Goal: Task Accomplishment & Management: Manage account settings

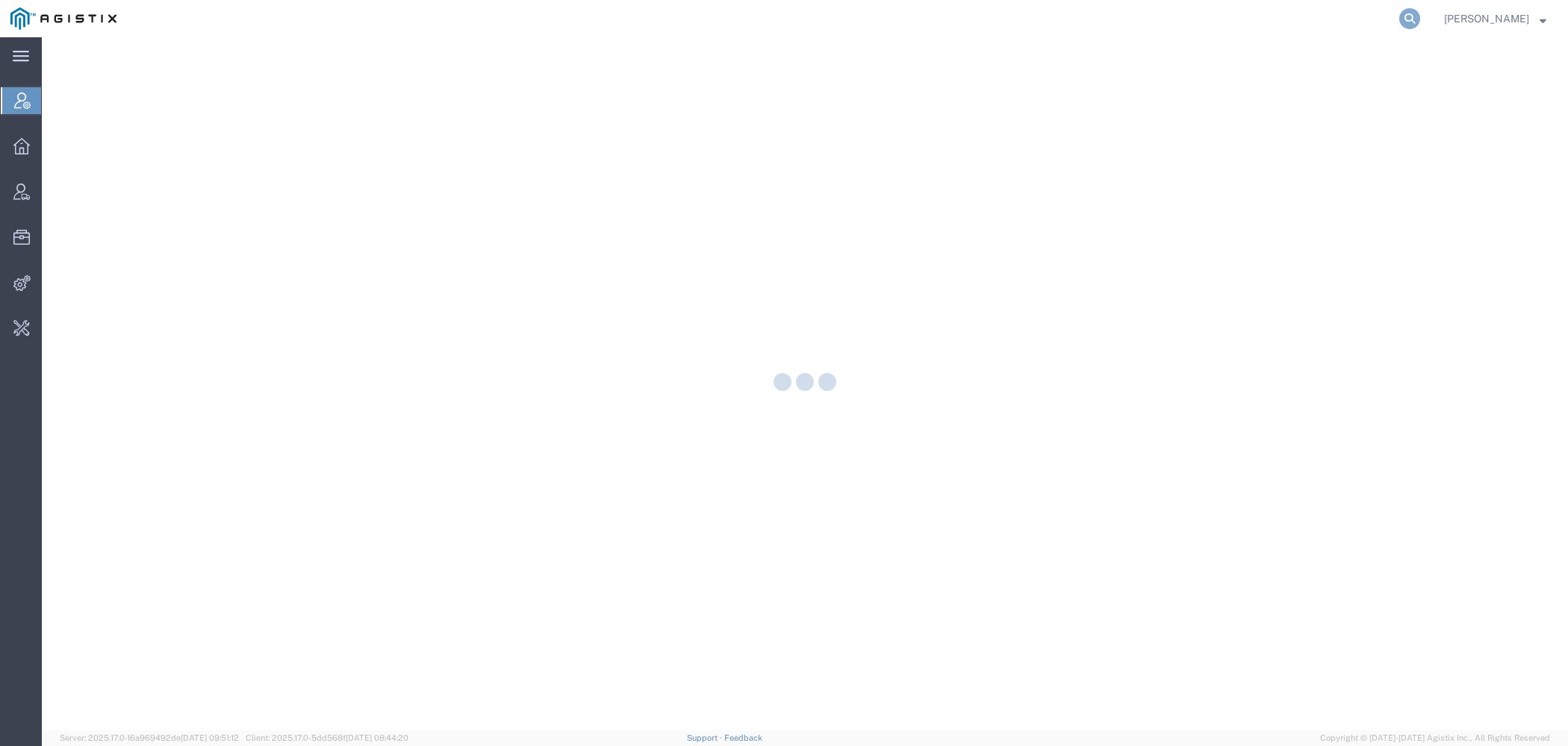
click at [1410, 15] on icon at bounding box center [1410, 19] width 21 height 21
type input "lkq c"
click at [1050, 111] on div "LKQ C orporation" at bounding box center [1091, 113] width 255 height 16
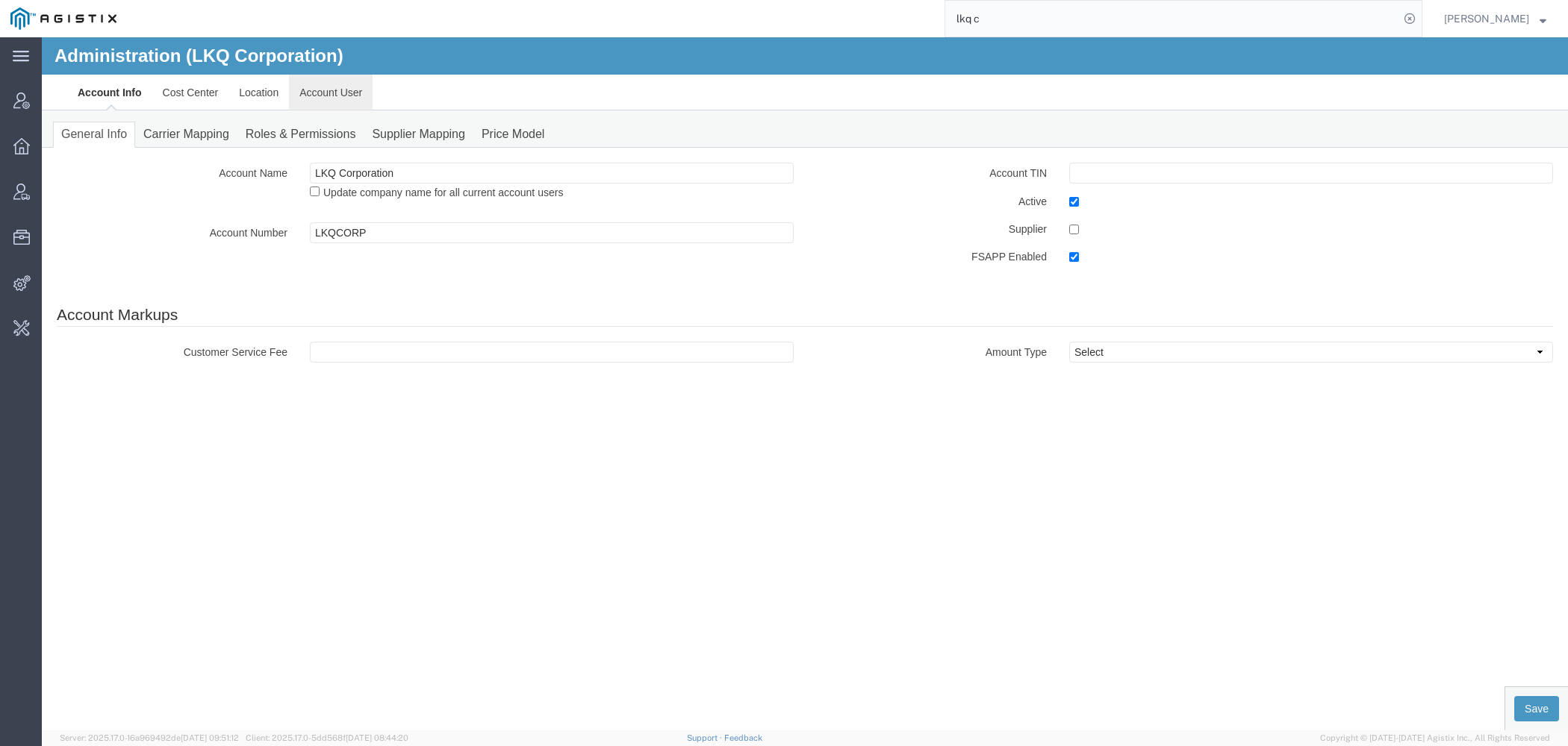
click at [340, 91] on link "Account User" at bounding box center [330, 92] width 83 height 36
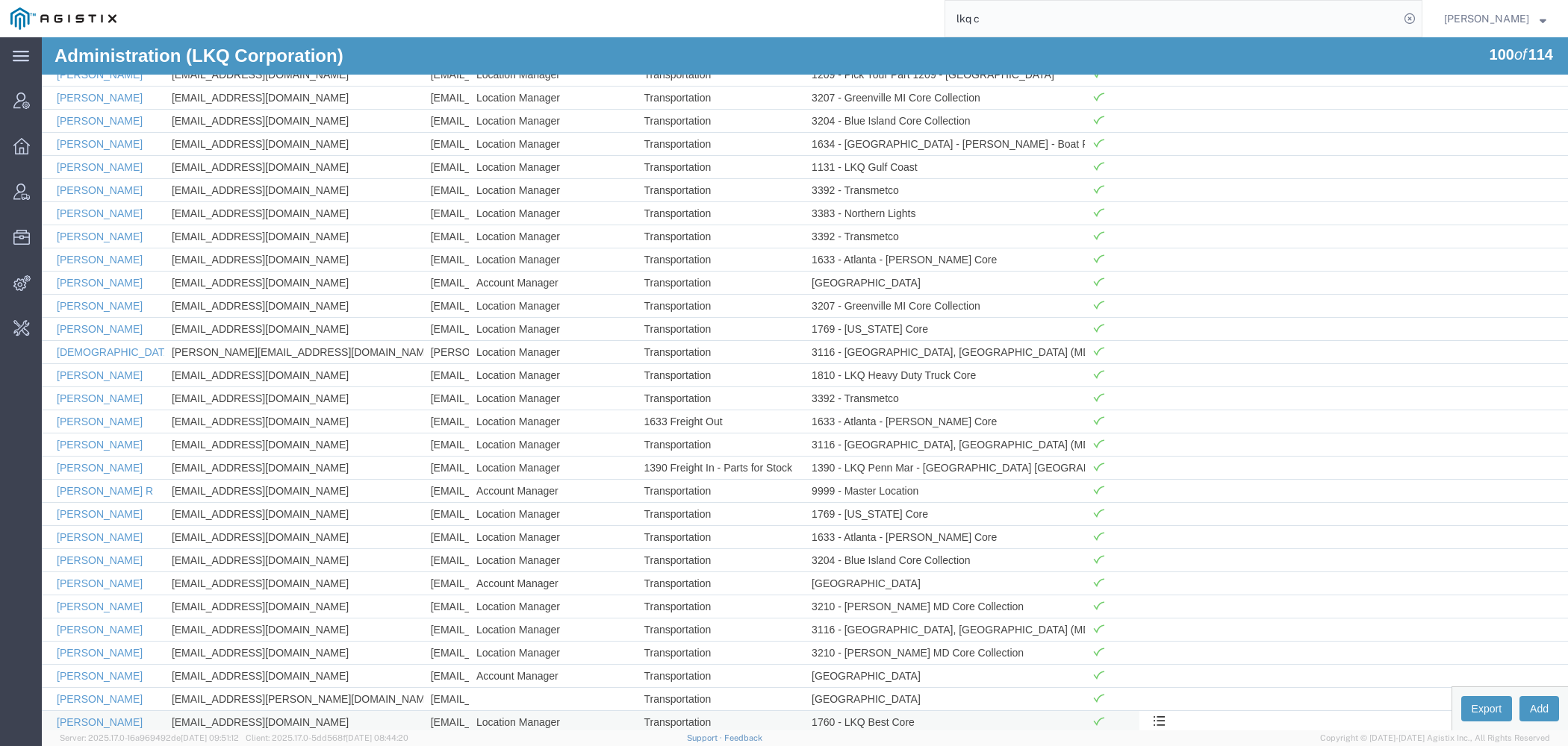
scroll to position [1303, 0]
click at [89, 576] on link "Matt Harvey" at bounding box center [99, 582] width 86 height 12
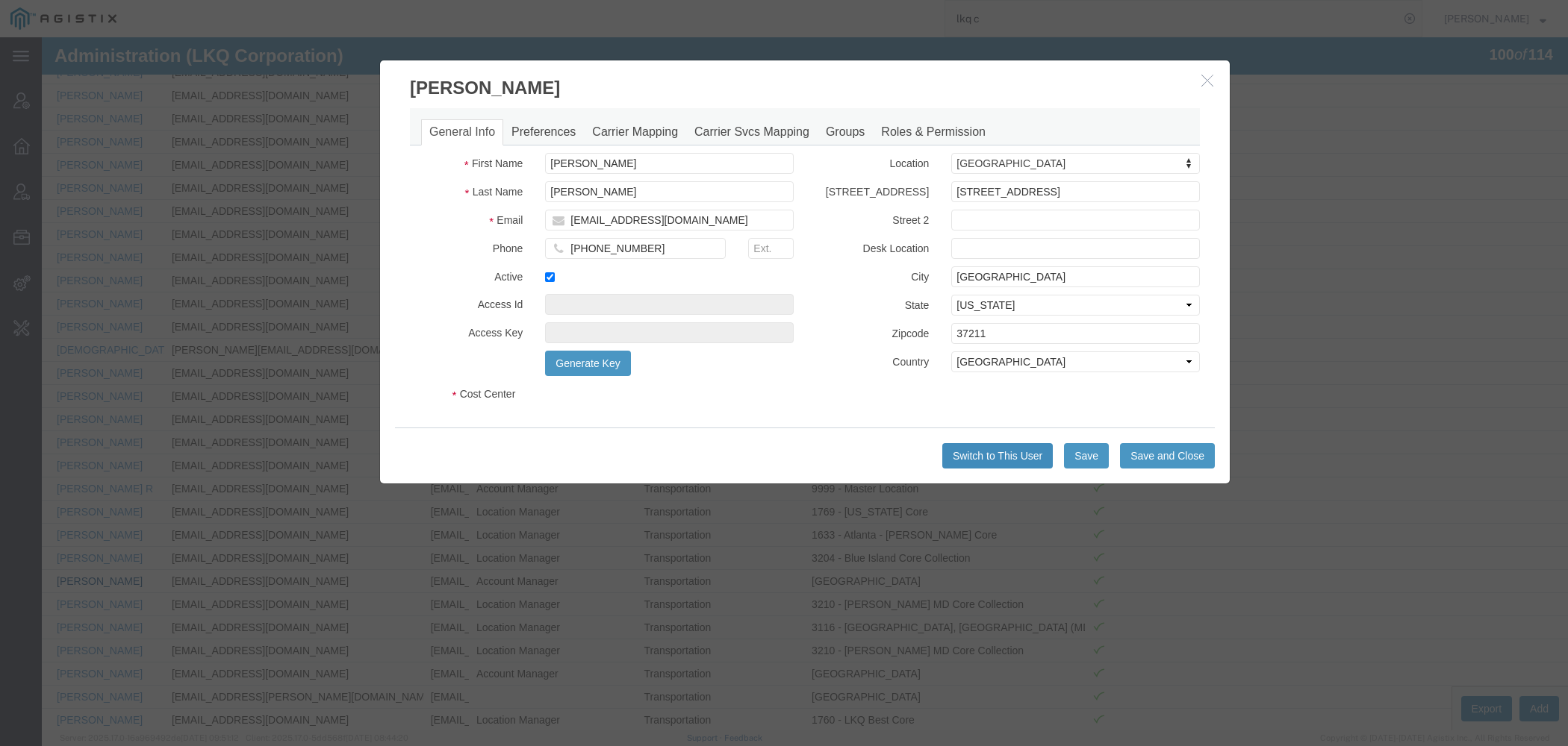
select select "COSTCENTER"
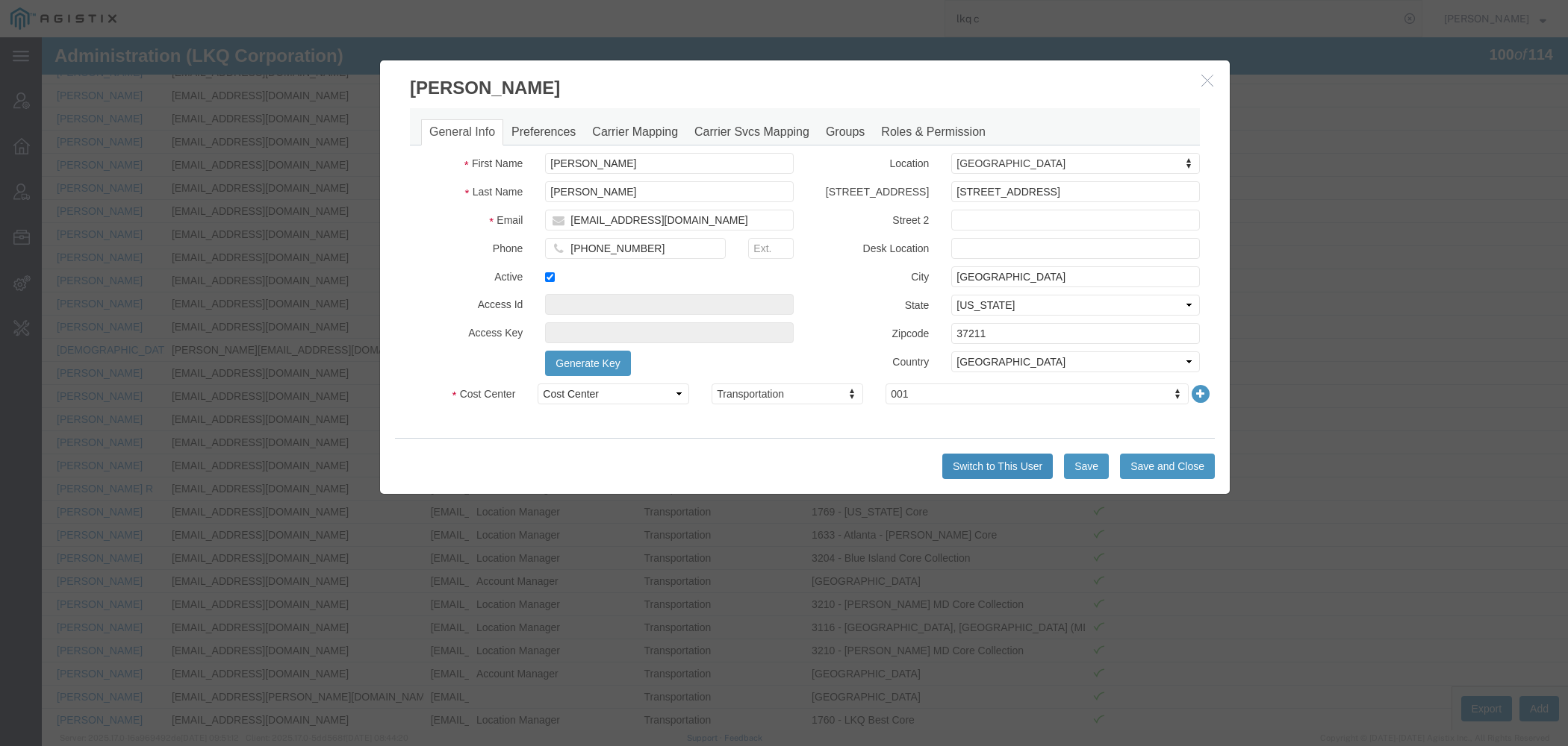
click at [1022, 458] on button "Switch to This User" at bounding box center [997, 466] width 111 height 25
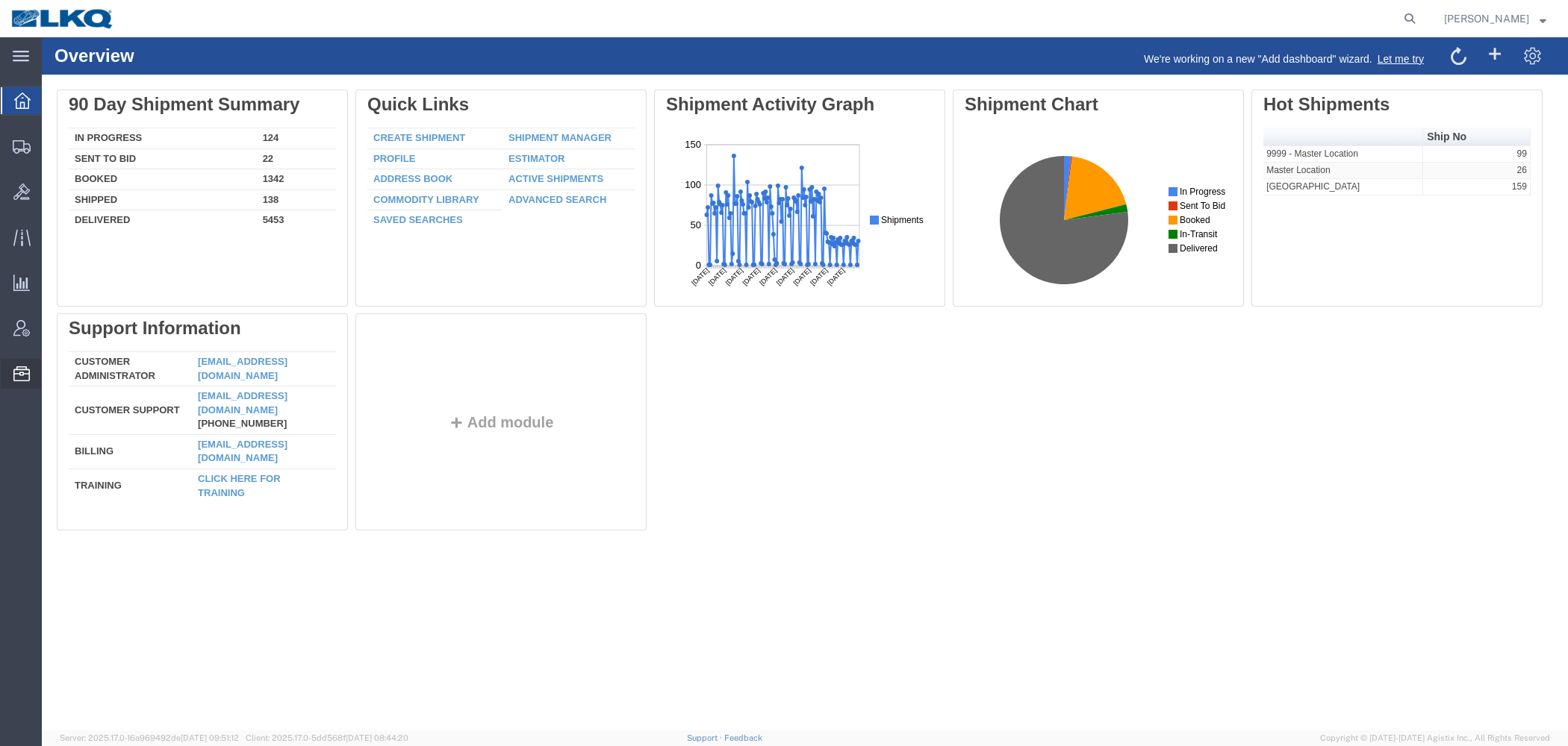
click at [0, 0] on span "Bid Groups" at bounding box center [0, 0] width 0 height 0
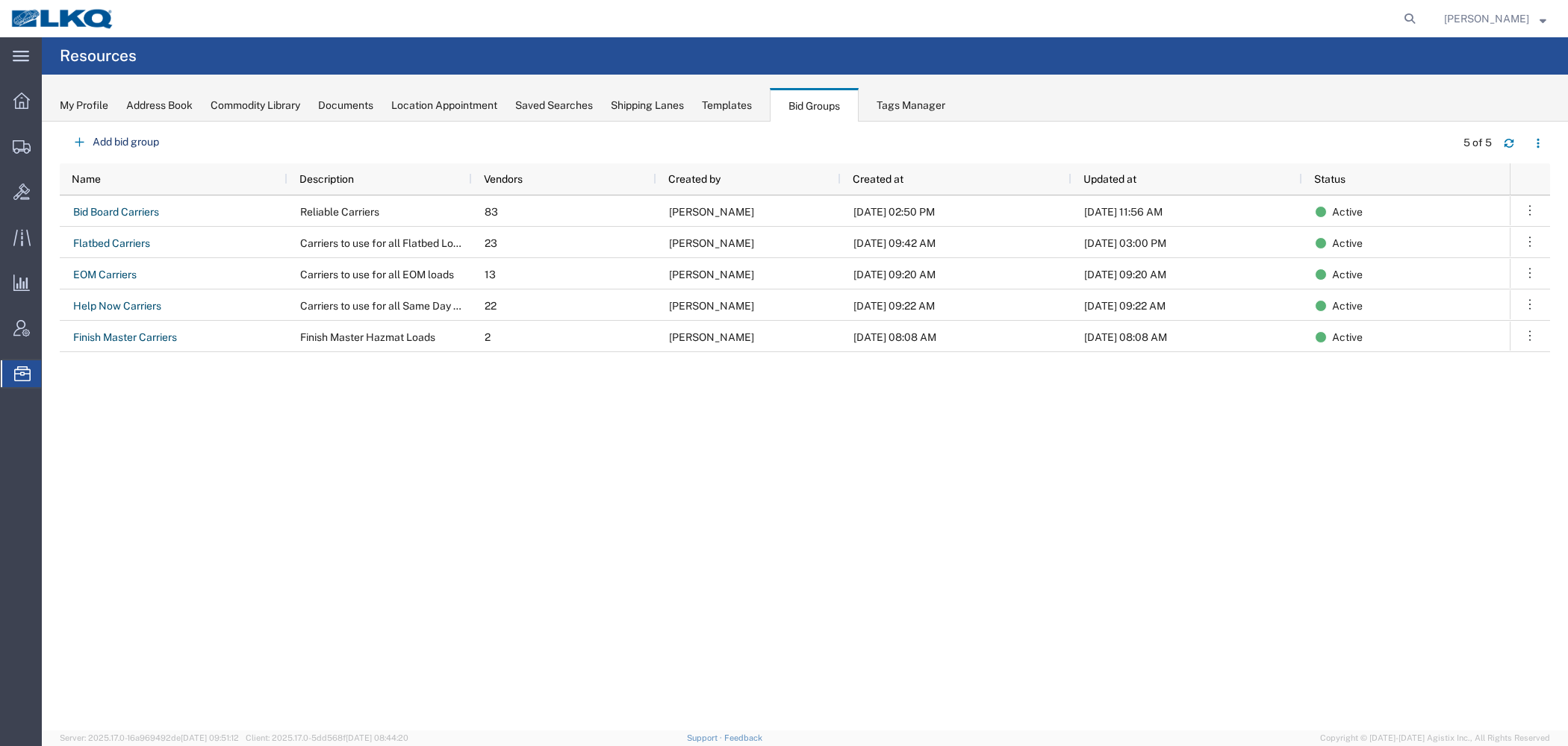
click at [1476, 13] on span "Matt Harvey" at bounding box center [1486, 19] width 85 height 17
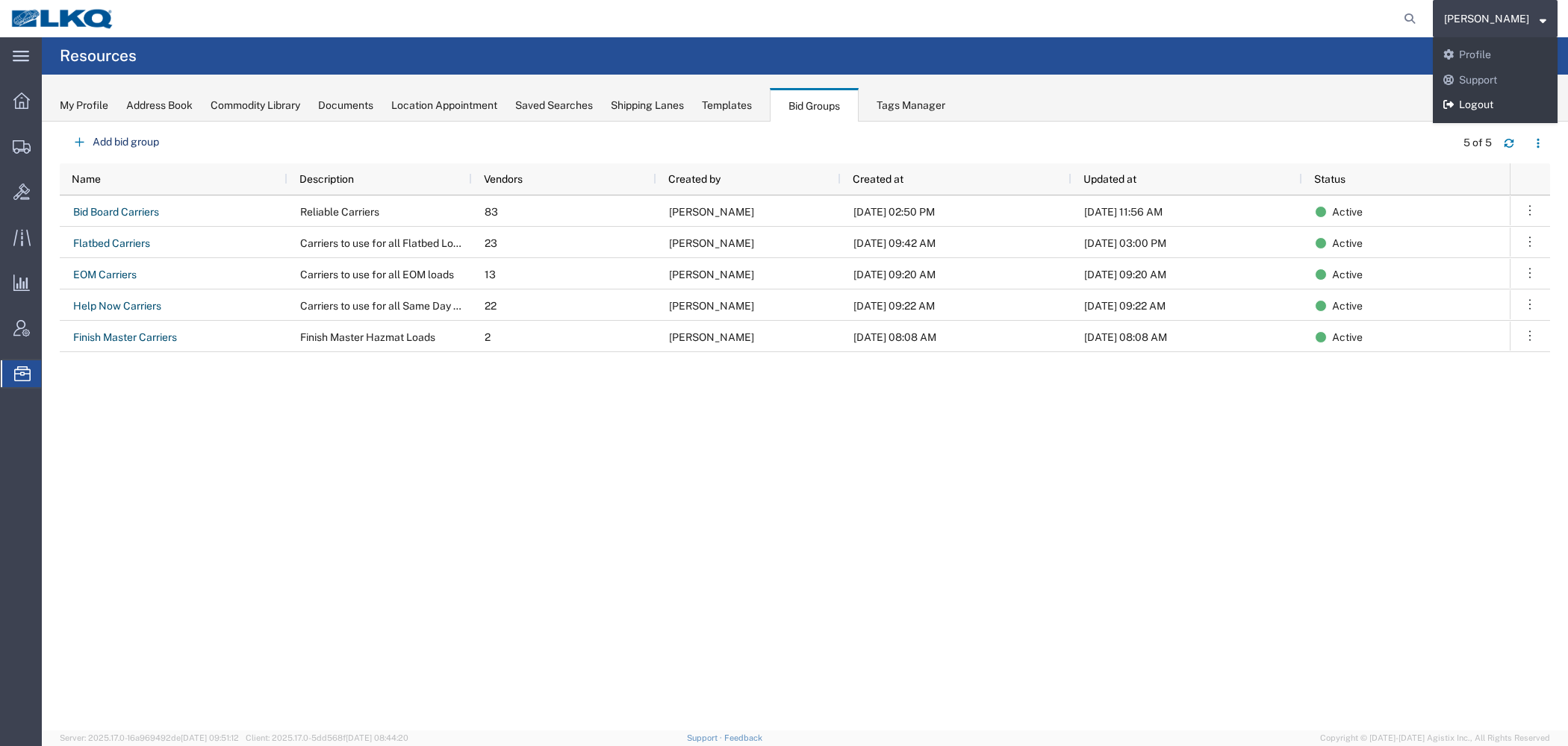
click at [1486, 107] on link "Logout" at bounding box center [1495, 105] width 125 height 25
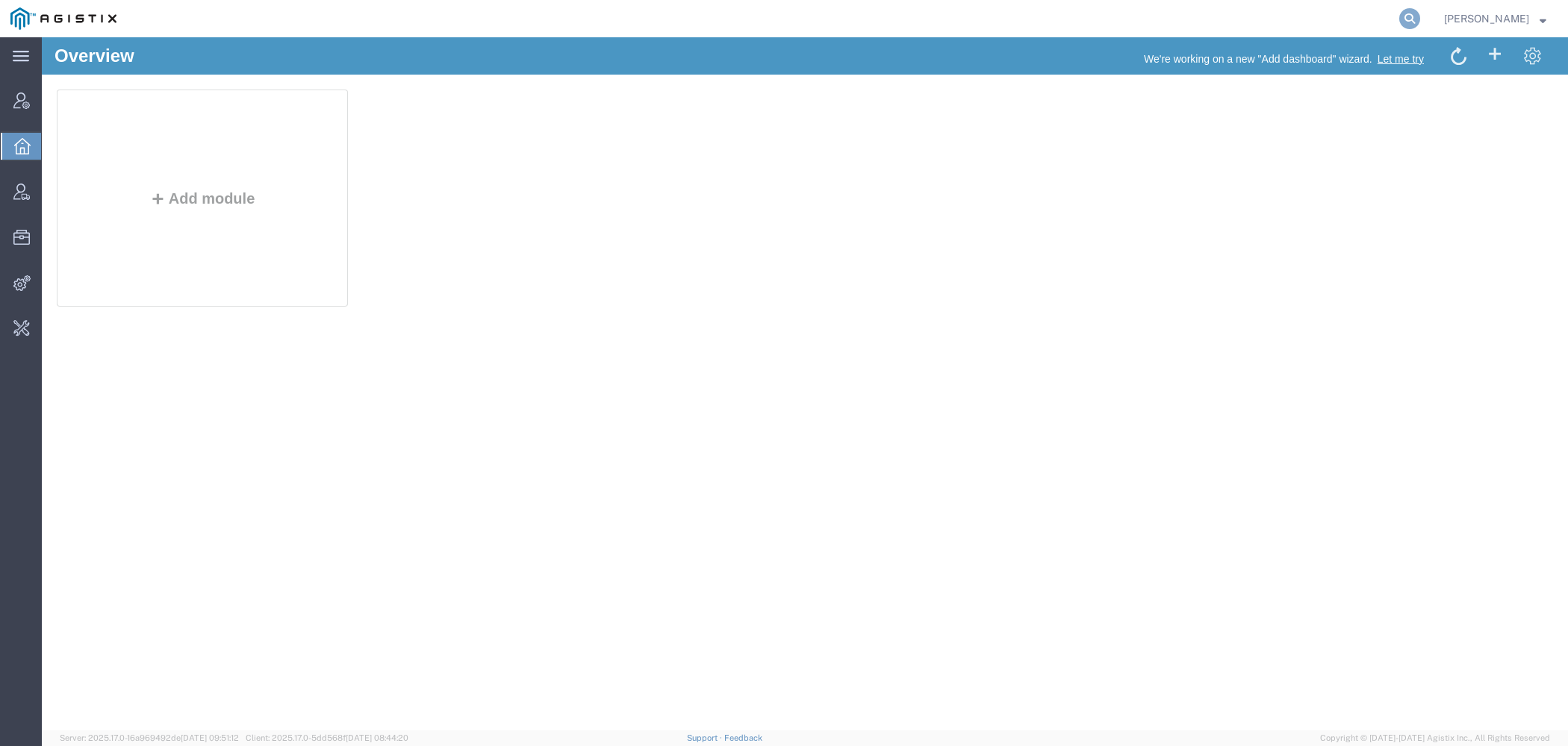
click at [1413, 13] on icon at bounding box center [1410, 19] width 21 height 21
paste input "56509333"
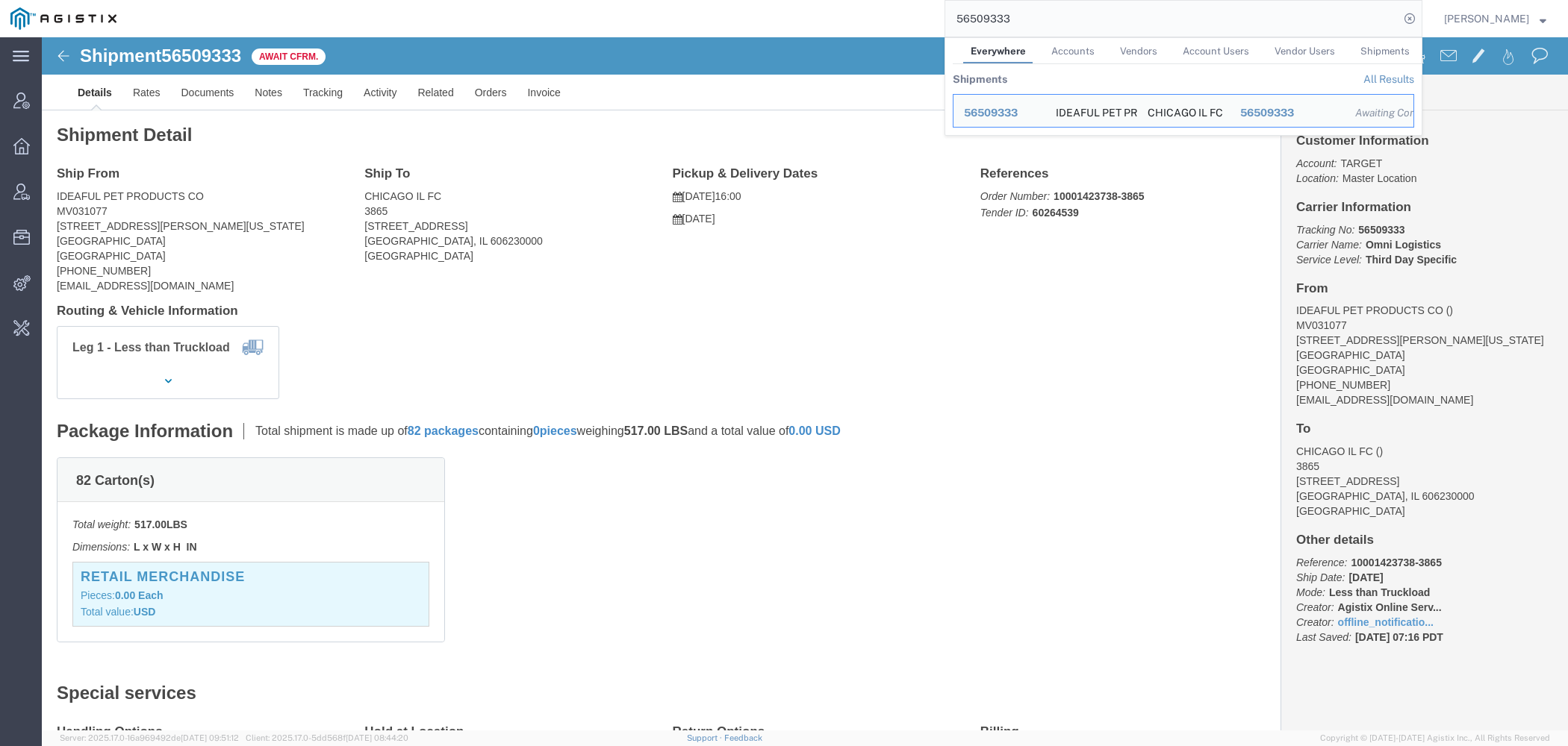
drag, startPoint x: 1021, startPoint y: 20, endPoint x: 630, endPoint y: 19, distance: 391.0
click at [945, 19] on input "56509333" at bounding box center [1172, 18] width 454 height 36
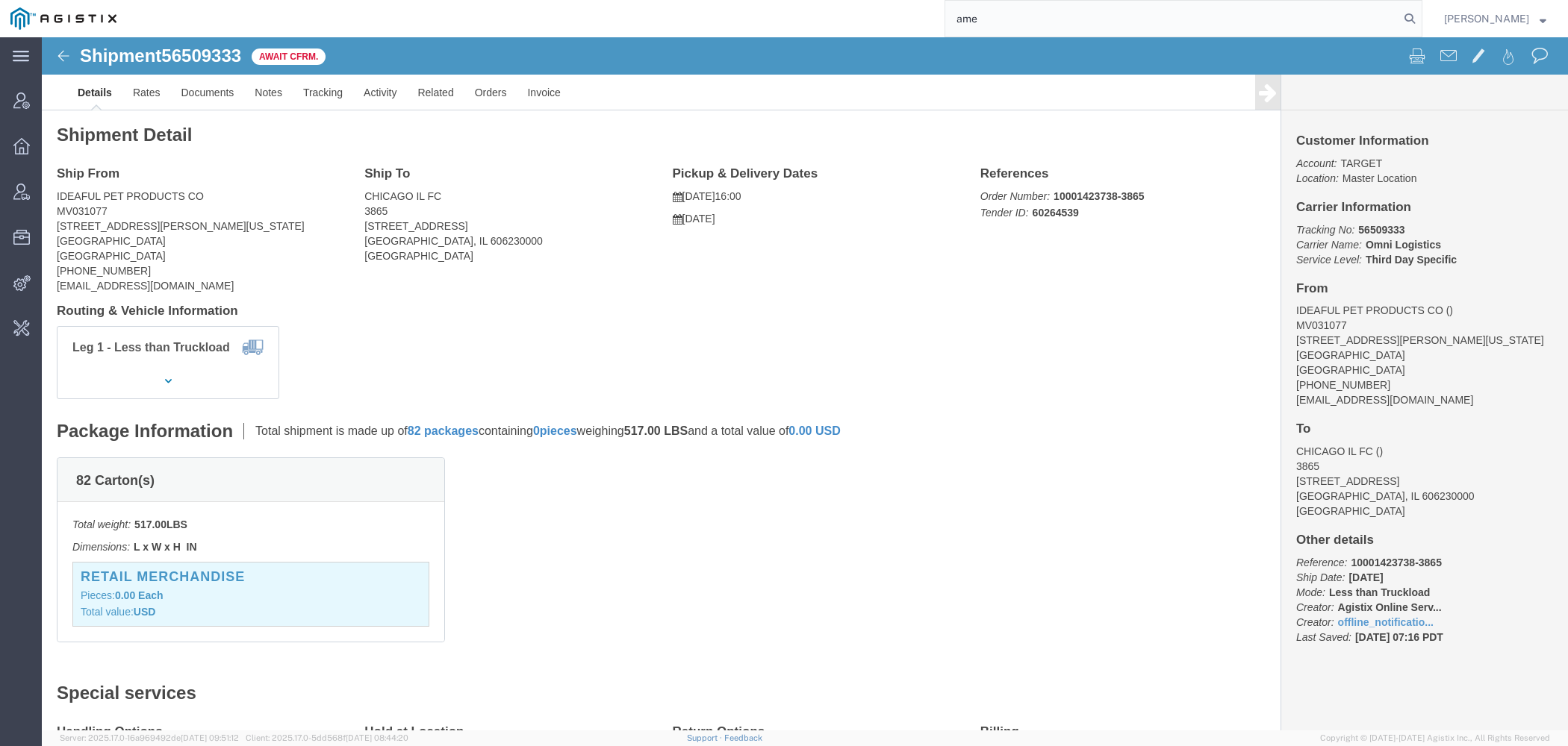
paste input "n"
type input "amentum"
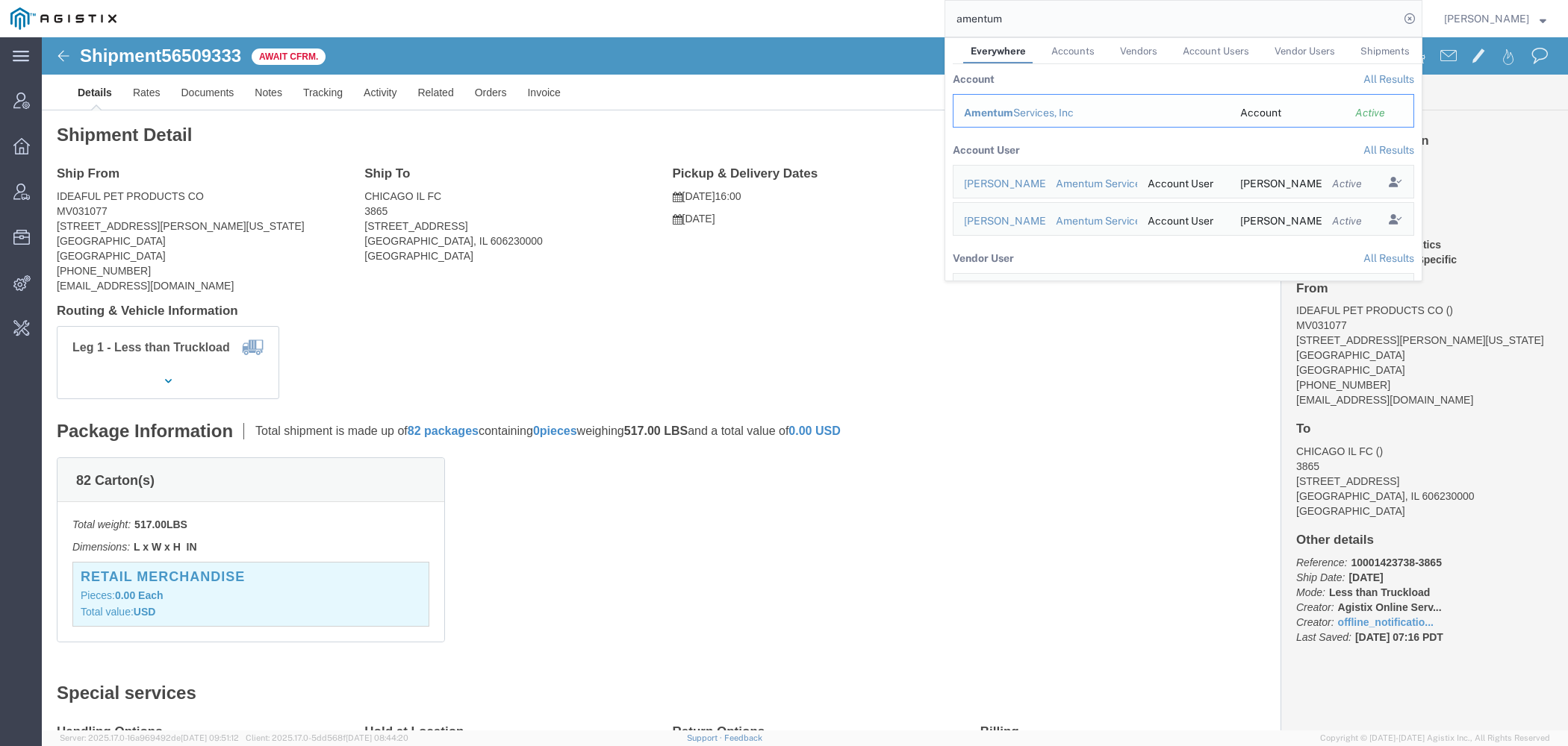
click at [1012, 106] on div "Amentum Services, Inc" at bounding box center [1091, 113] width 255 height 16
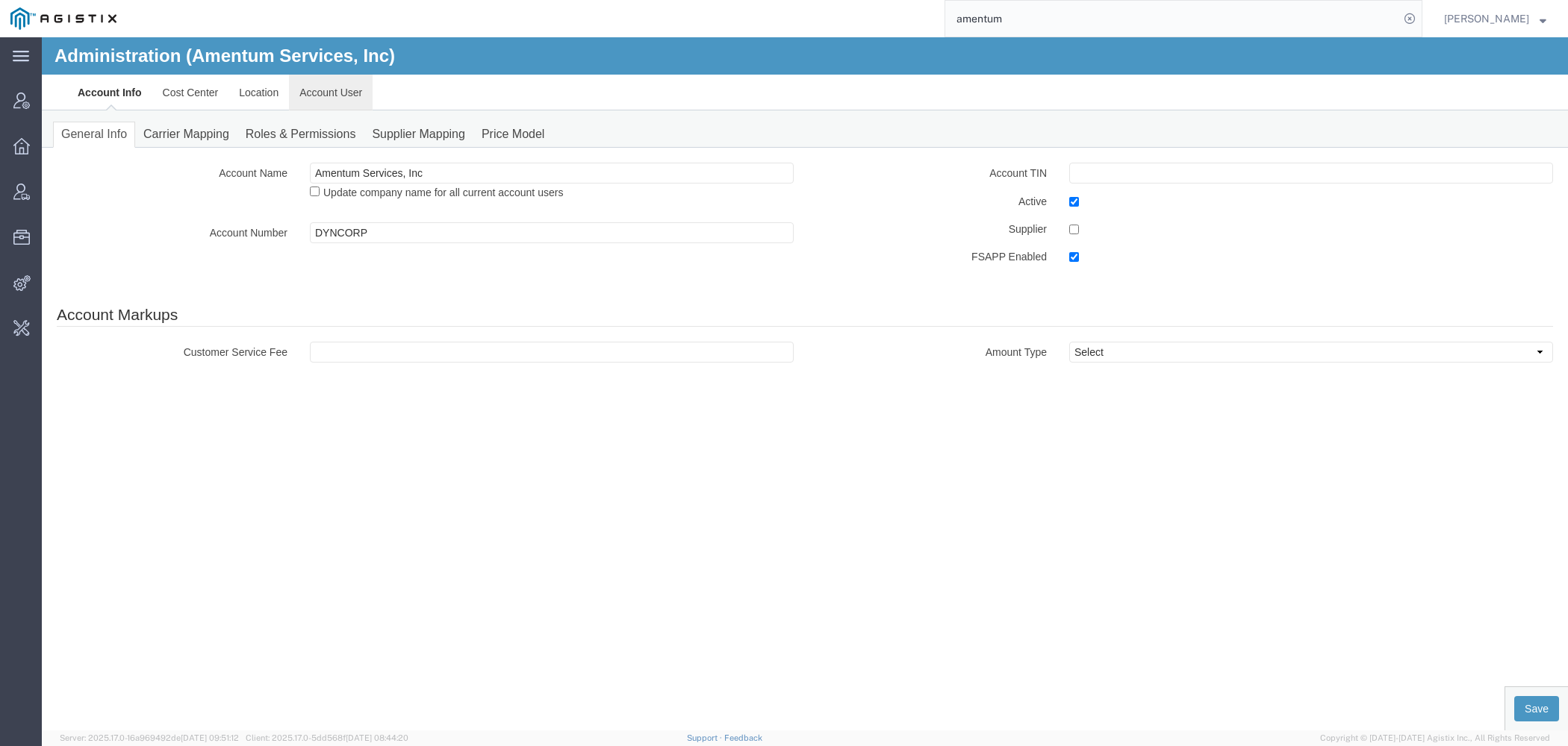
click at [330, 91] on link "Account User" at bounding box center [330, 92] width 83 height 36
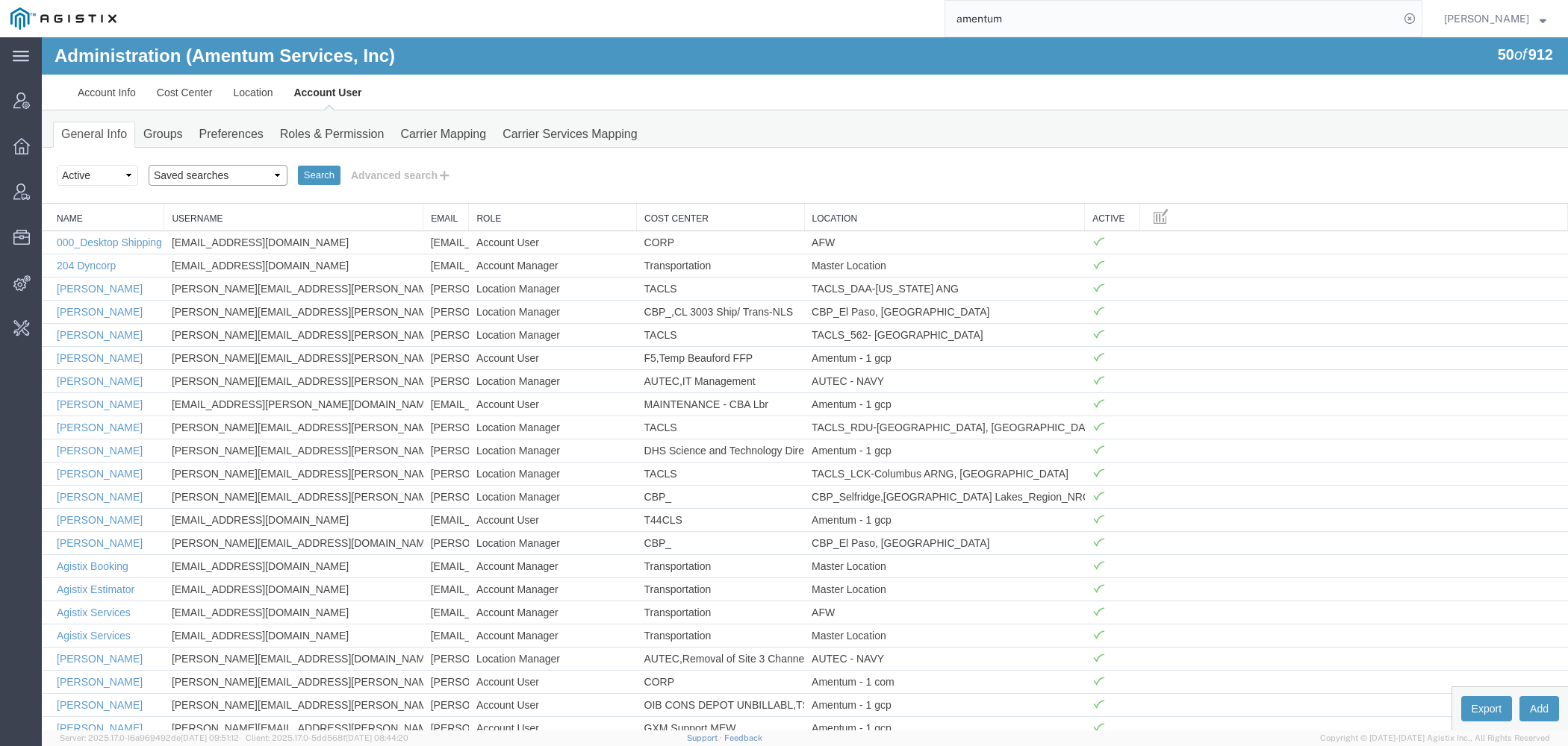
select select "[PERSON_NAME]"
click option "[PERSON_NAME]" at bounding box center [42, 37] width 0 height 0
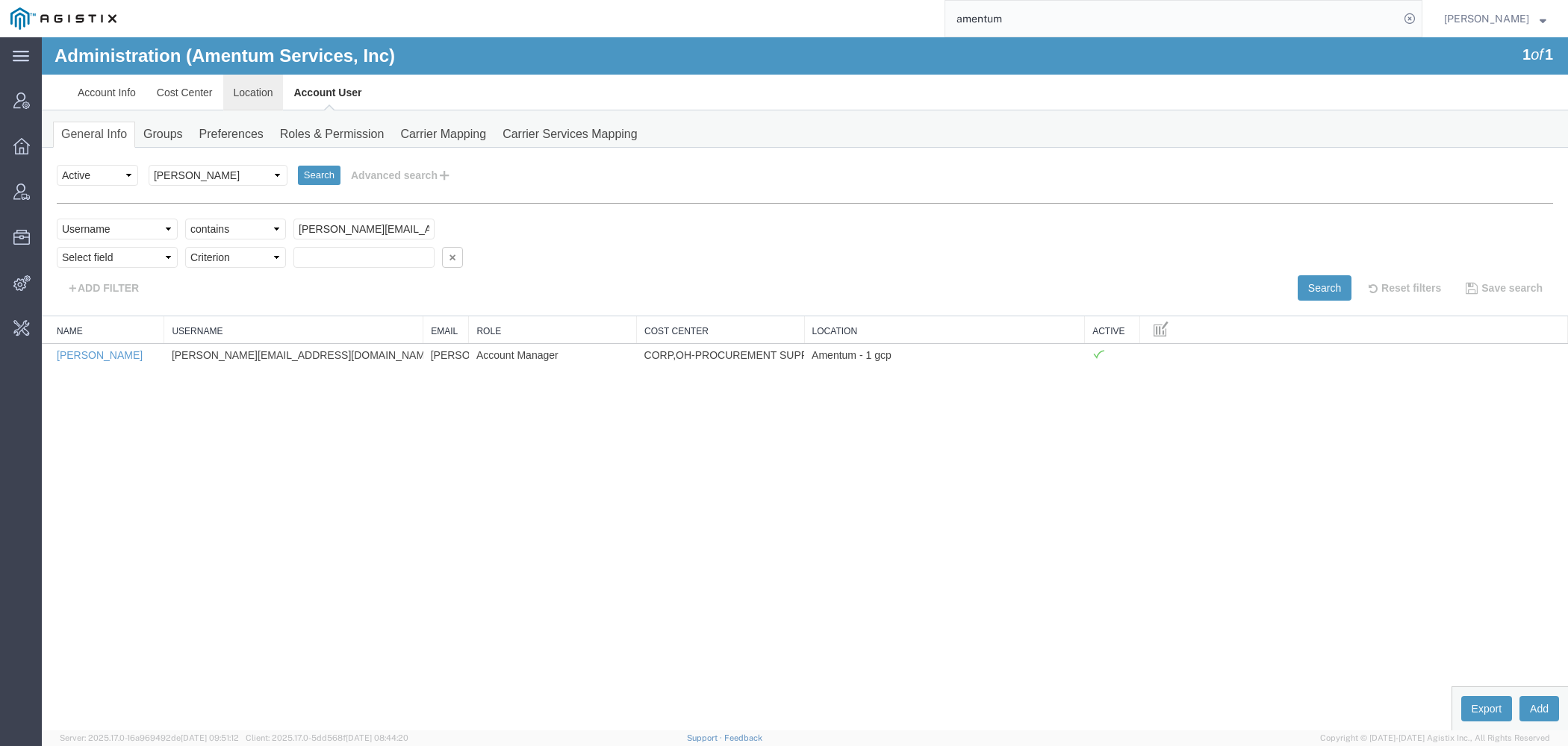
click at [240, 86] on link "Location" at bounding box center [254, 92] width 61 height 36
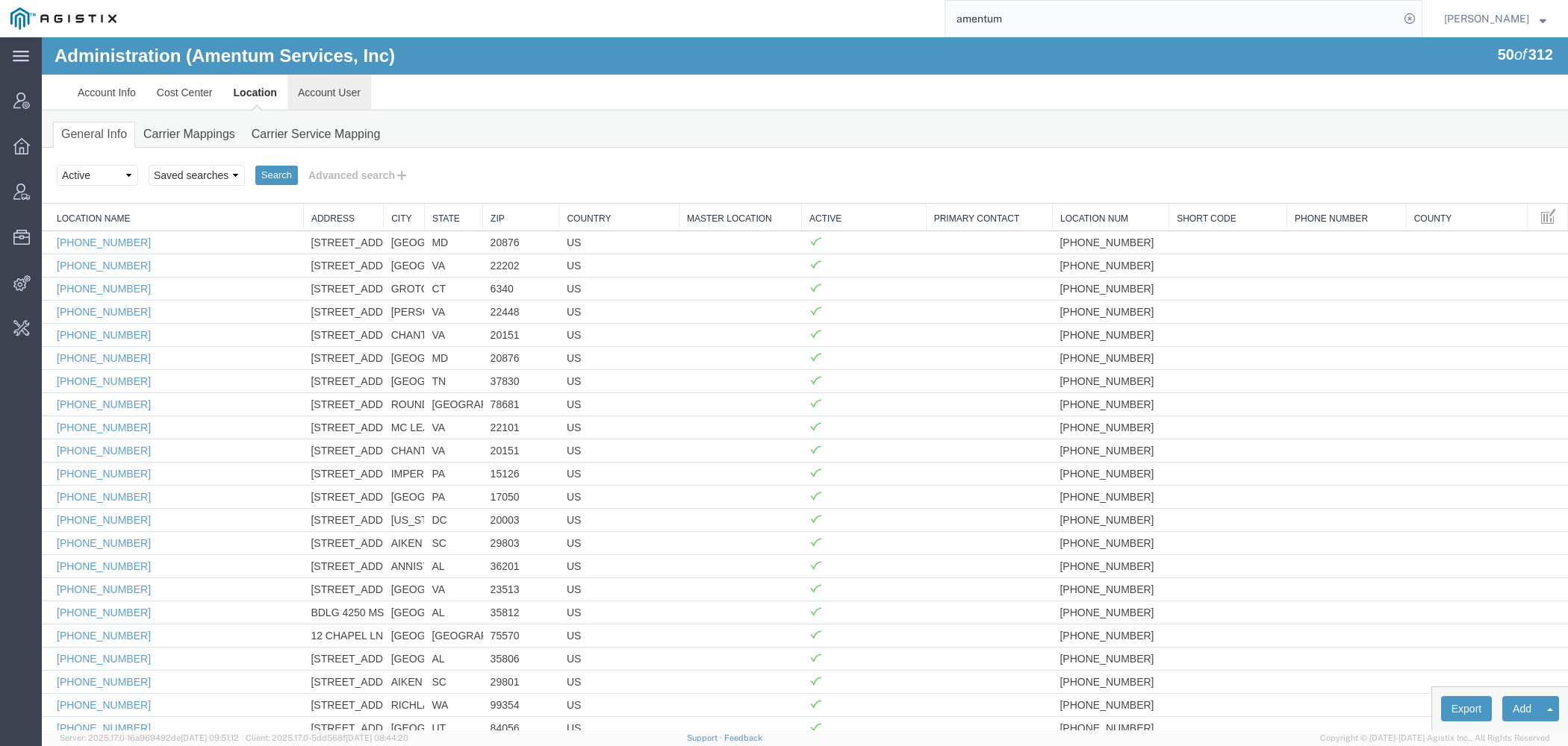
click at [344, 94] on link "Account User" at bounding box center [329, 92] width 83 height 36
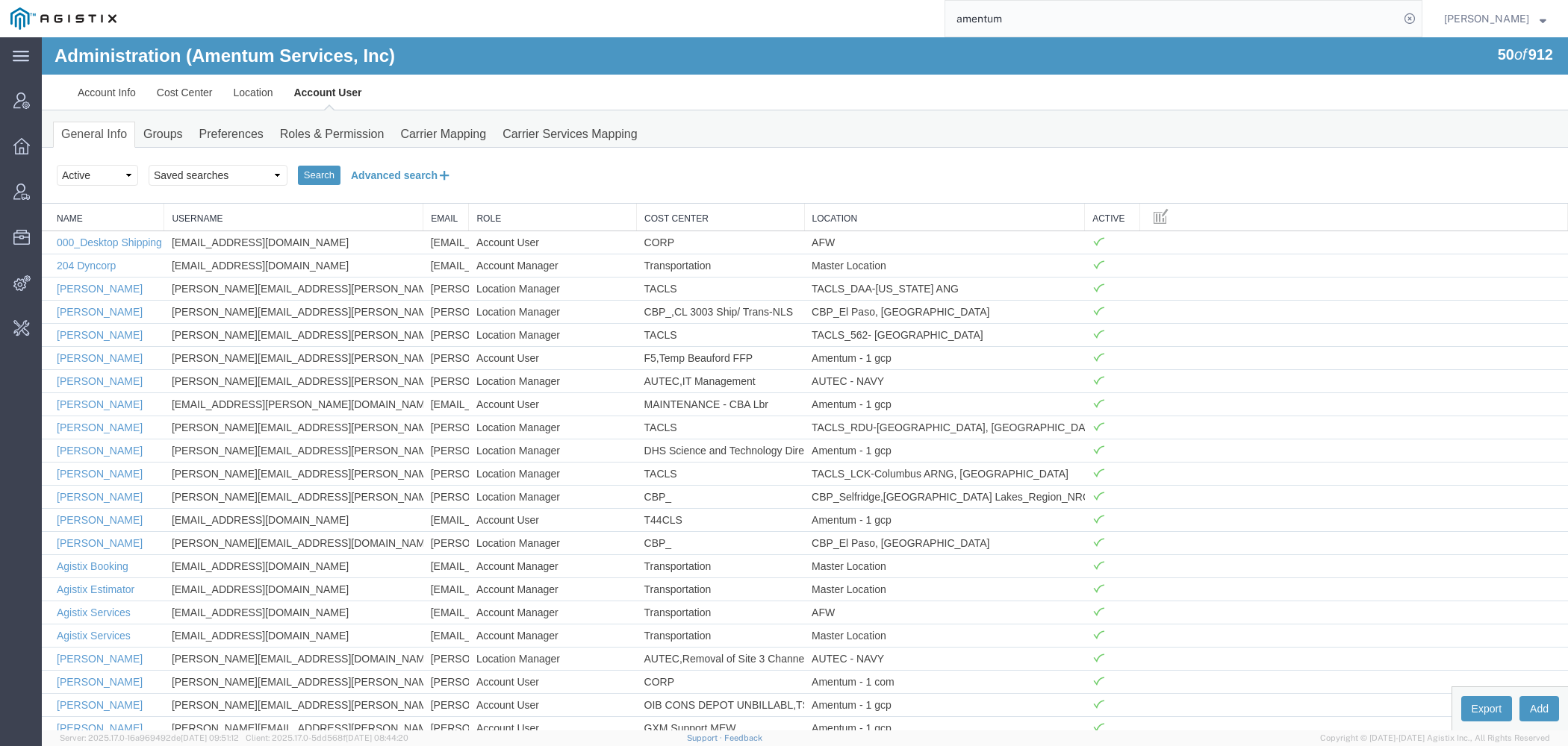
click at [383, 176] on button "Advanced search" at bounding box center [401, 175] width 122 height 25
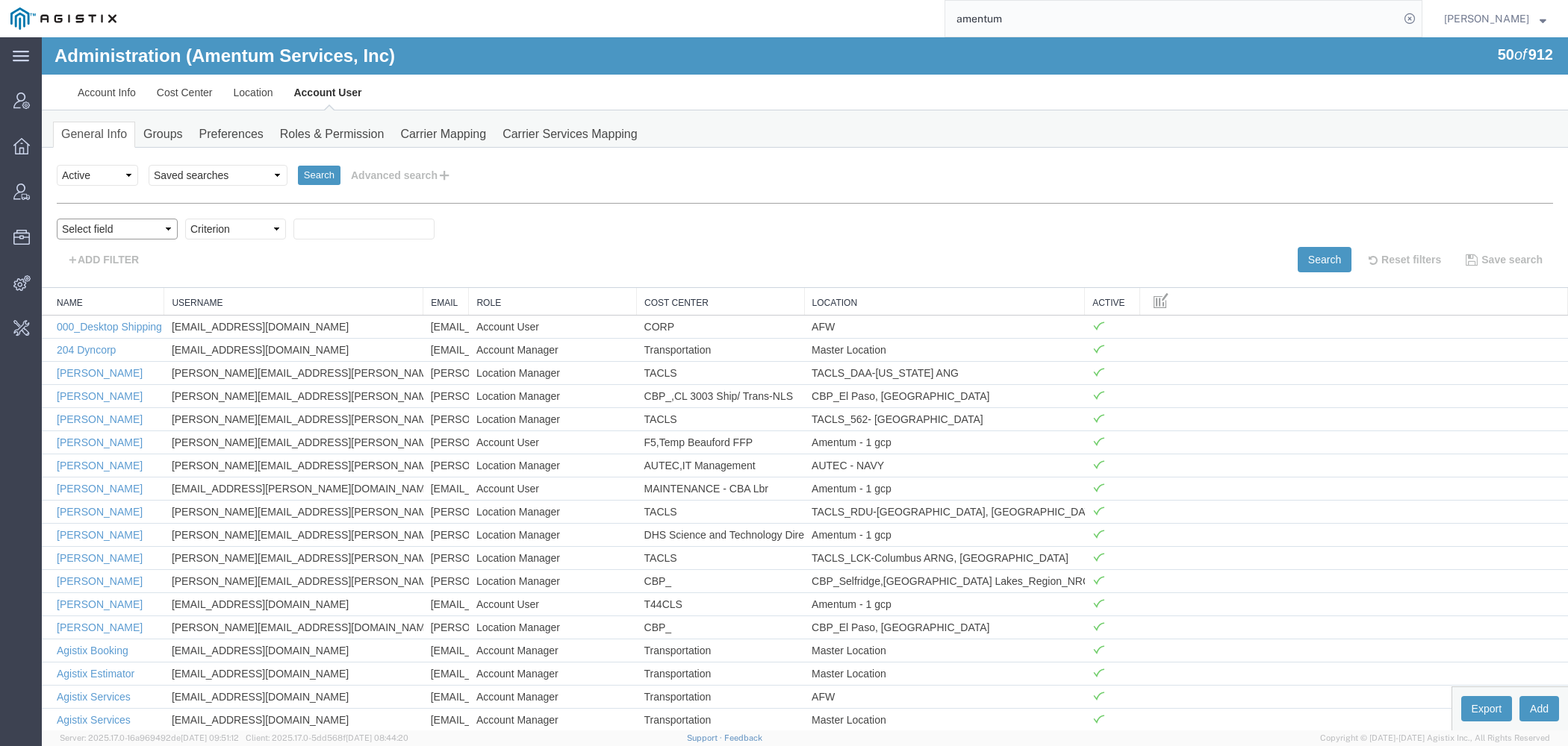
select select "personName"
click option "Name" at bounding box center [42, 37] width 0 height 0
select select "contains"
click option "contains" at bounding box center [42, 37] width 0 height 0
paste input "n"
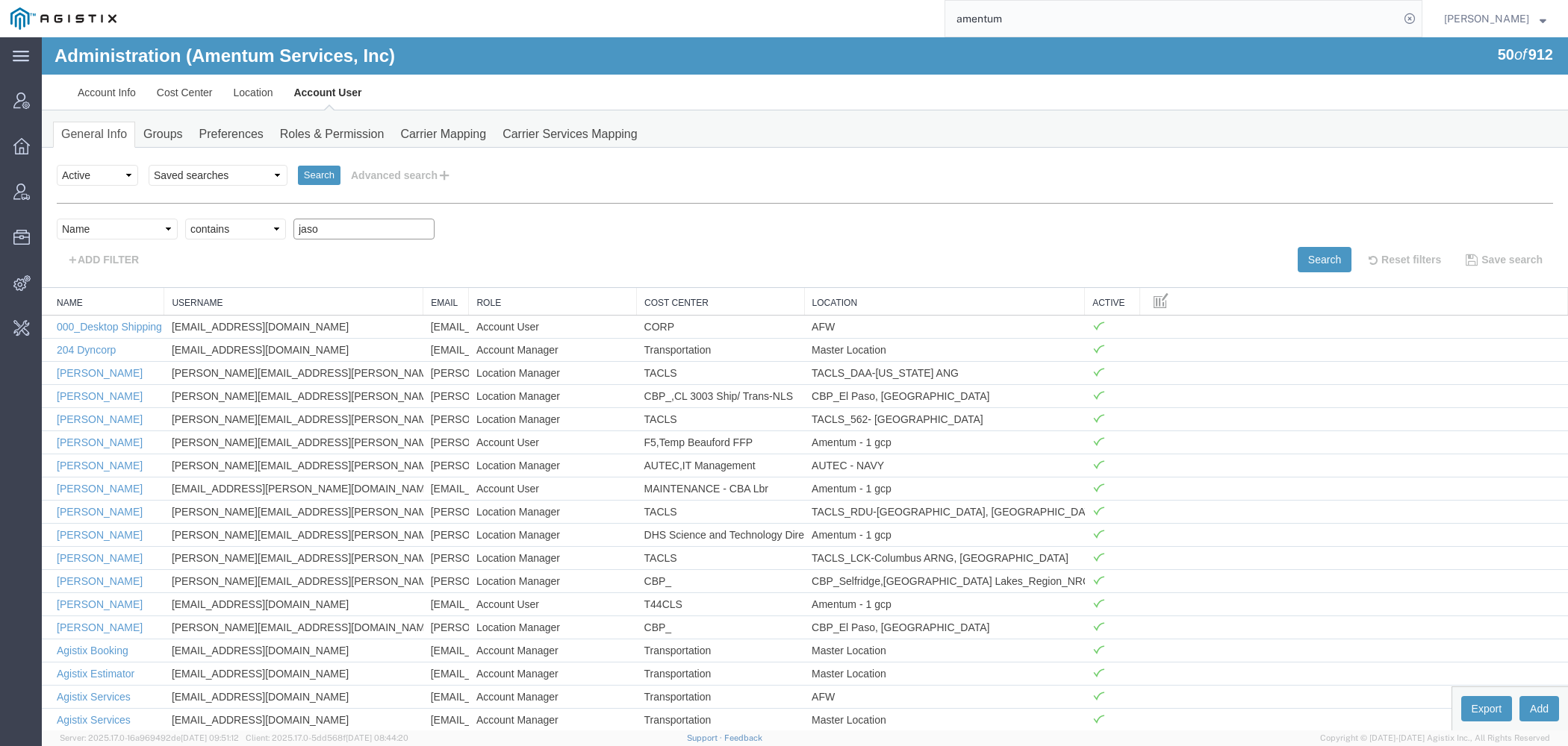
paste input "n"
type input "jason"
click at [1307, 253] on button "Search" at bounding box center [1324, 259] width 54 height 25
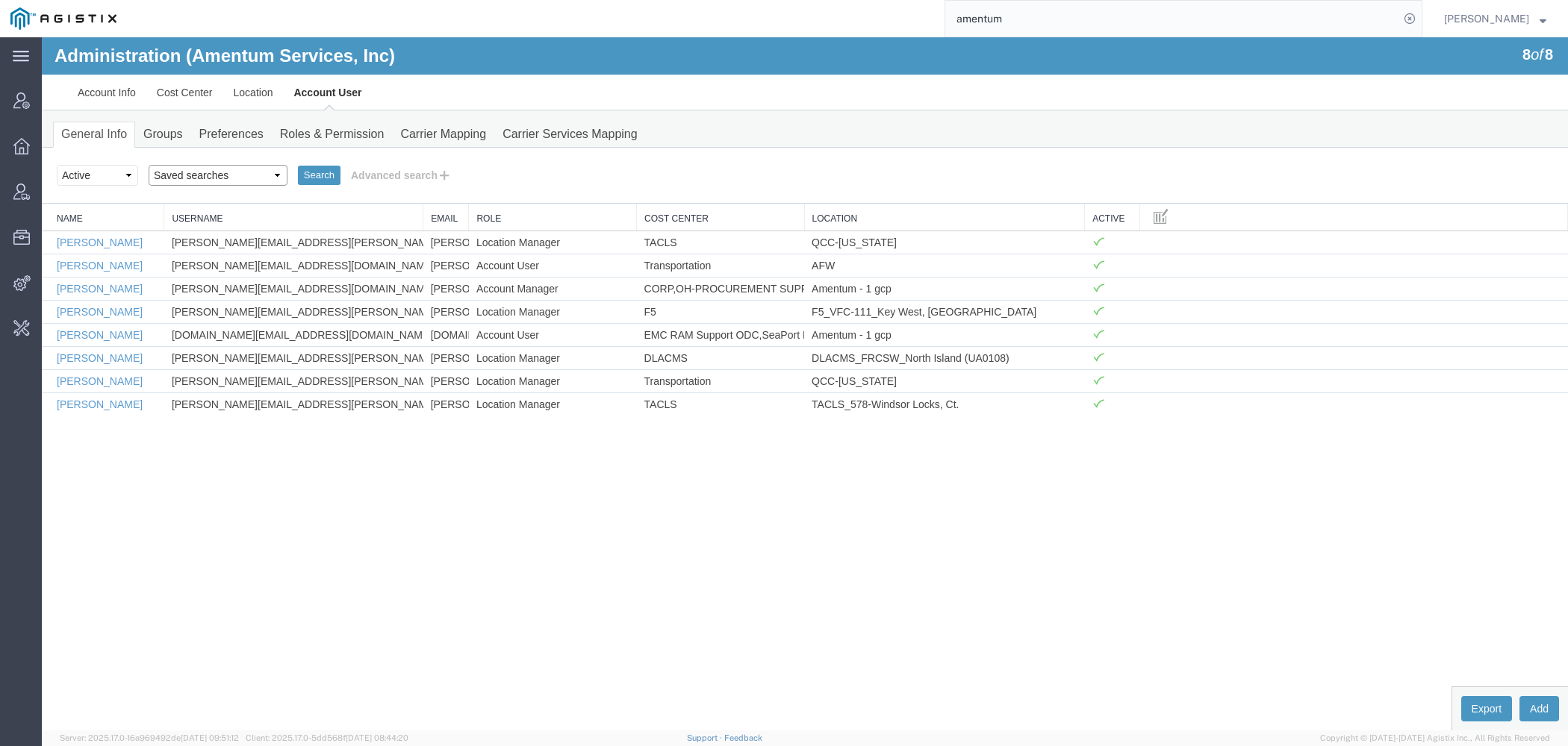
select select "[PERSON_NAME]"
click option "[PERSON_NAME]" at bounding box center [42, 37] width 0 height 0
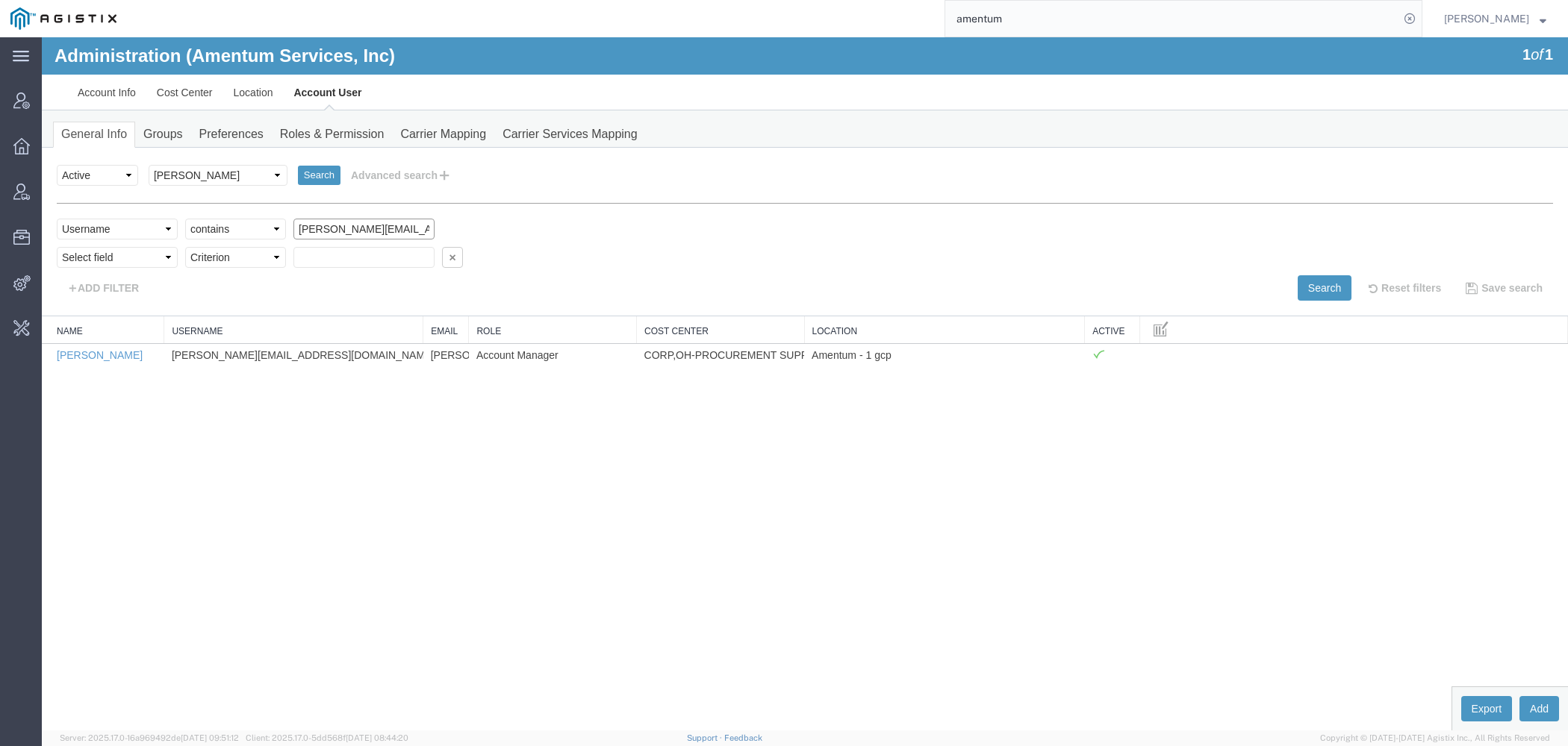
click at [307, 233] on input "[PERSON_NAME][EMAIL_ADDRESS][DOMAIN_NAME]" at bounding box center [364, 229] width 141 height 21
click at [243, 82] on link "Location" at bounding box center [254, 92] width 61 height 36
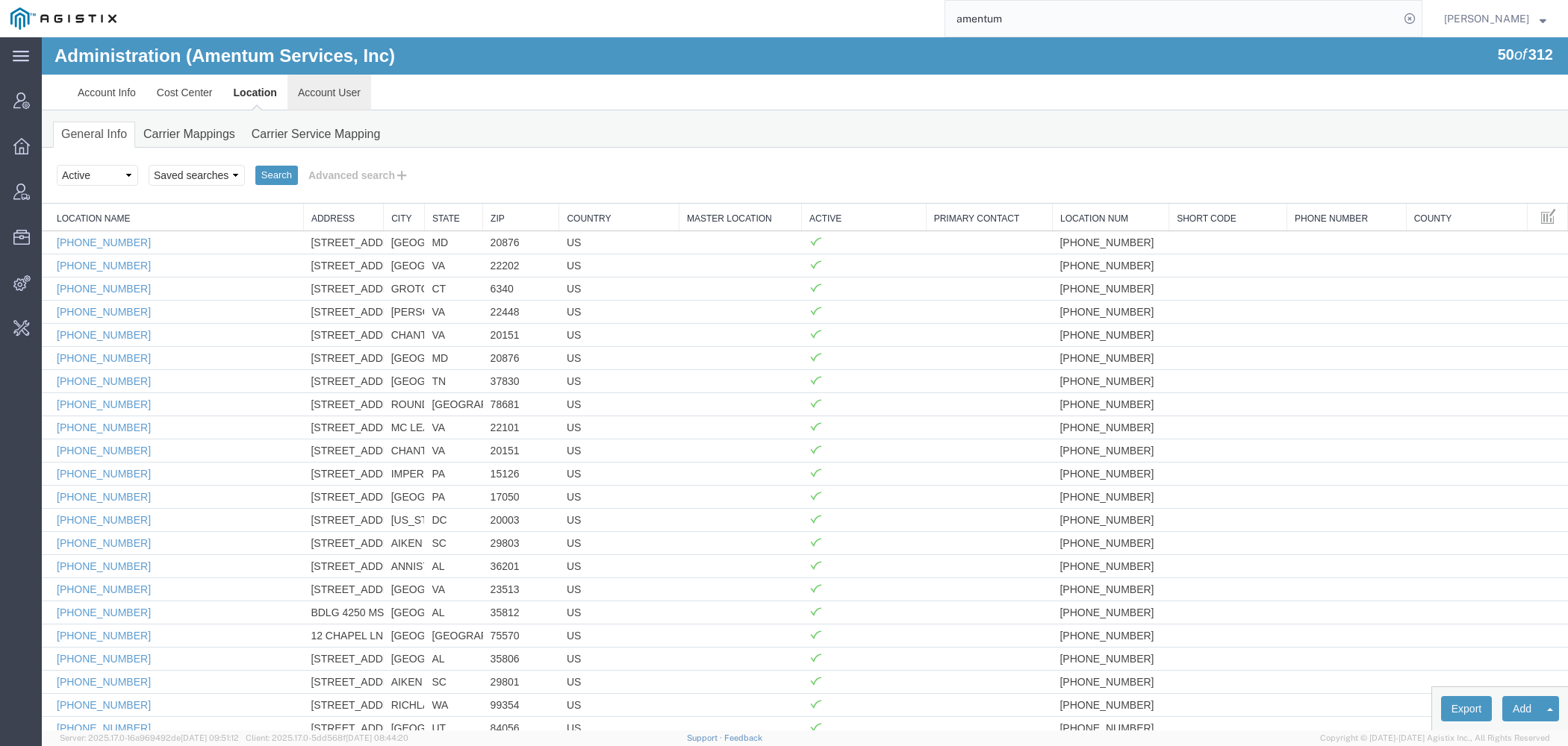
click at [332, 89] on link "Account User" at bounding box center [329, 92] width 83 height 36
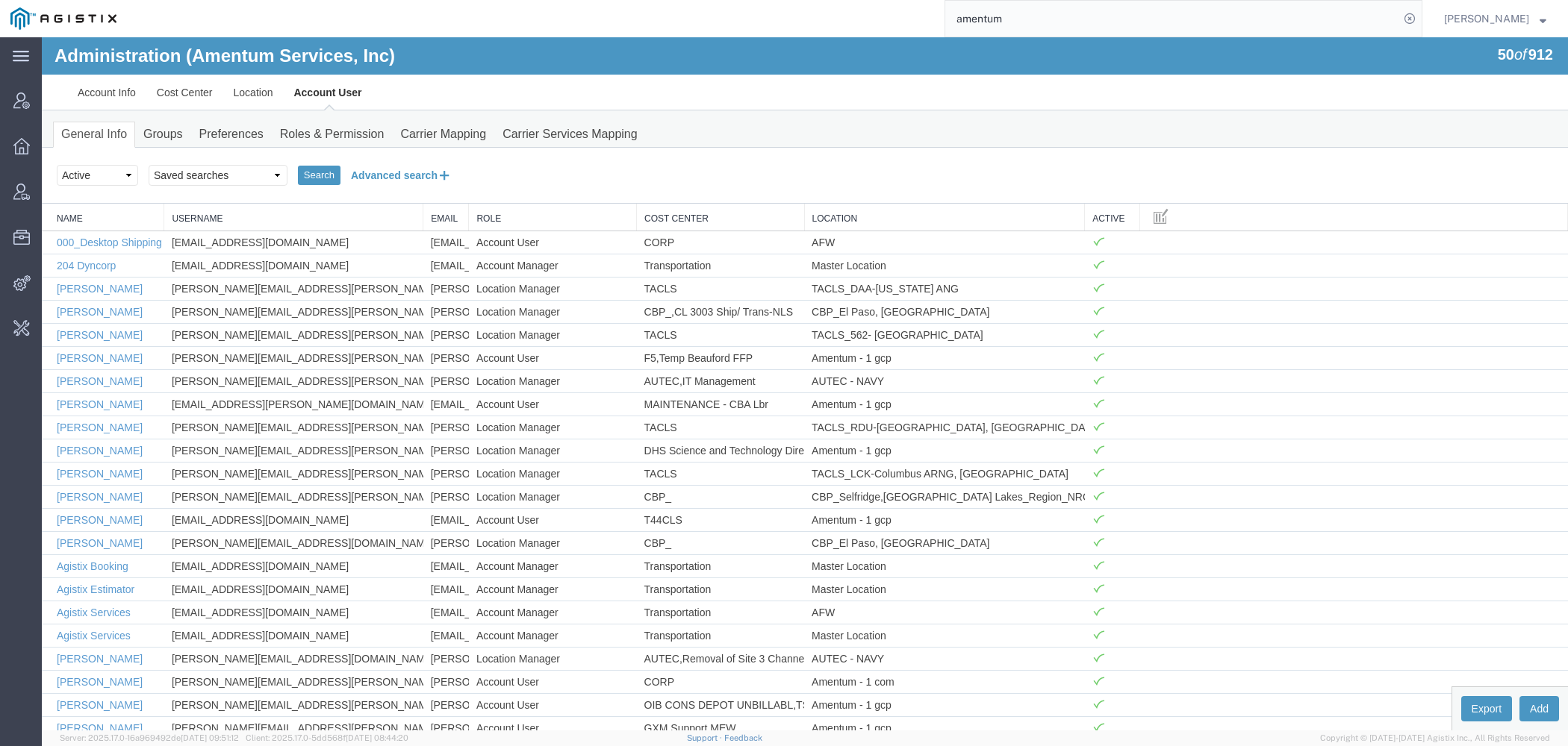
click at [387, 170] on button "Advanced search" at bounding box center [401, 175] width 122 height 25
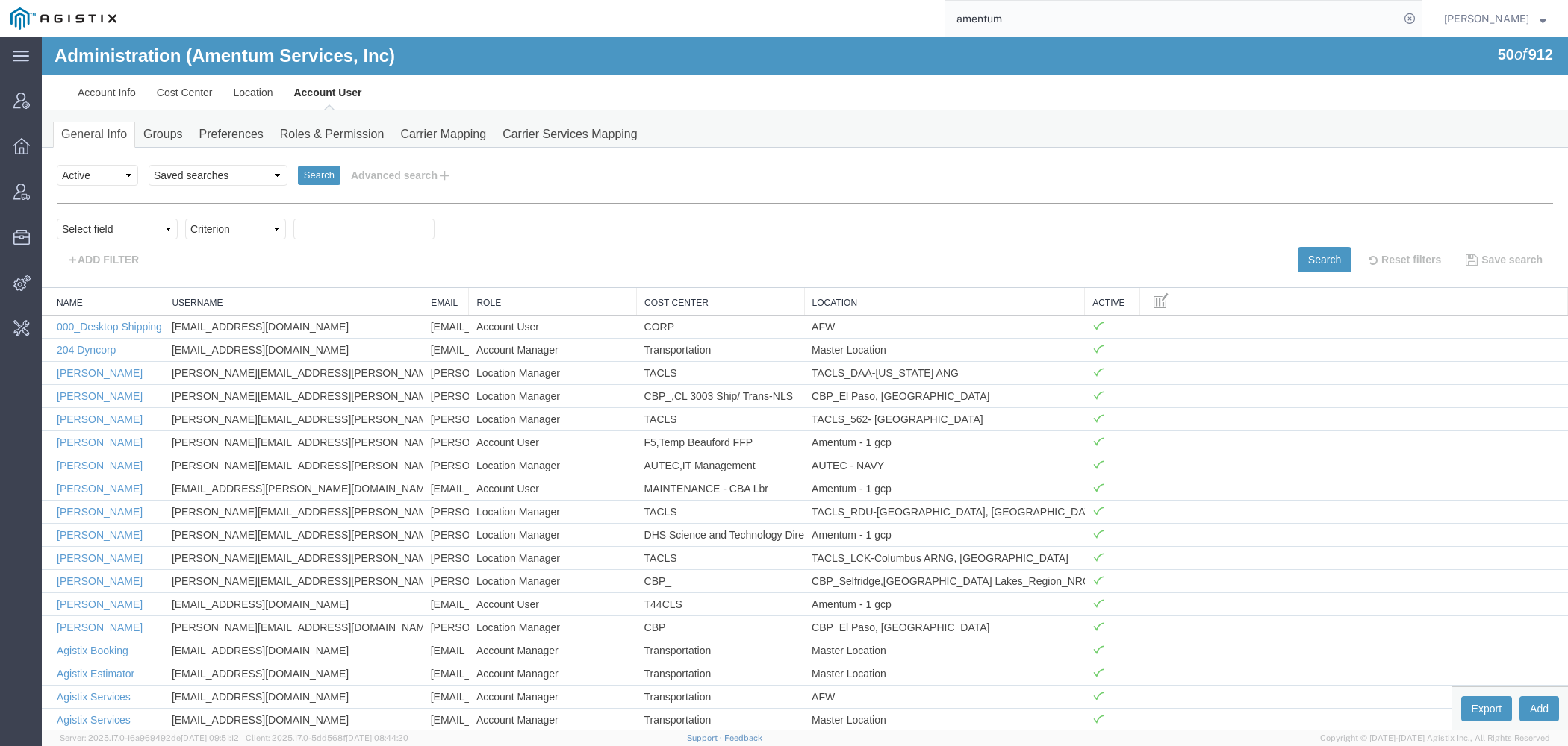
click at [120, 217] on div "personName Name ../../common/searchCriteriaString.xml userName Username ../../c…" at bounding box center [805, 238] width 1496 height 70
select select "personName"
click option "Name" at bounding box center [42, 37] width 0 height 0
select select "contains"
click option "contains" at bounding box center [42, 37] width 0 height 0
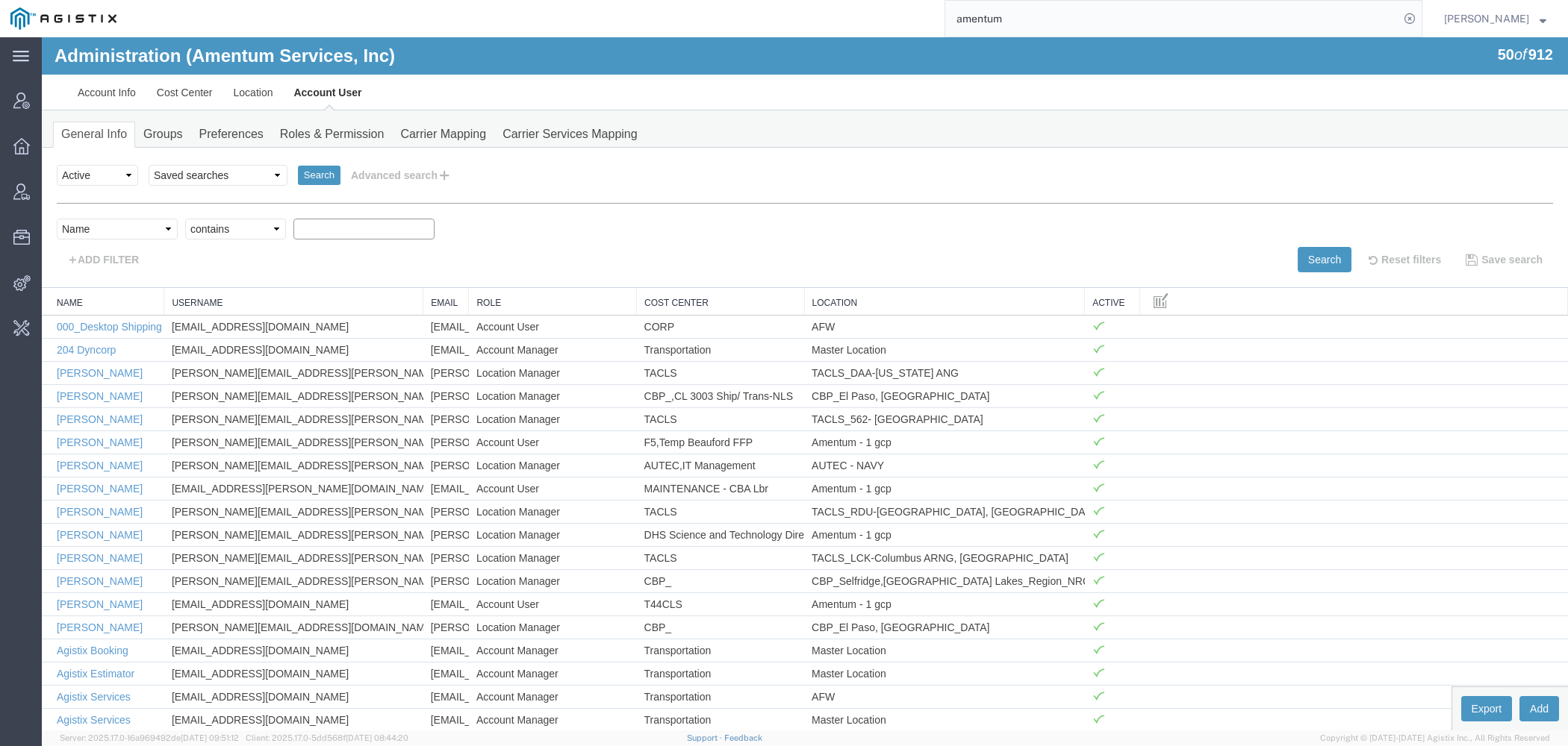
paste input "[PERSON_NAME][EMAIL_ADDRESS][DOMAIN_NAME]"
drag, startPoint x: 322, startPoint y: 226, endPoint x: 700, endPoint y: 221, distance: 378.0
click at [434, 226] on input "[PERSON_NAME][EMAIL_ADDRESS][DOMAIN_NAME]" at bounding box center [364, 229] width 141 height 21
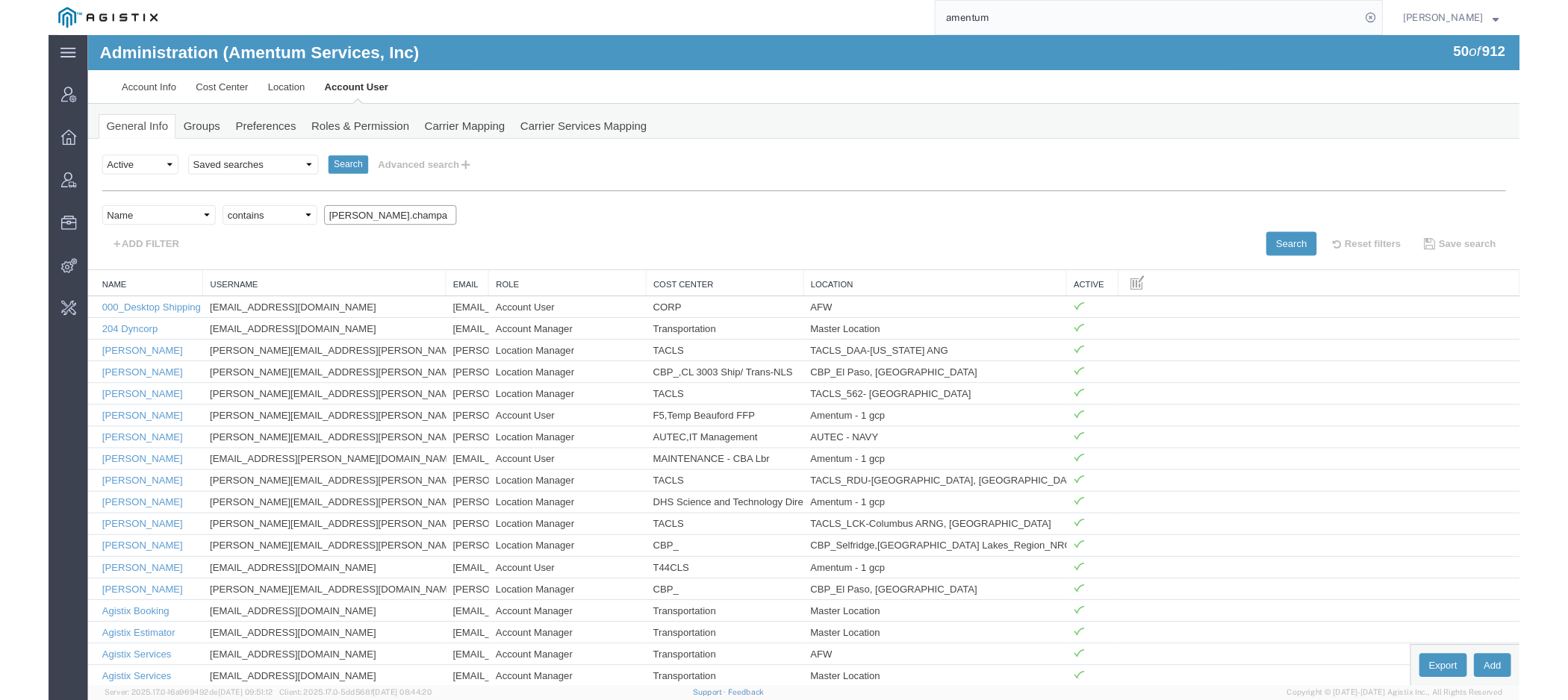
scroll to position [0, 0]
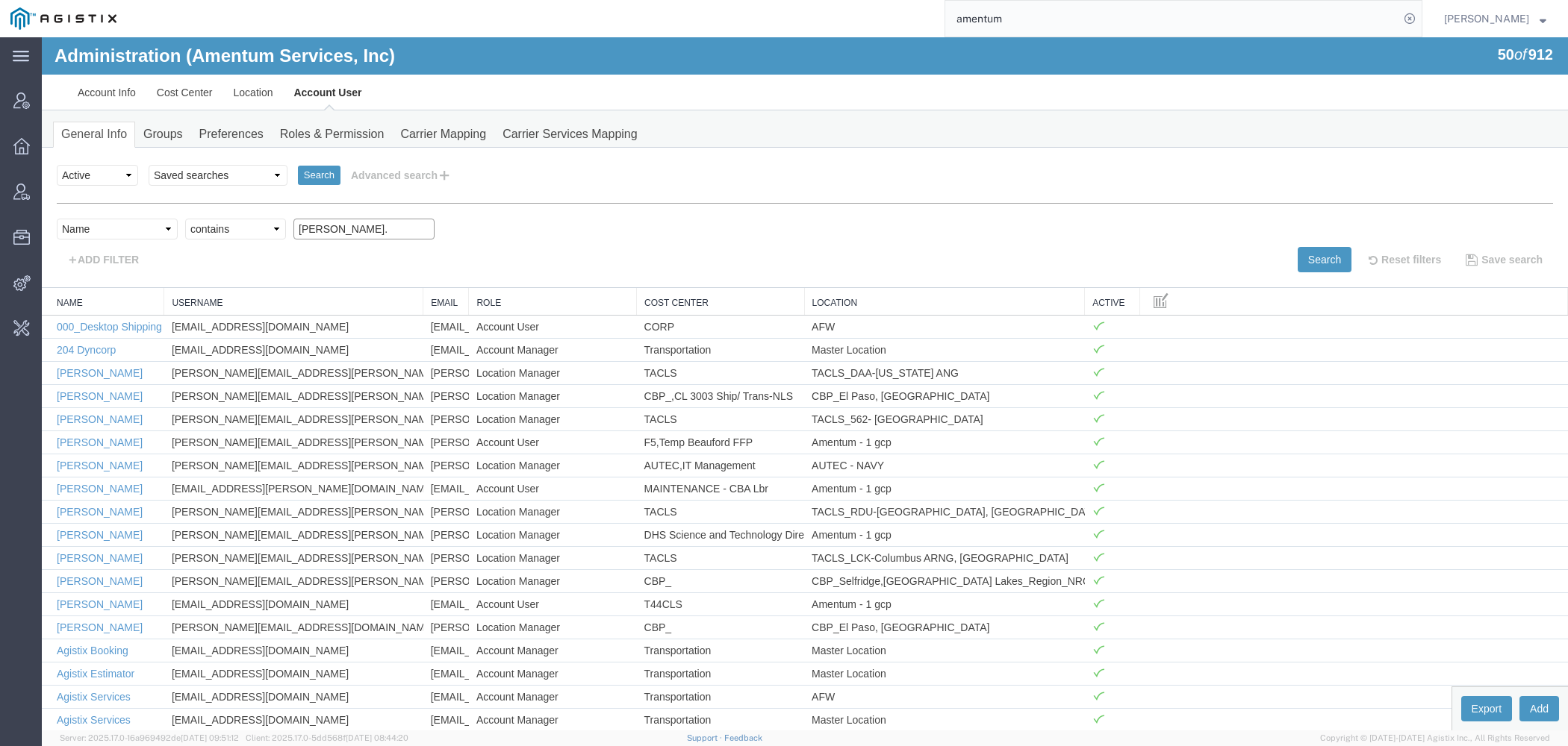
type input "jason"
click at [1319, 264] on button "Search" at bounding box center [1324, 259] width 54 height 25
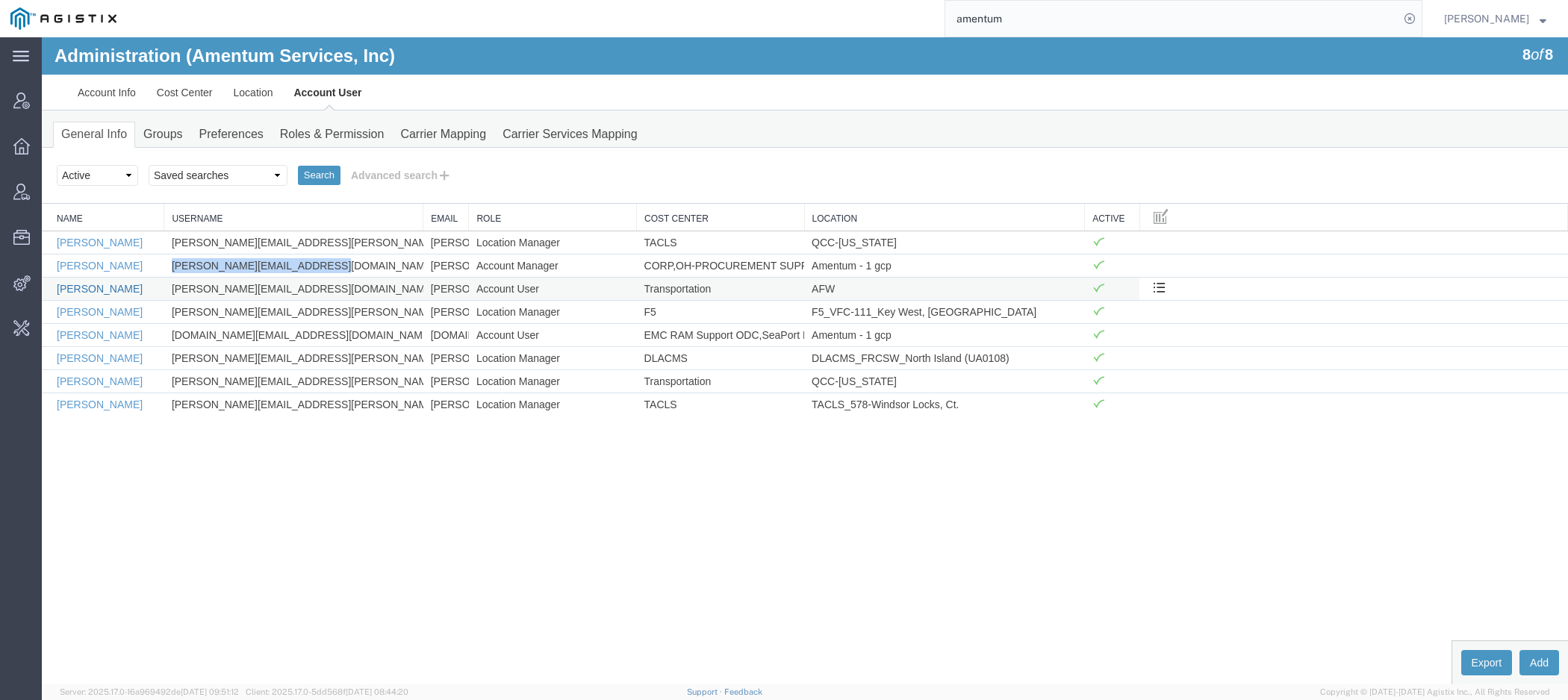
click at [114, 283] on link "[PERSON_NAME]" at bounding box center [99, 289] width 86 height 12
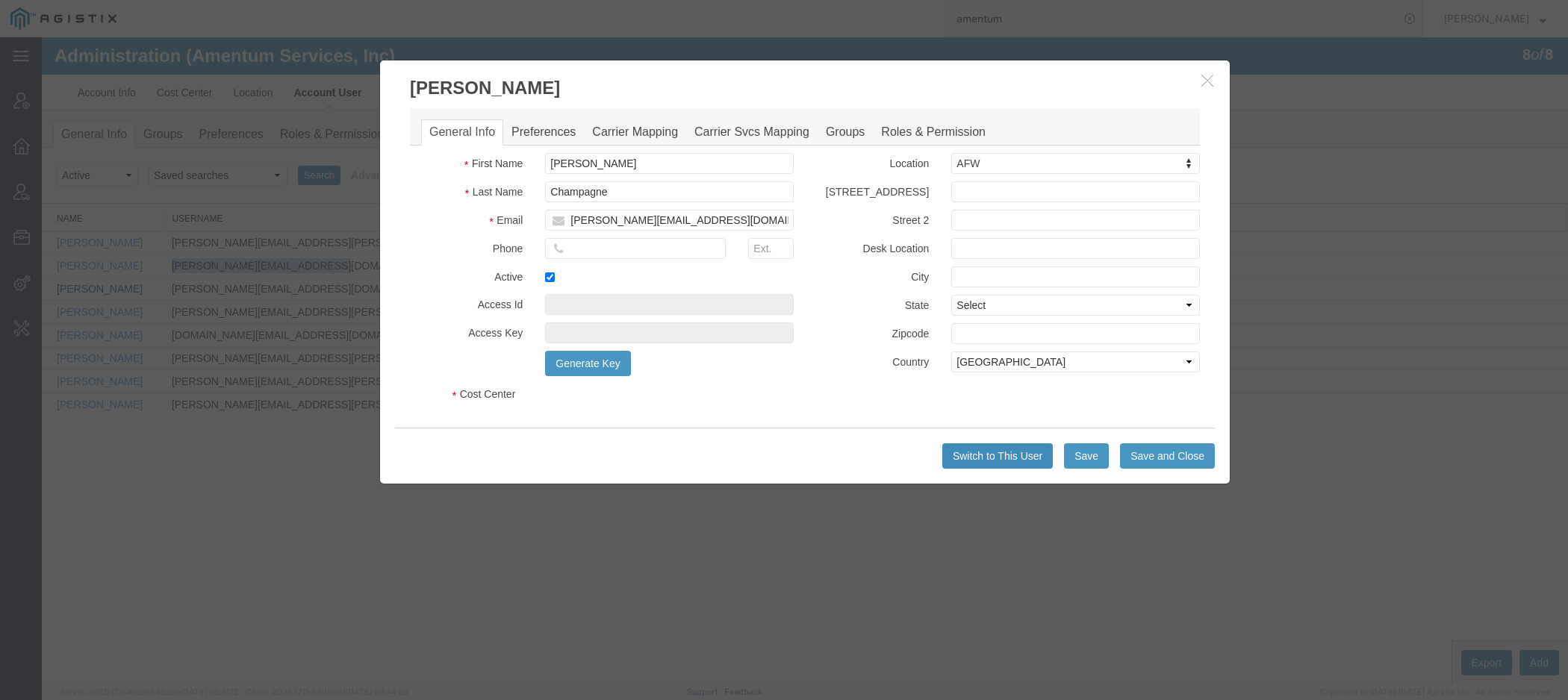
select select "DEPARTMENT"
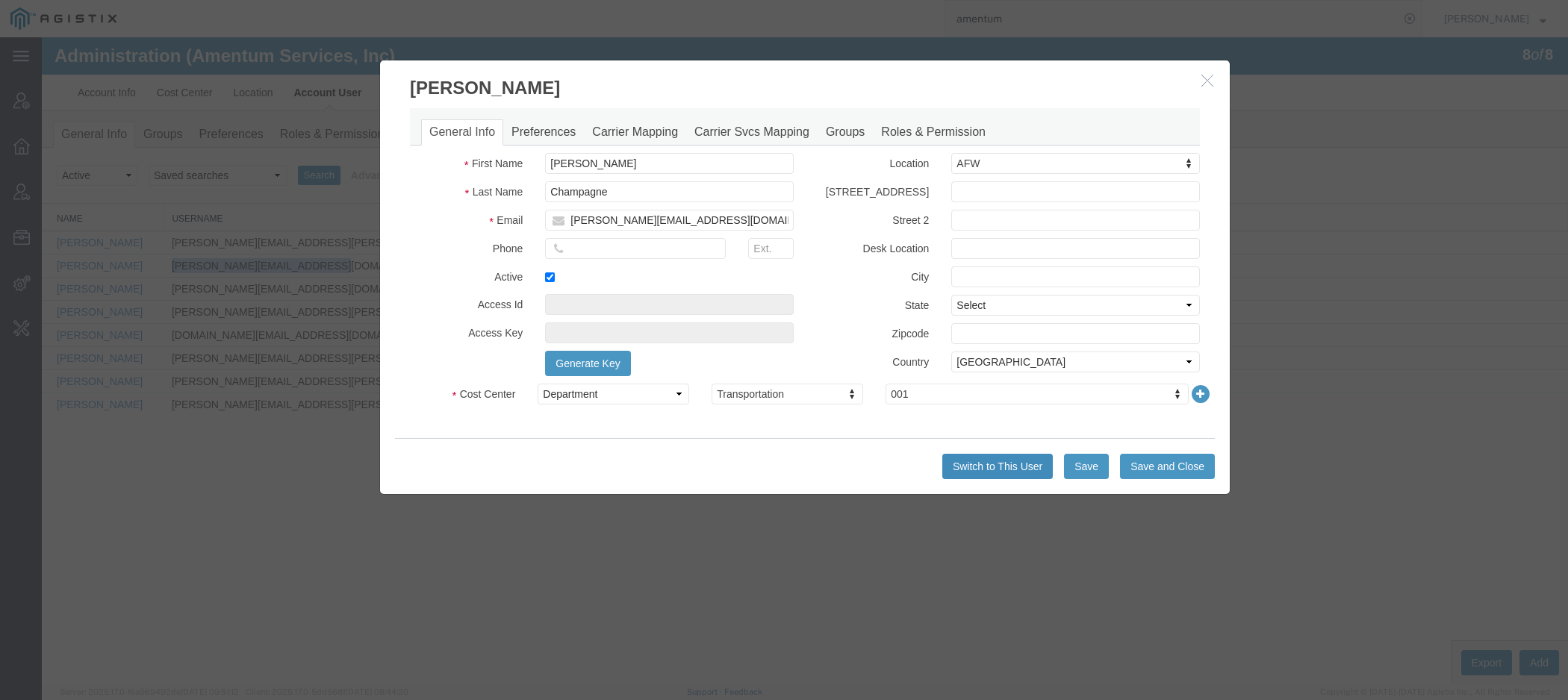
click at [991, 473] on button "Switch to This User" at bounding box center [997, 466] width 111 height 25
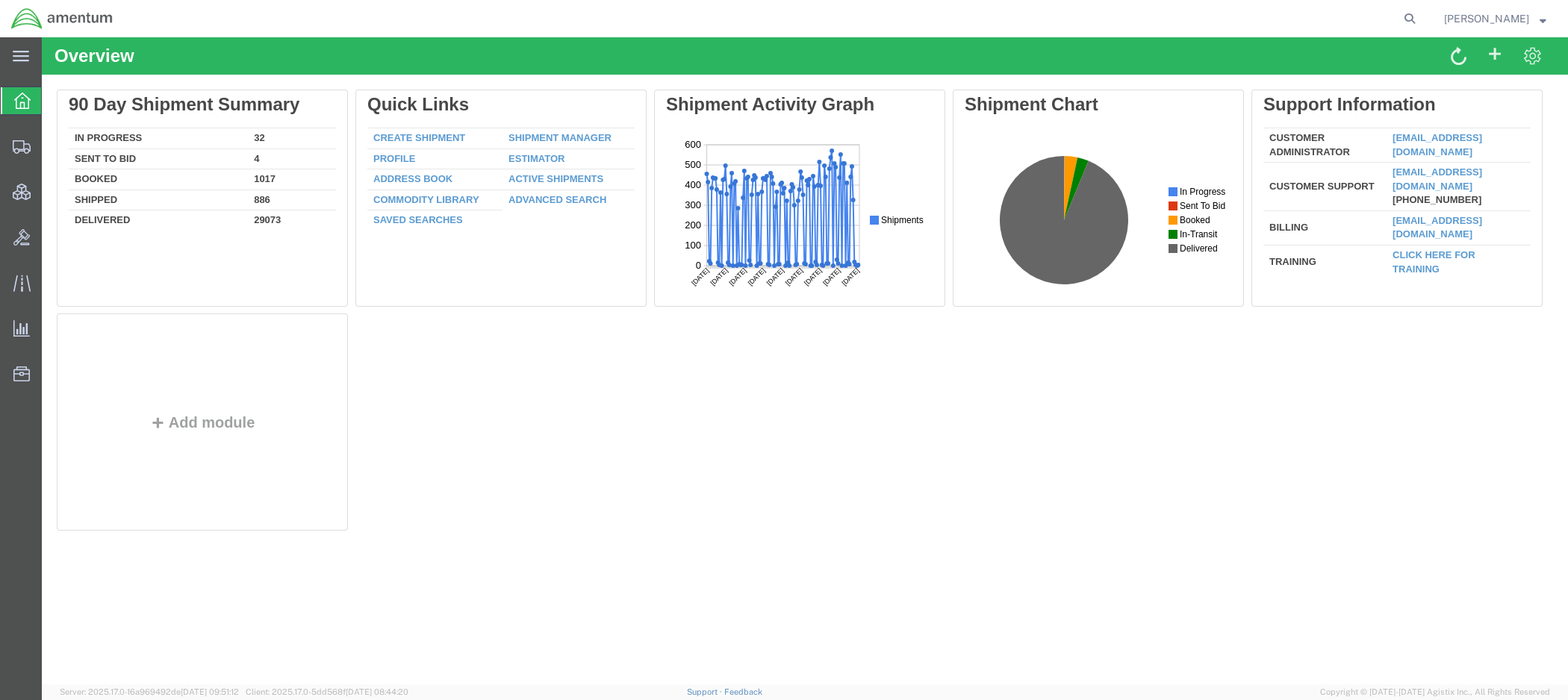
click at [1482, 22] on span "[PERSON_NAME]" at bounding box center [1486, 19] width 85 height 17
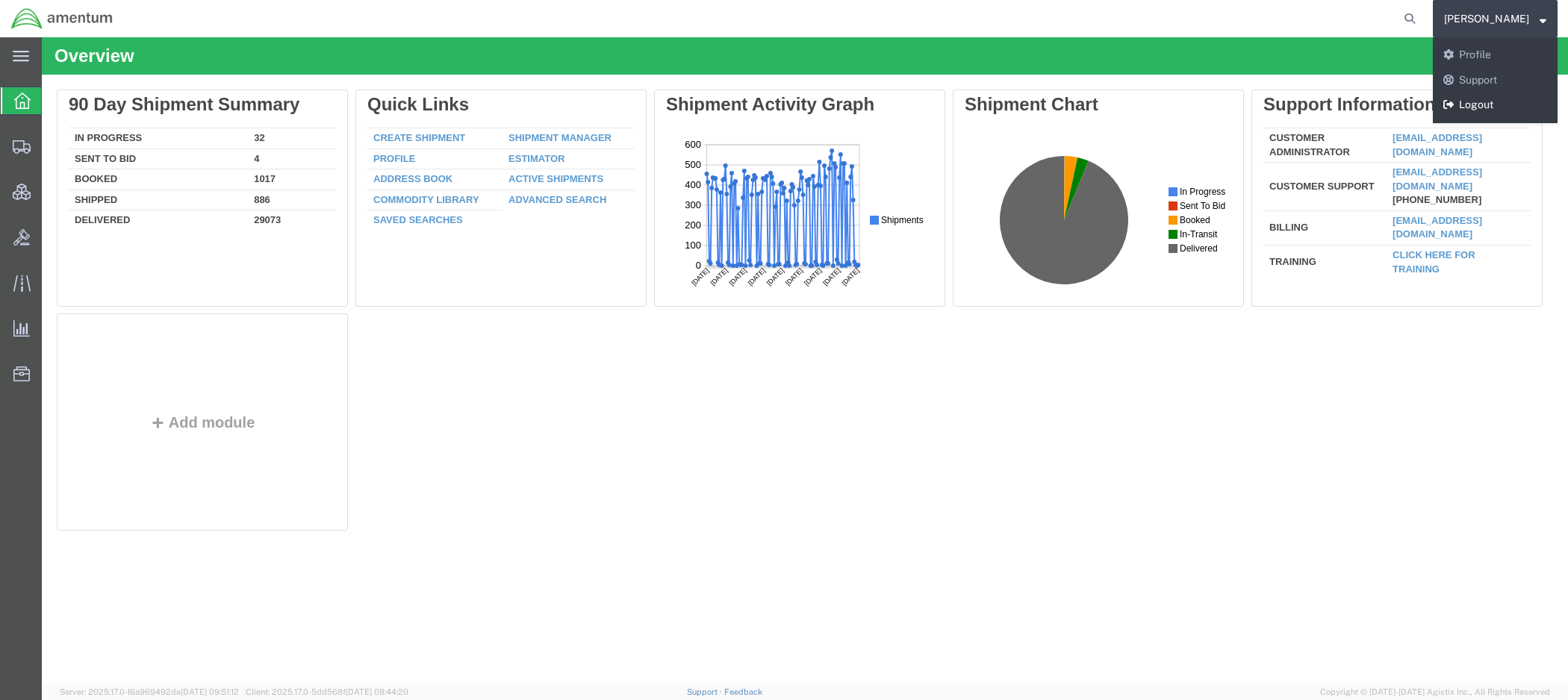
click at [1466, 115] on link "Logout" at bounding box center [1495, 105] width 125 height 25
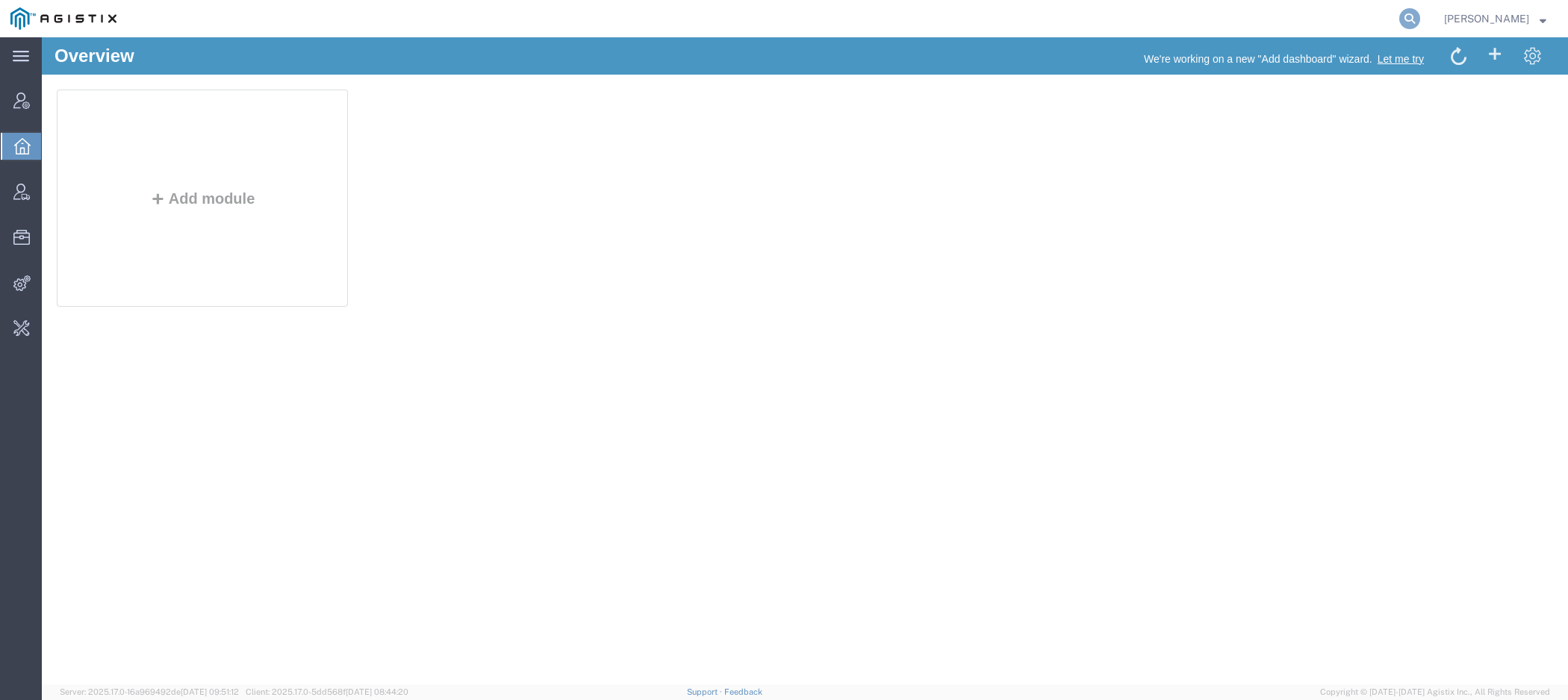
click at [1416, 17] on icon at bounding box center [1410, 19] width 21 height 21
paste input "Amentum"
type input "Amentum"
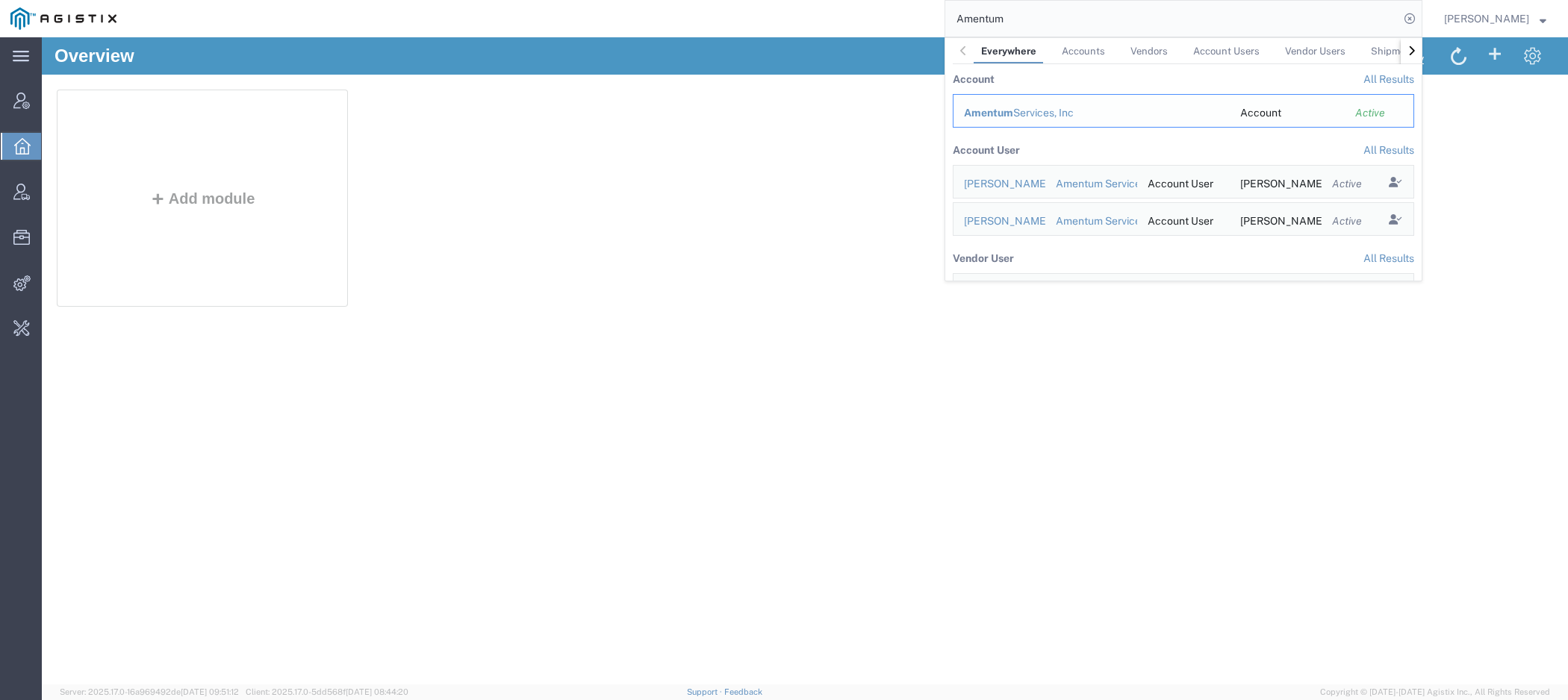
click at [1009, 109] on span "Amentum" at bounding box center [988, 113] width 49 height 12
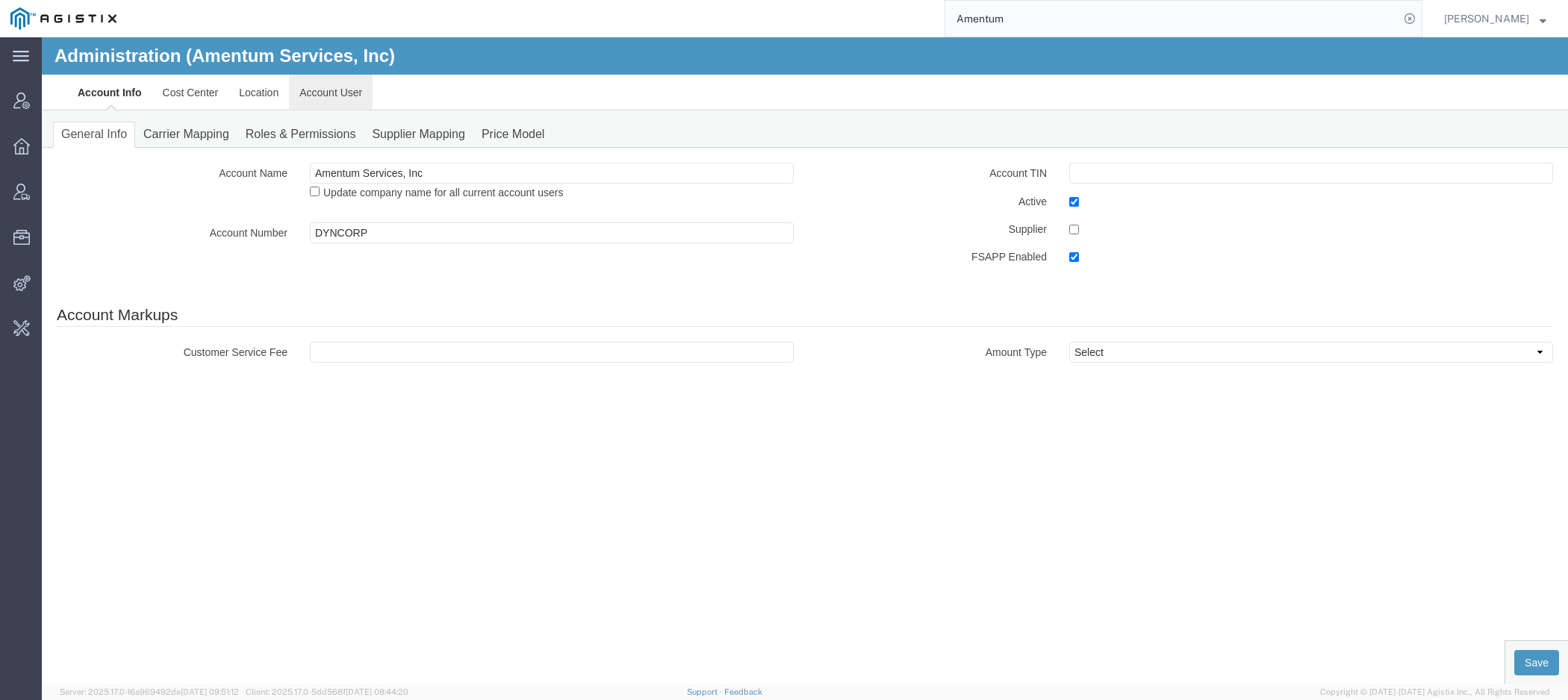
click at [340, 109] on link "Account User" at bounding box center [330, 92] width 83 height 36
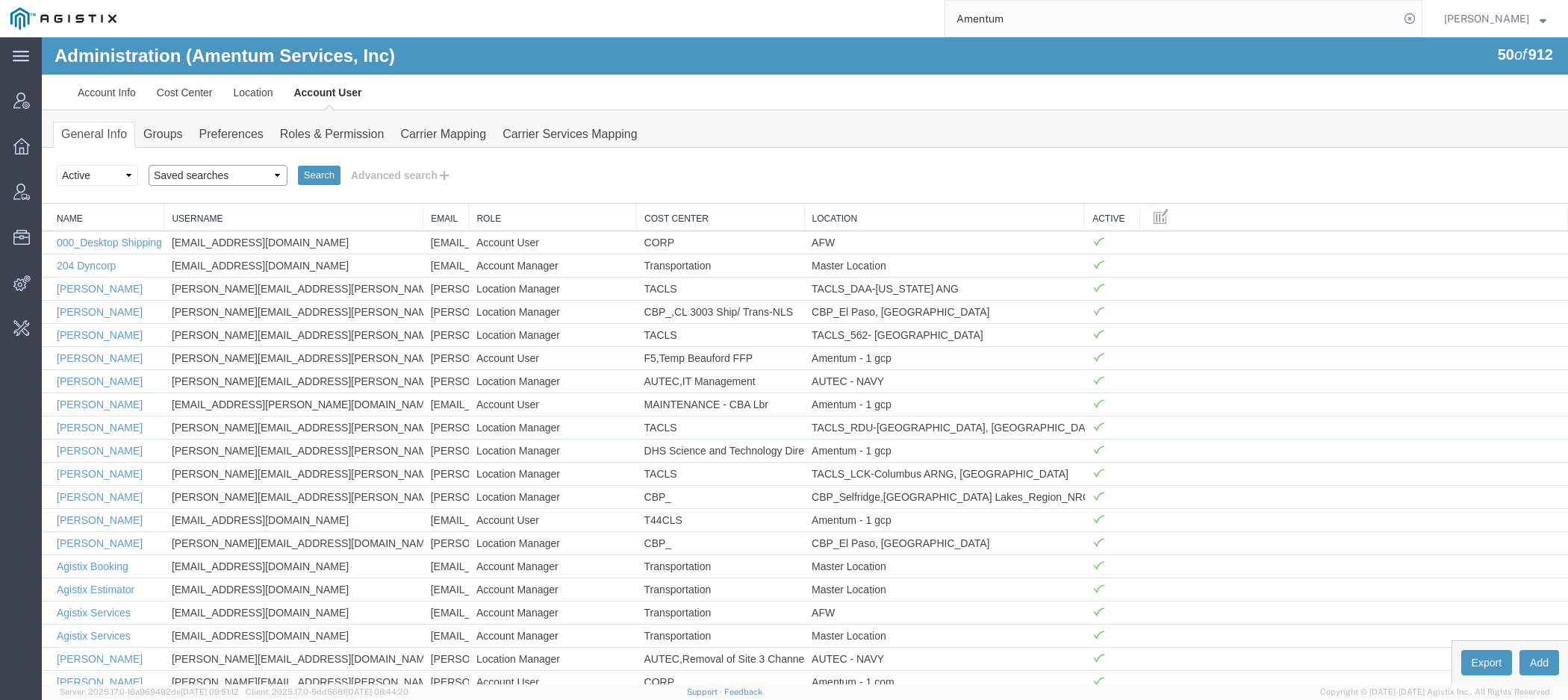
select select "[PERSON_NAME]"
click option "[PERSON_NAME]" at bounding box center [42, 37] width 0 height 0
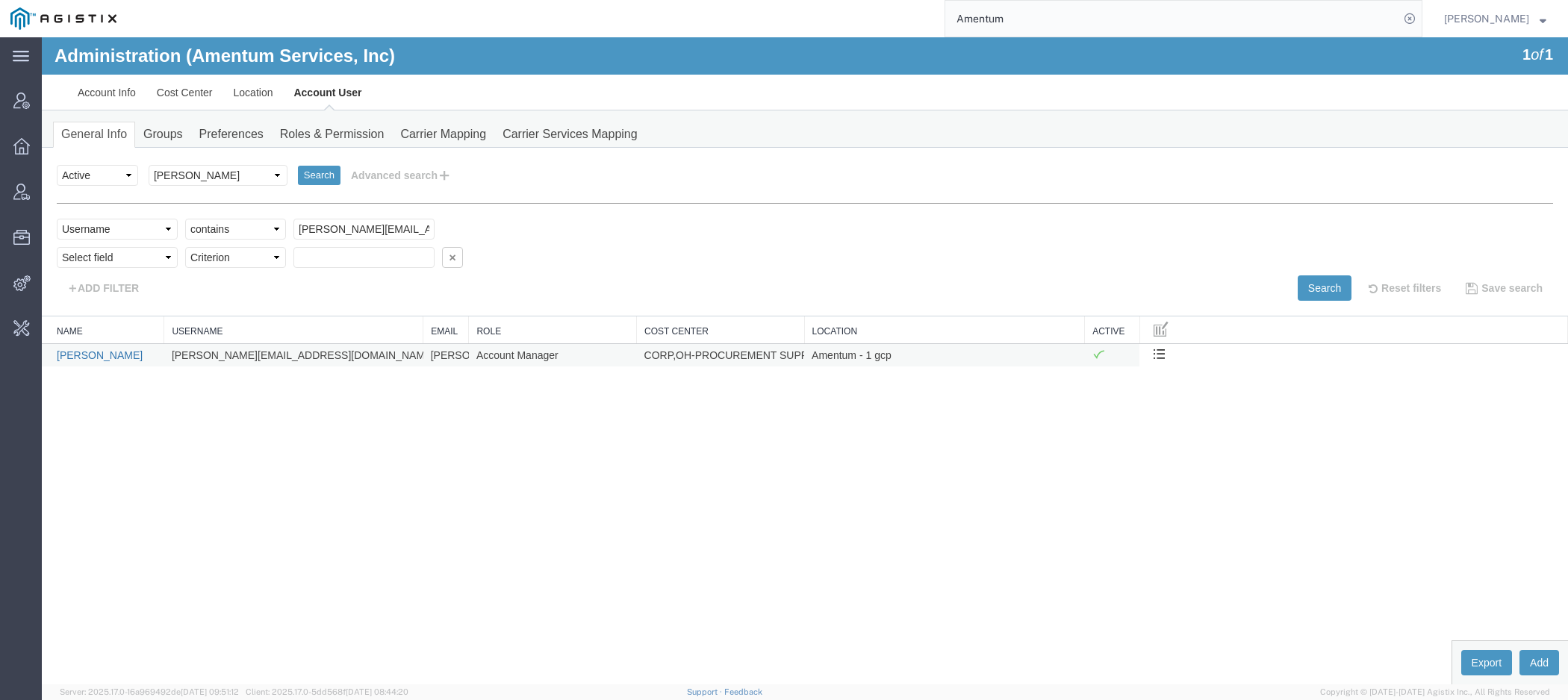
click at [126, 349] on link "[PERSON_NAME]" at bounding box center [99, 355] width 86 height 12
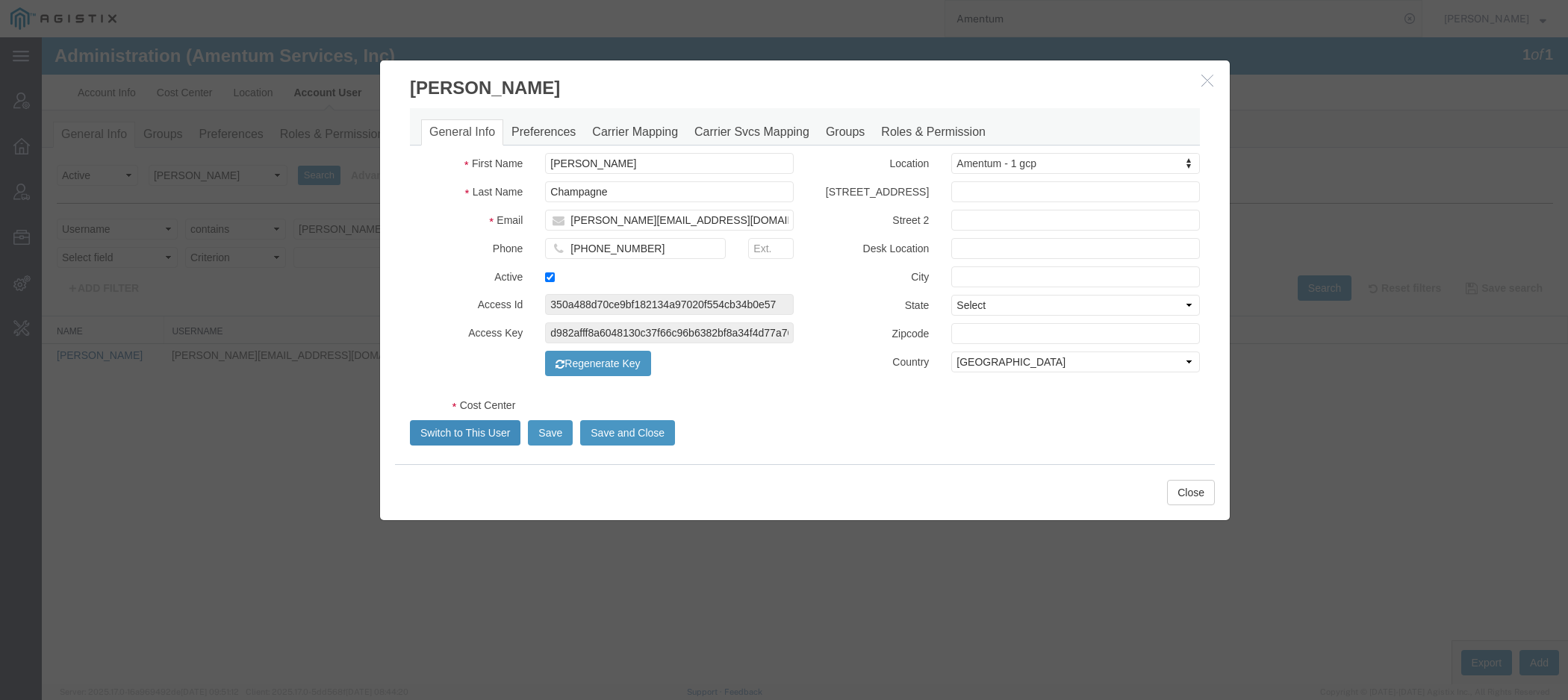
select select "COSTCENTER"
select select "DEPARTMENT"
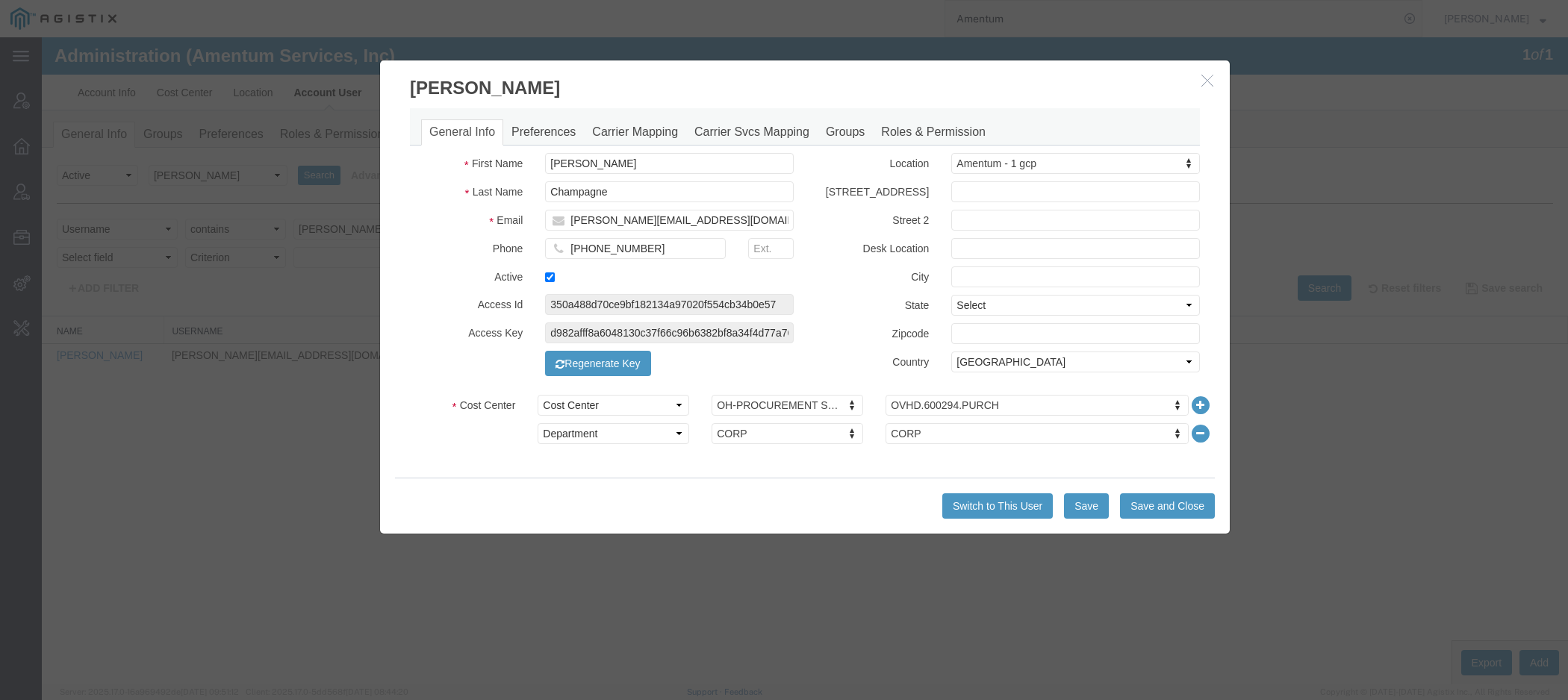
click at [988, 492] on div "Switch to This User Save Save and Close" at bounding box center [805, 506] width 820 height 56
click at [973, 502] on button "Switch to This User" at bounding box center [997, 505] width 111 height 25
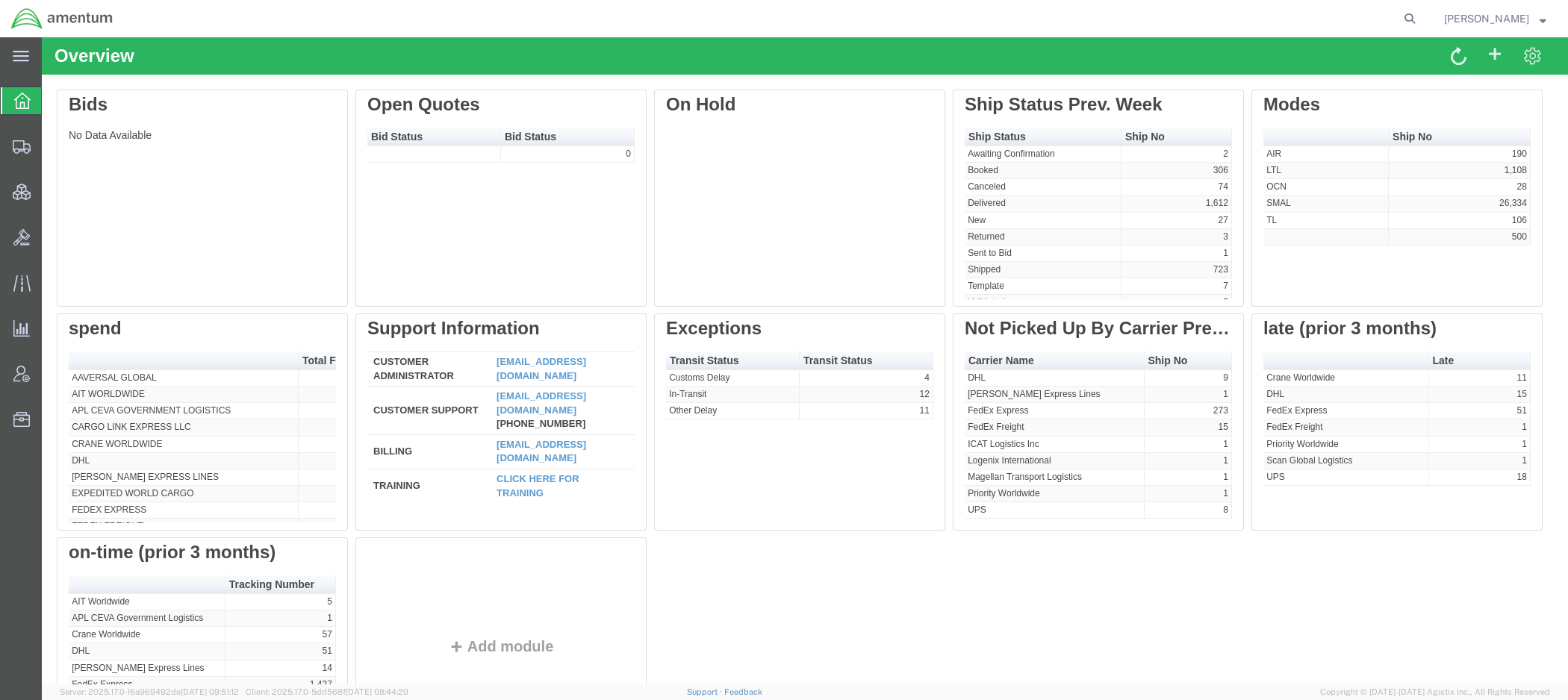
click at [1536, 26] on span "[PERSON_NAME]" at bounding box center [1494, 19] width 102 height 17
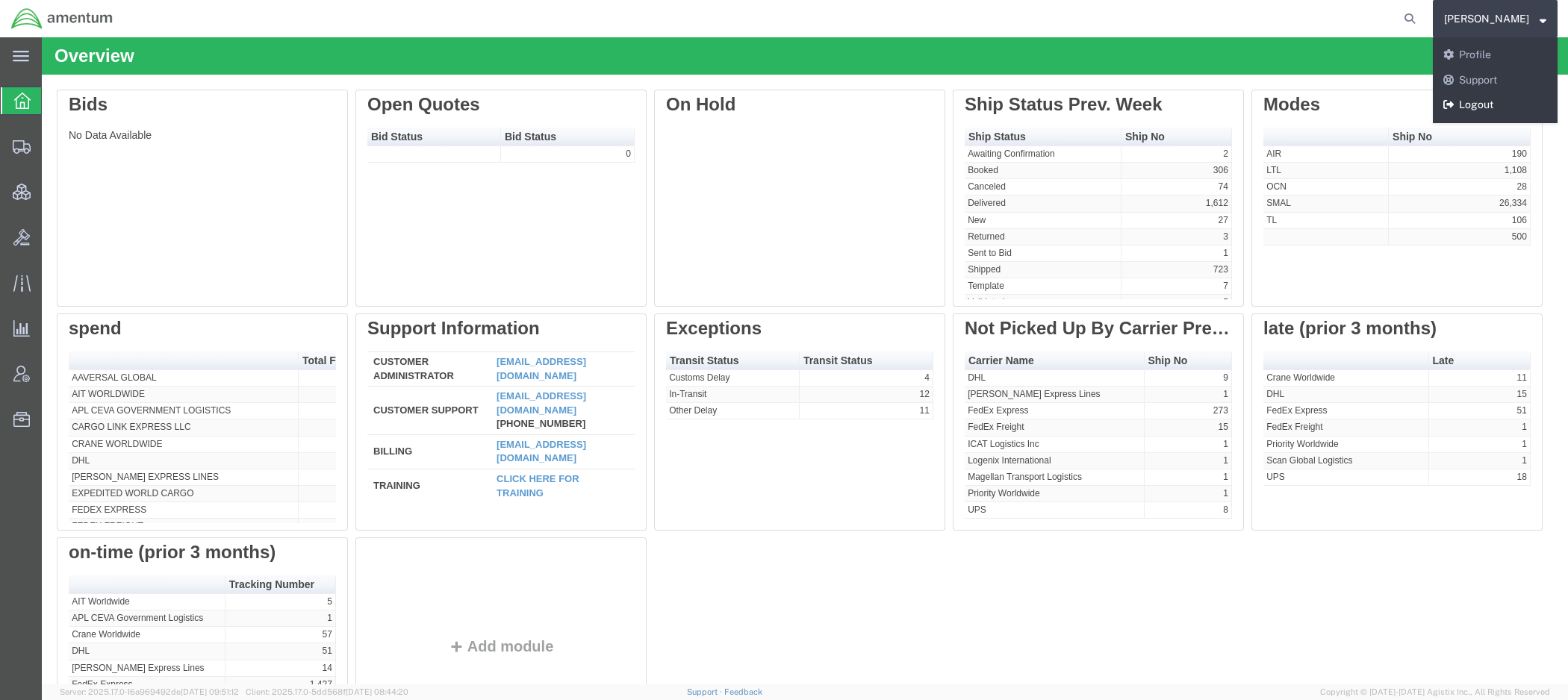
click at [1487, 101] on link "Logout" at bounding box center [1495, 105] width 125 height 25
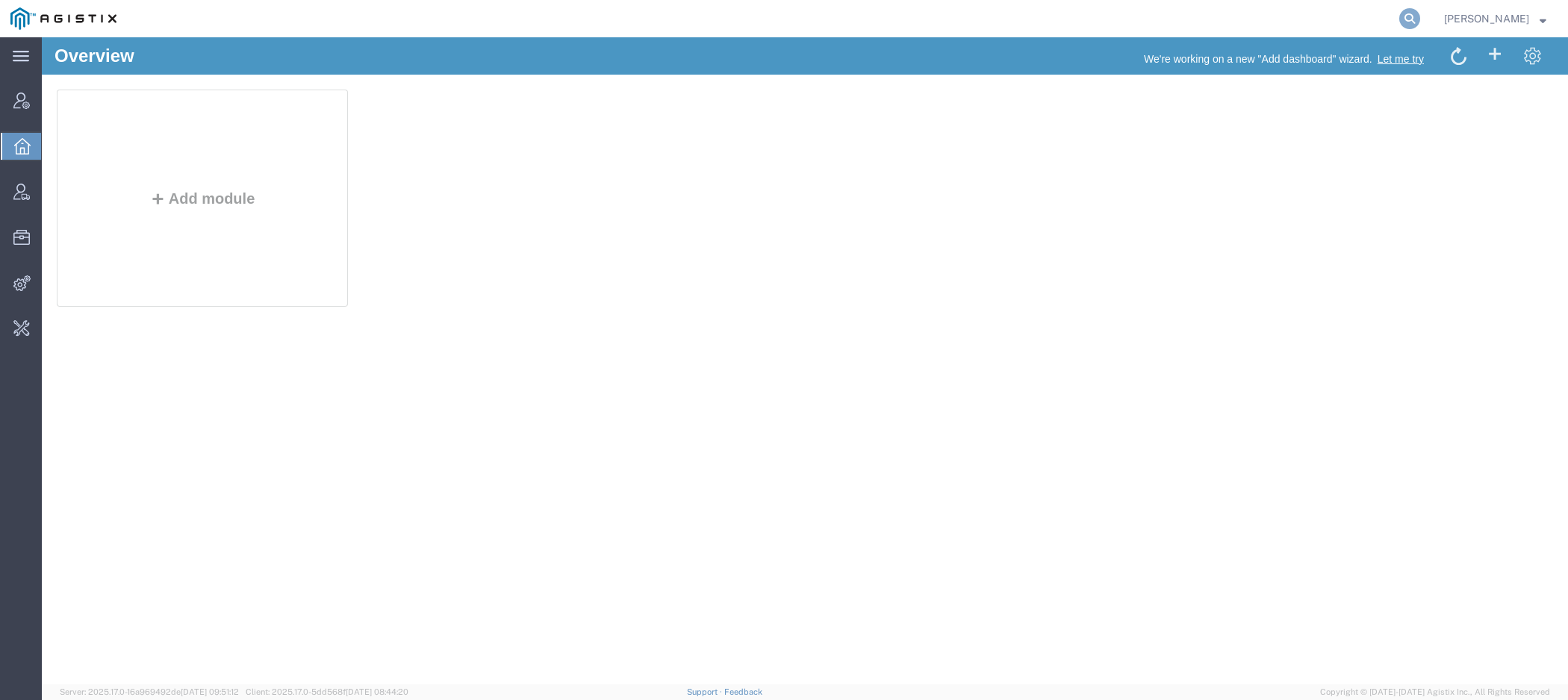
click at [1409, 24] on icon at bounding box center [1410, 19] width 21 height 21
paste input "Amentum"
type input "Amentum"
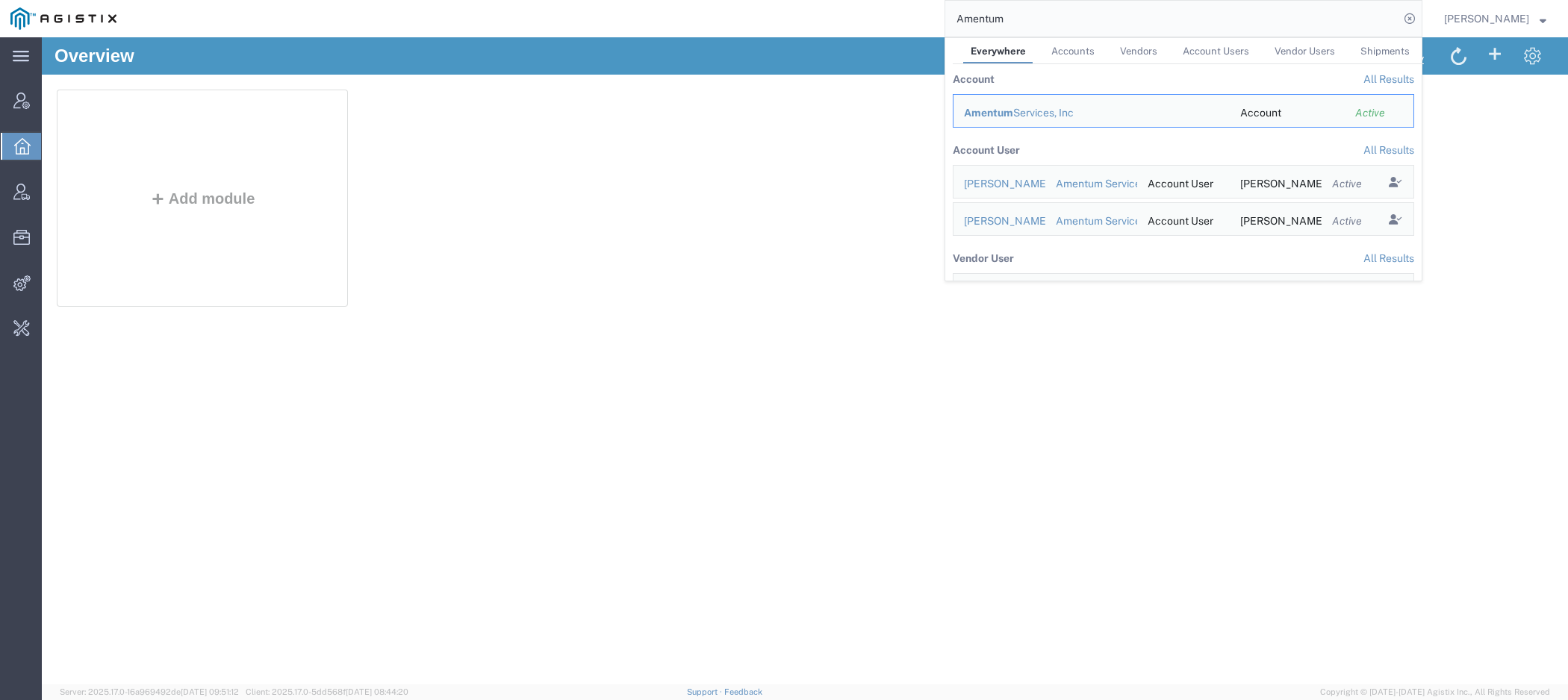
click at [999, 118] on span "Amentum" at bounding box center [988, 113] width 49 height 12
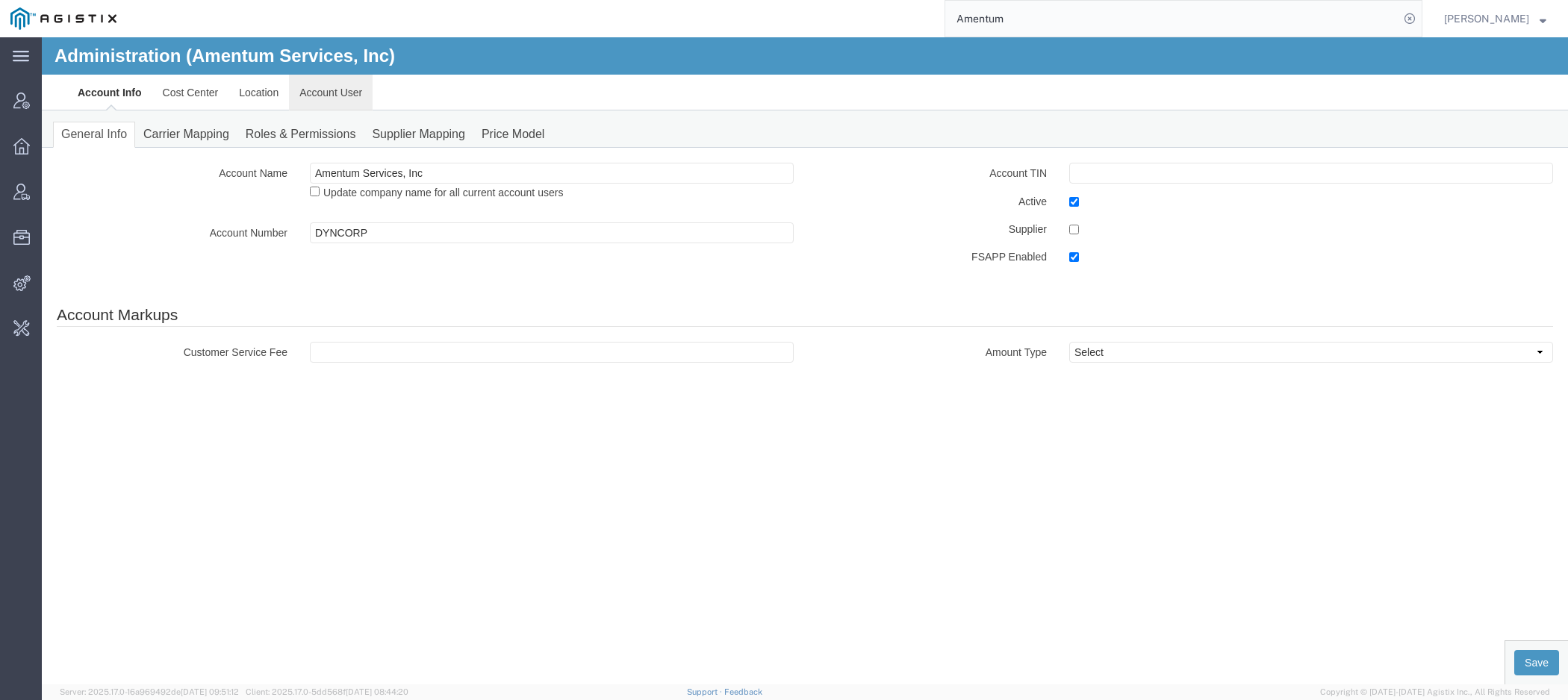
click at [334, 100] on link "Account User" at bounding box center [330, 92] width 83 height 36
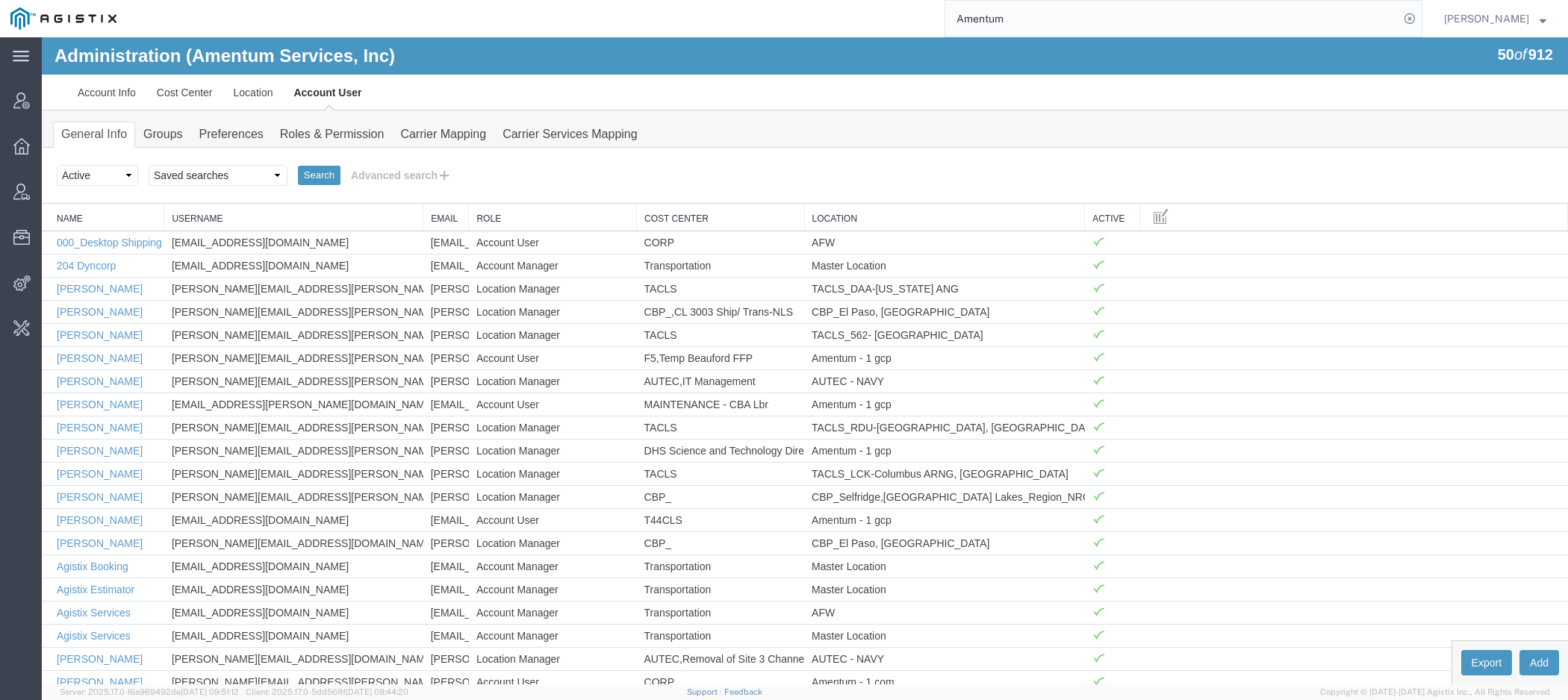
click at [236, 186] on div "Select status Active All Inactive Saved searches Exclude Branch Manager [PERSON…" at bounding box center [805, 175] width 1496 height 25
select select "[PERSON_NAME]"
click option "[PERSON_NAME]" at bounding box center [42, 37] width 0 height 0
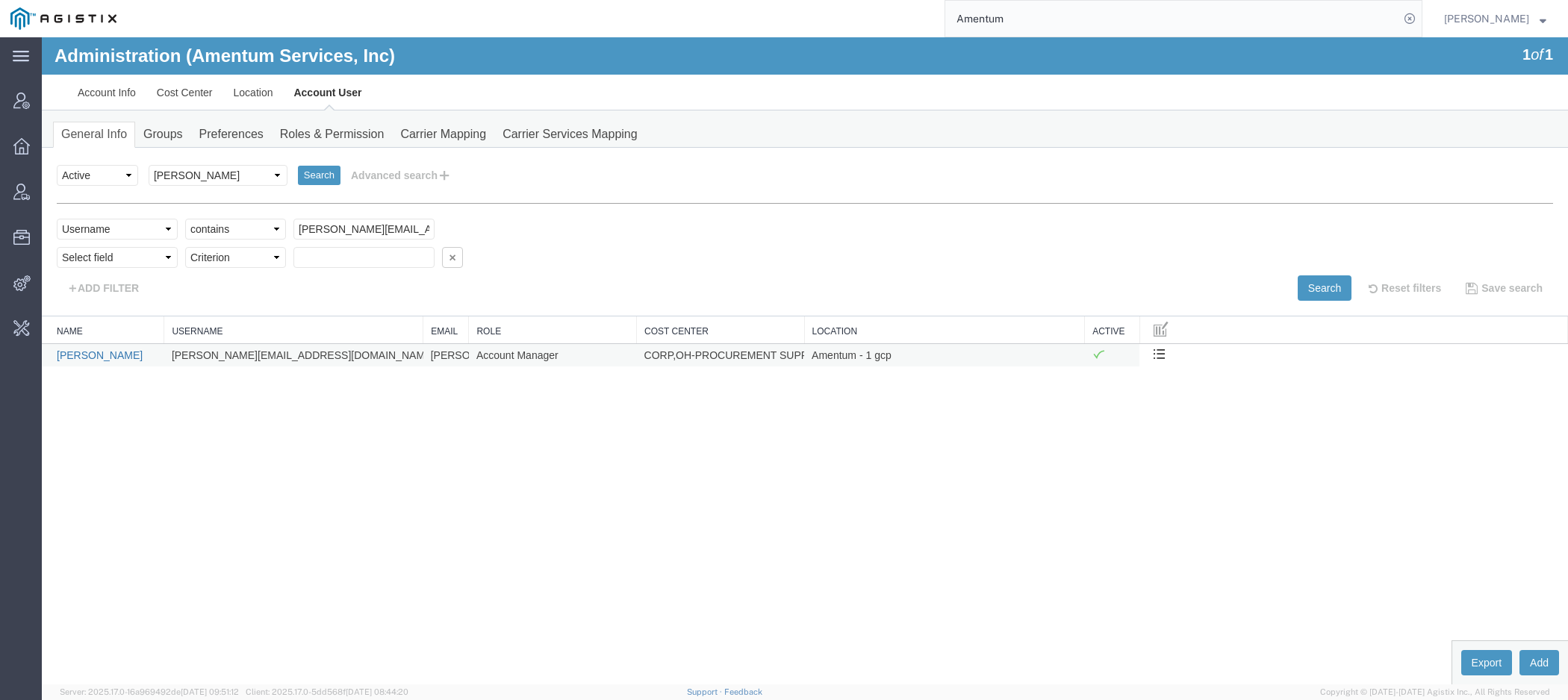
click at [104, 355] on link "[PERSON_NAME]" at bounding box center [99, 355] width 86 height 12
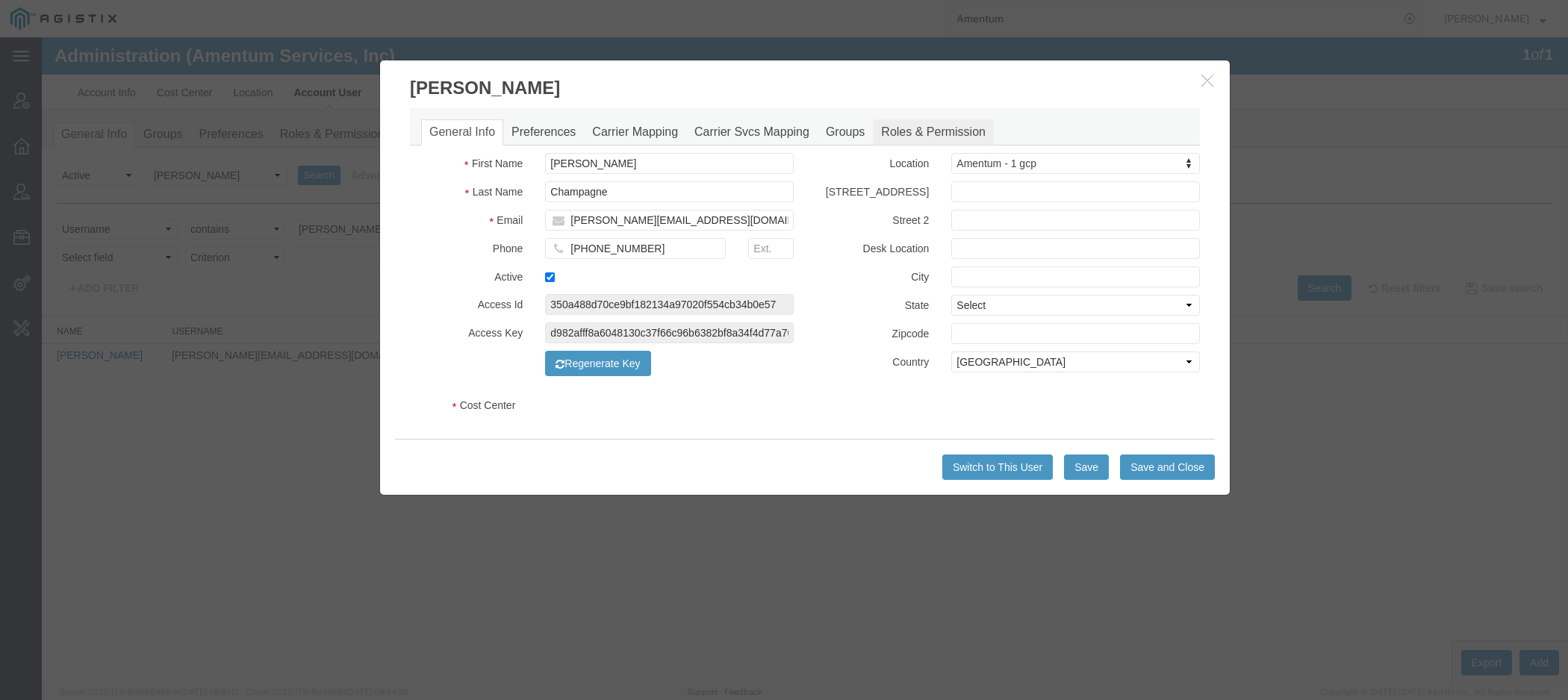
select select "COSTCENTER"
select select "DEPARTMENT"
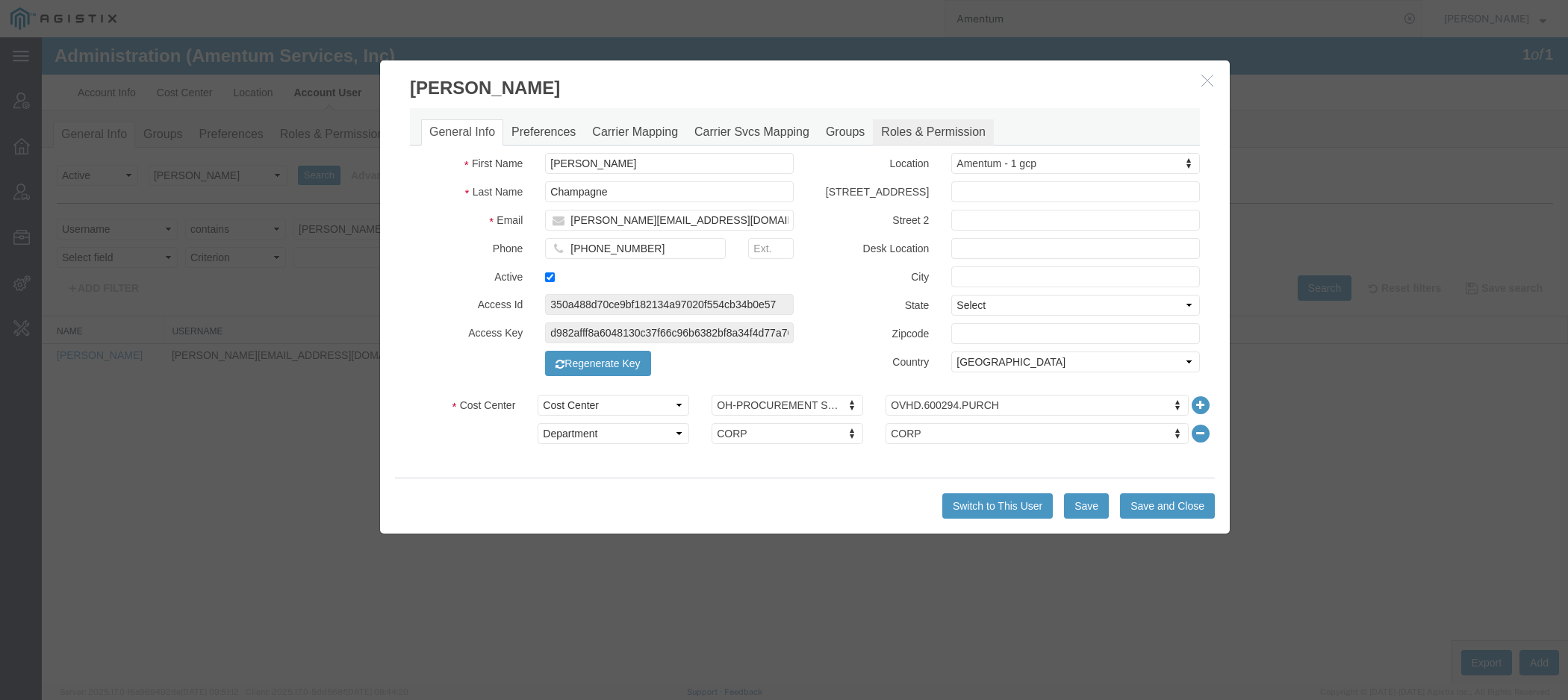
click at [953, 127] on link "Roles & Permission" at bounding box center [934, 133] width 121 height 26
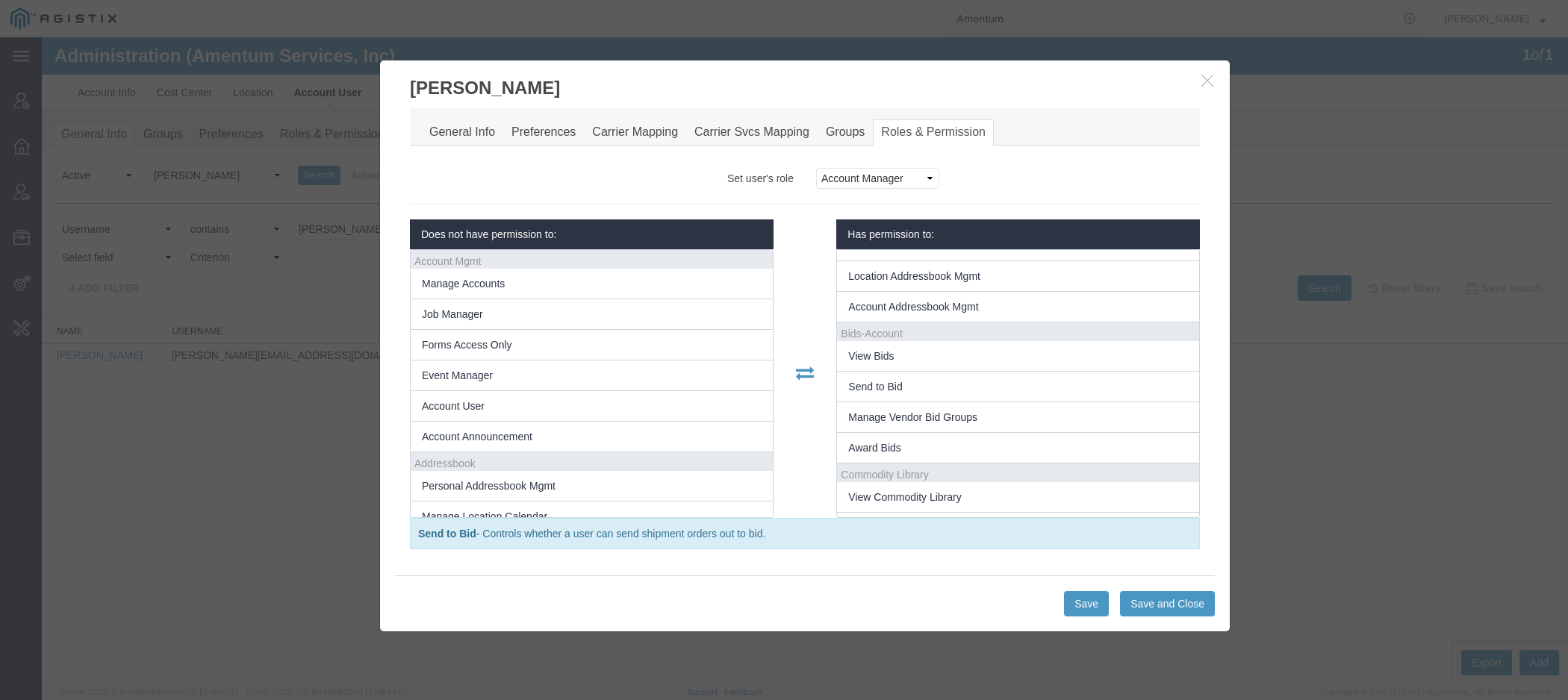
scroll to position [274, 0]
click at [464, 131] on link "General Info" at bounding box center [462, 133] width 82 height 26
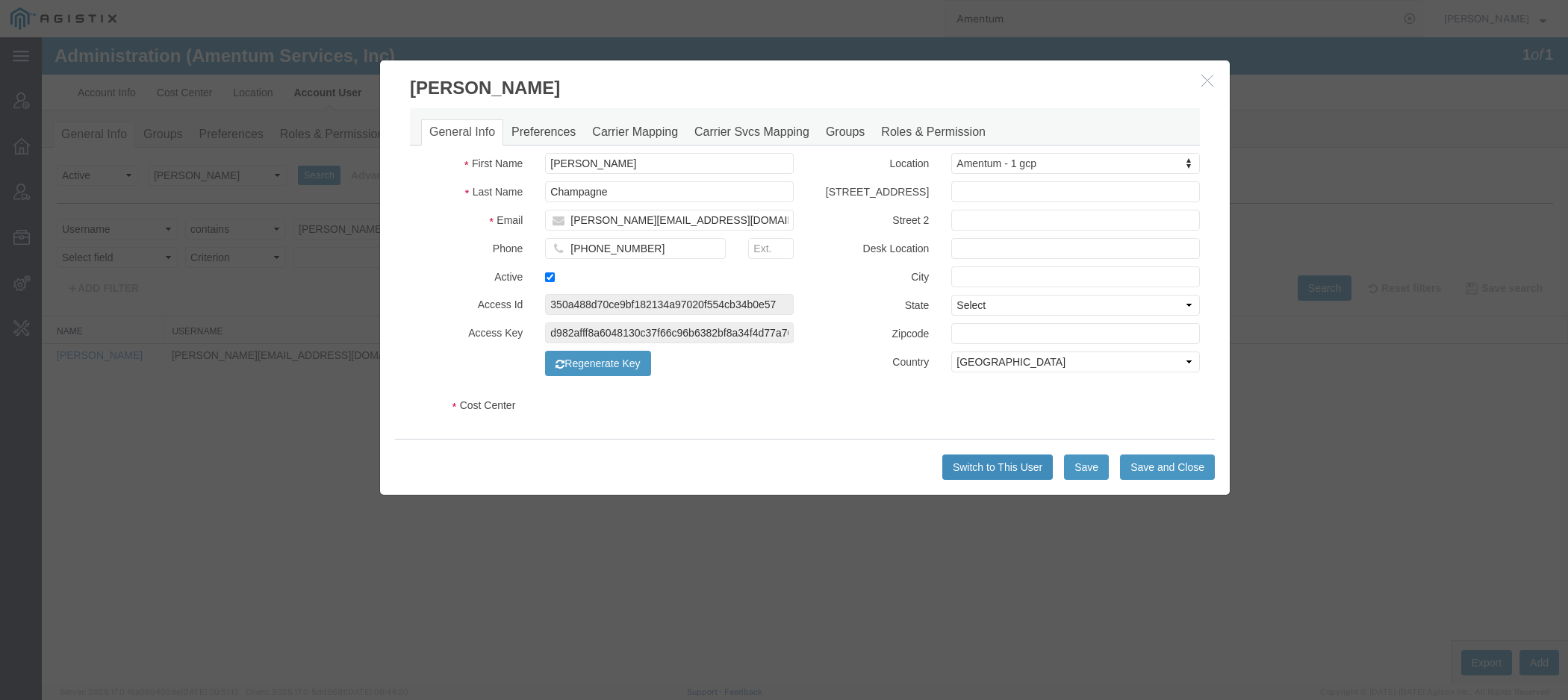
select select "COSTCENTER"
select select "DEPARTMENT"
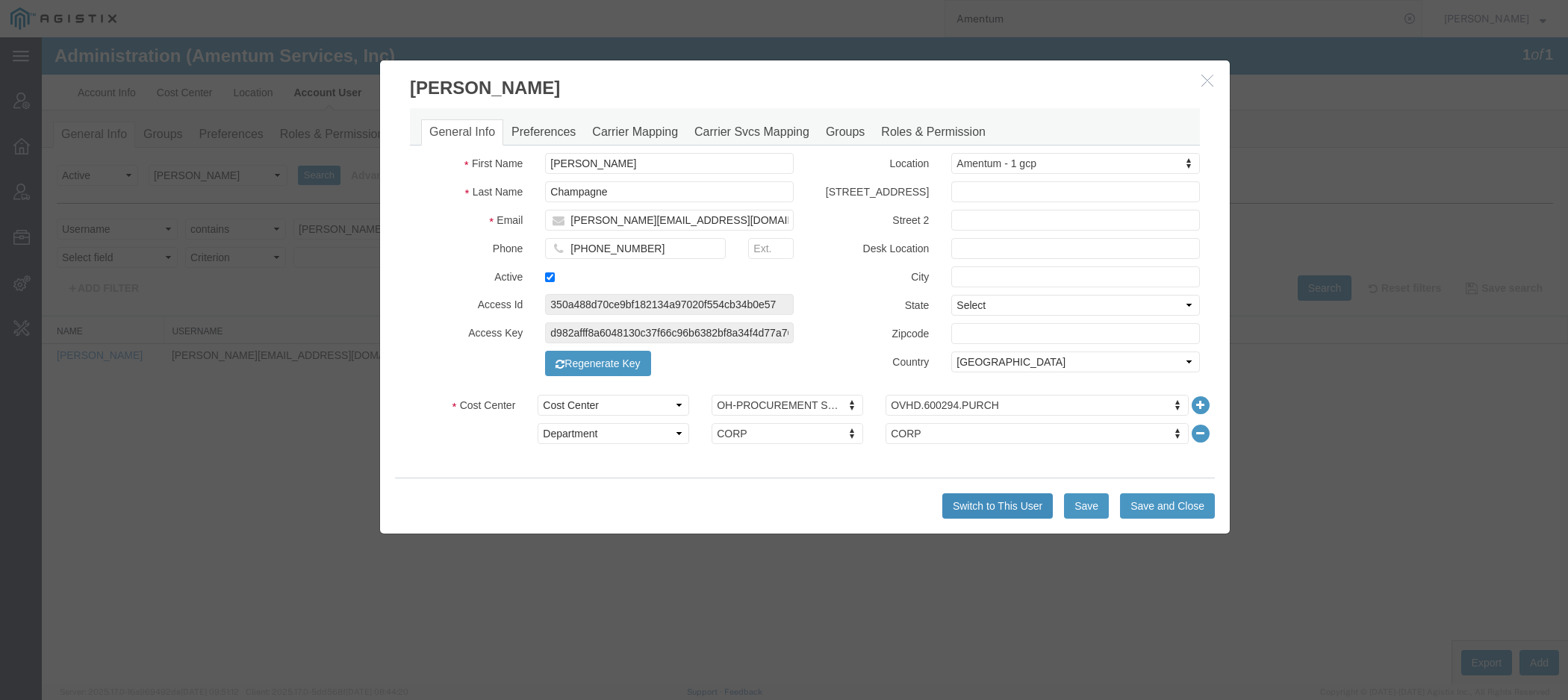
click at [1013, 498] on button "Switch to This User" at bounding box center [997, 505] width 111 height 25
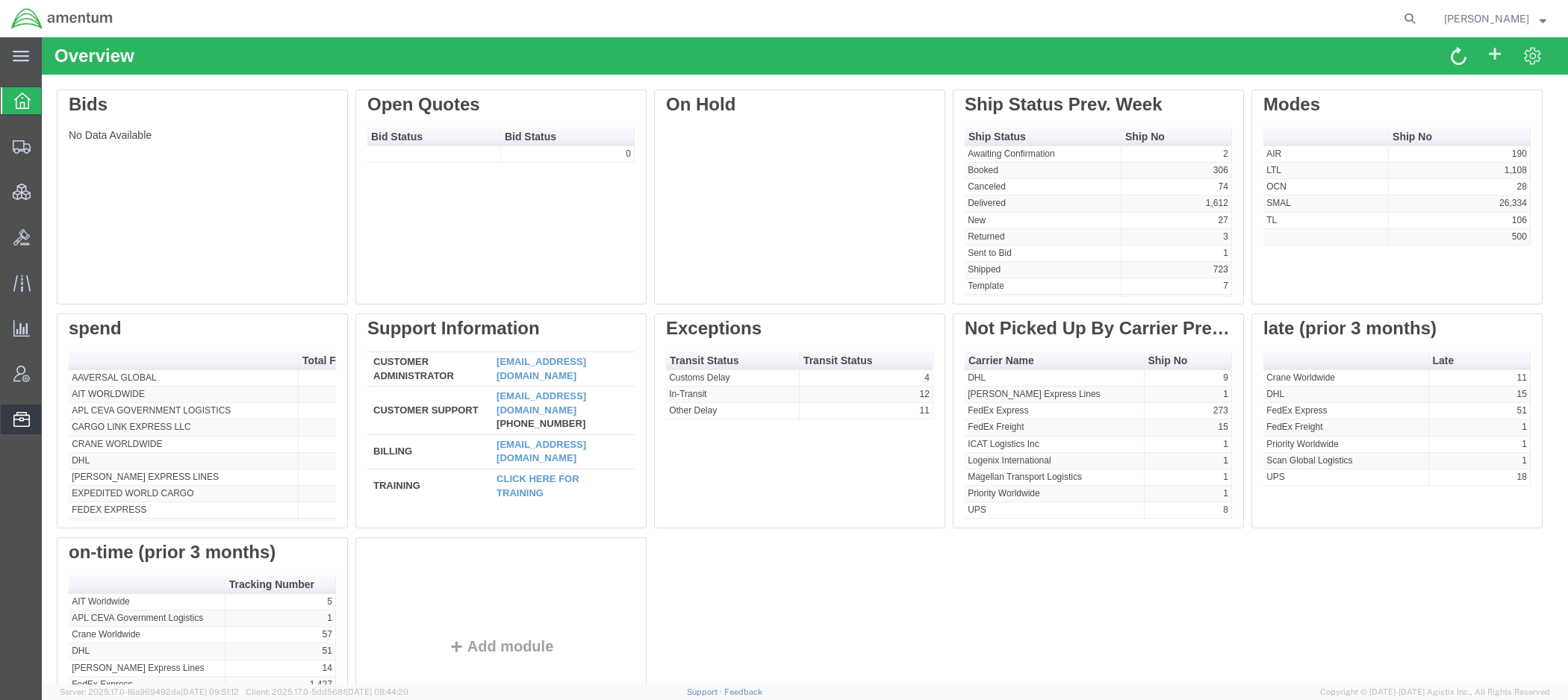
click at [0, 0] on span "Bid Groups" at bounding box center [0, 0] width 0 height 0
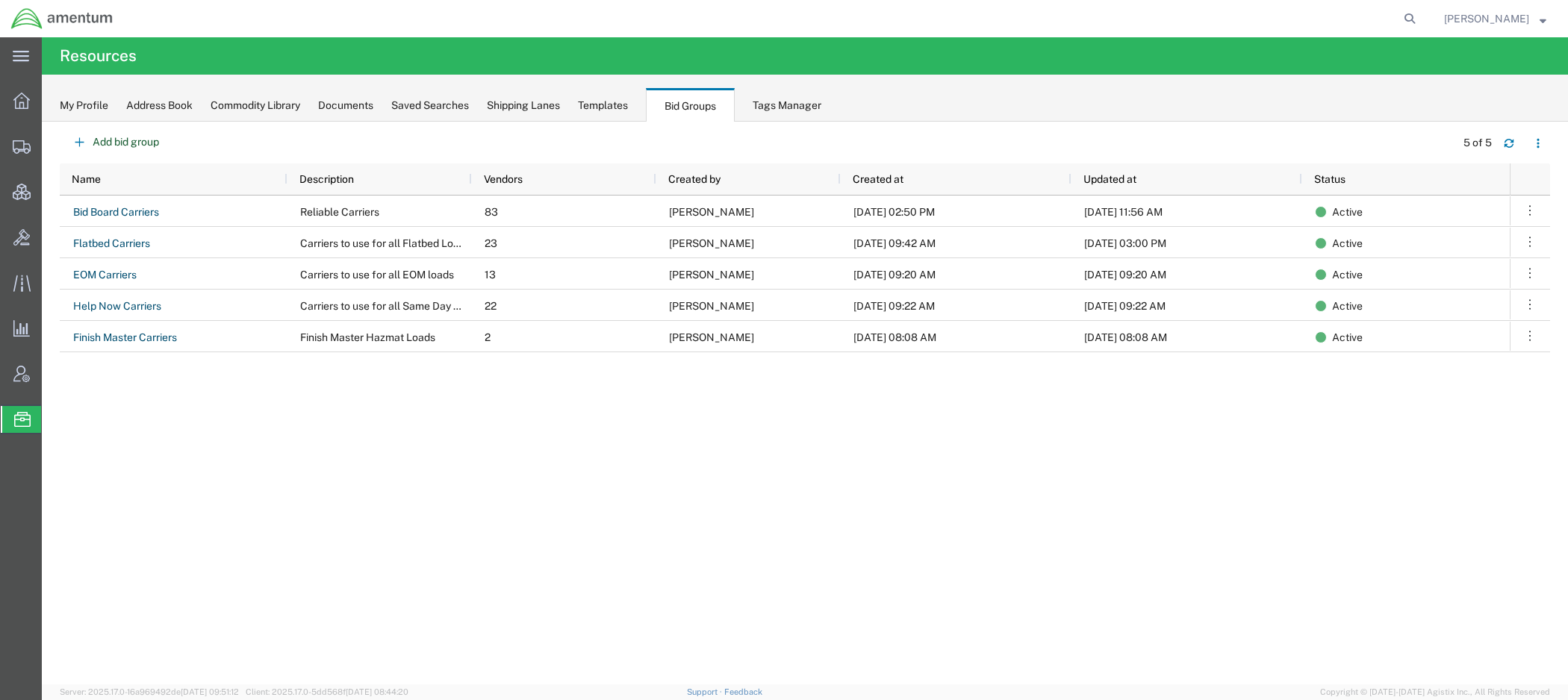
click at [1460, 23] on span "[PERSON_NAME]" at bounding box center [1486, 19] width 85 height 17
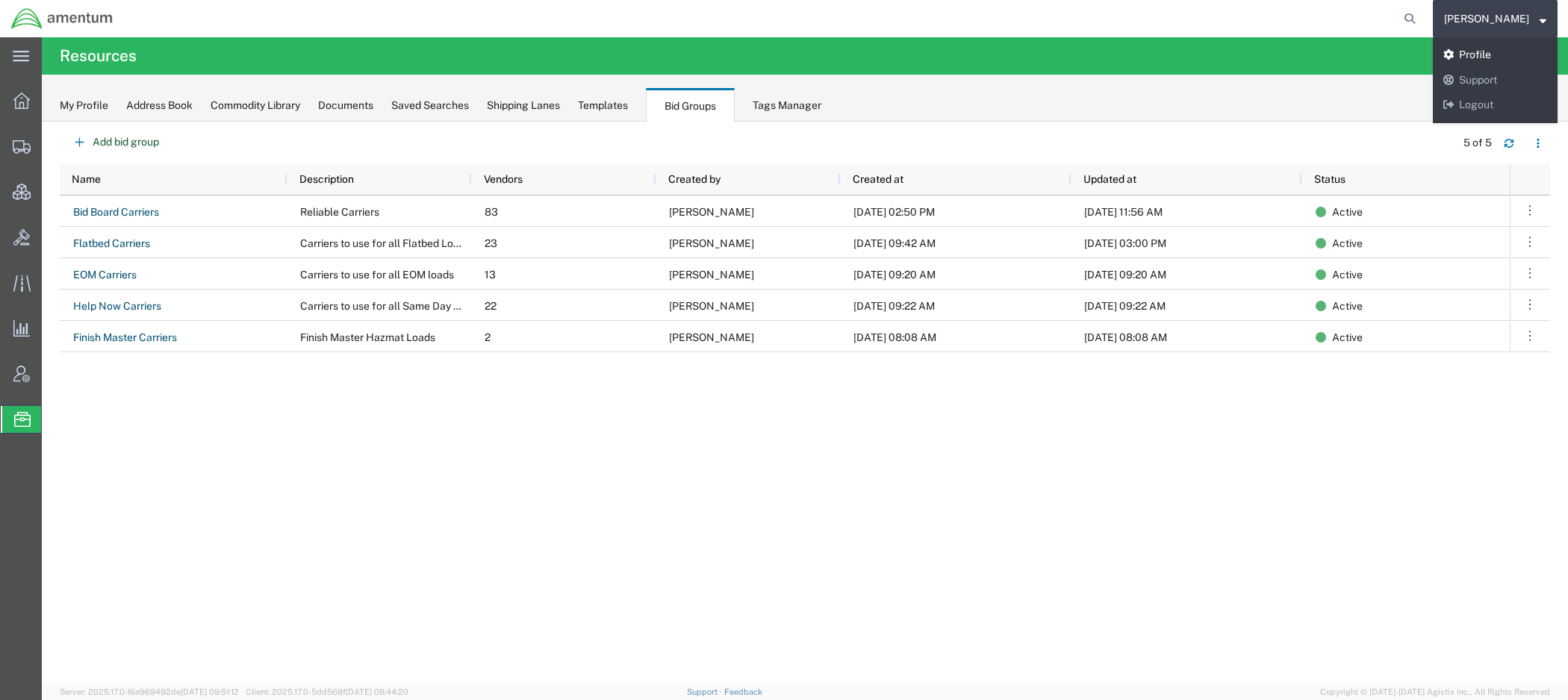
click at [1466, 47] on link "Profile" at bounding box center [1495, 55] width 125 height 25
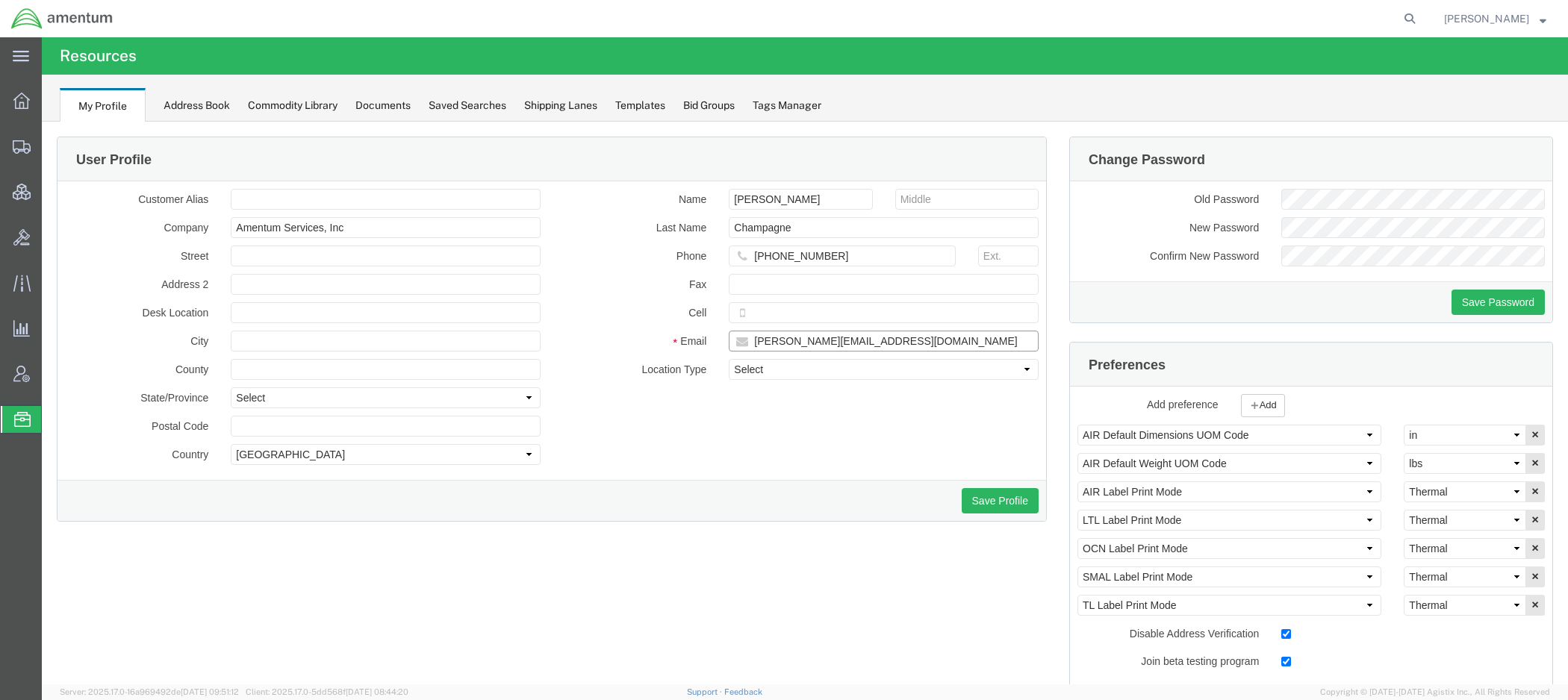
click at [783, 333] on input "[PERSON_NAME][EMAIL_ADDRESS][DOMAIN_NAME]" at bounding box center [884, 341] width 310 height 21
click at [1454, 19] on span "[PERSON_NAME]" at bounding box center [1486, 19] width 85 height 17
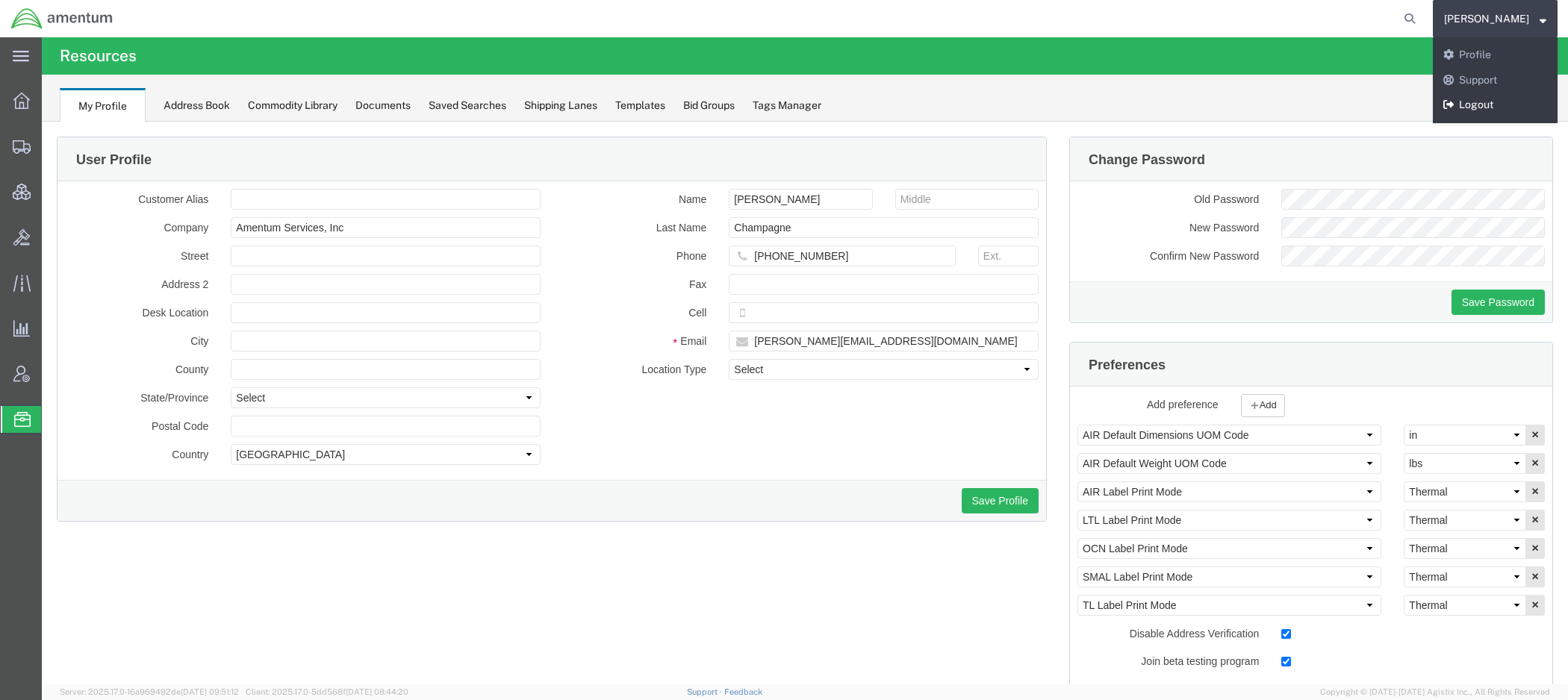
click at [1473, 107] on link "Logout" at bounding box center [1495, 105] width 125 height 25
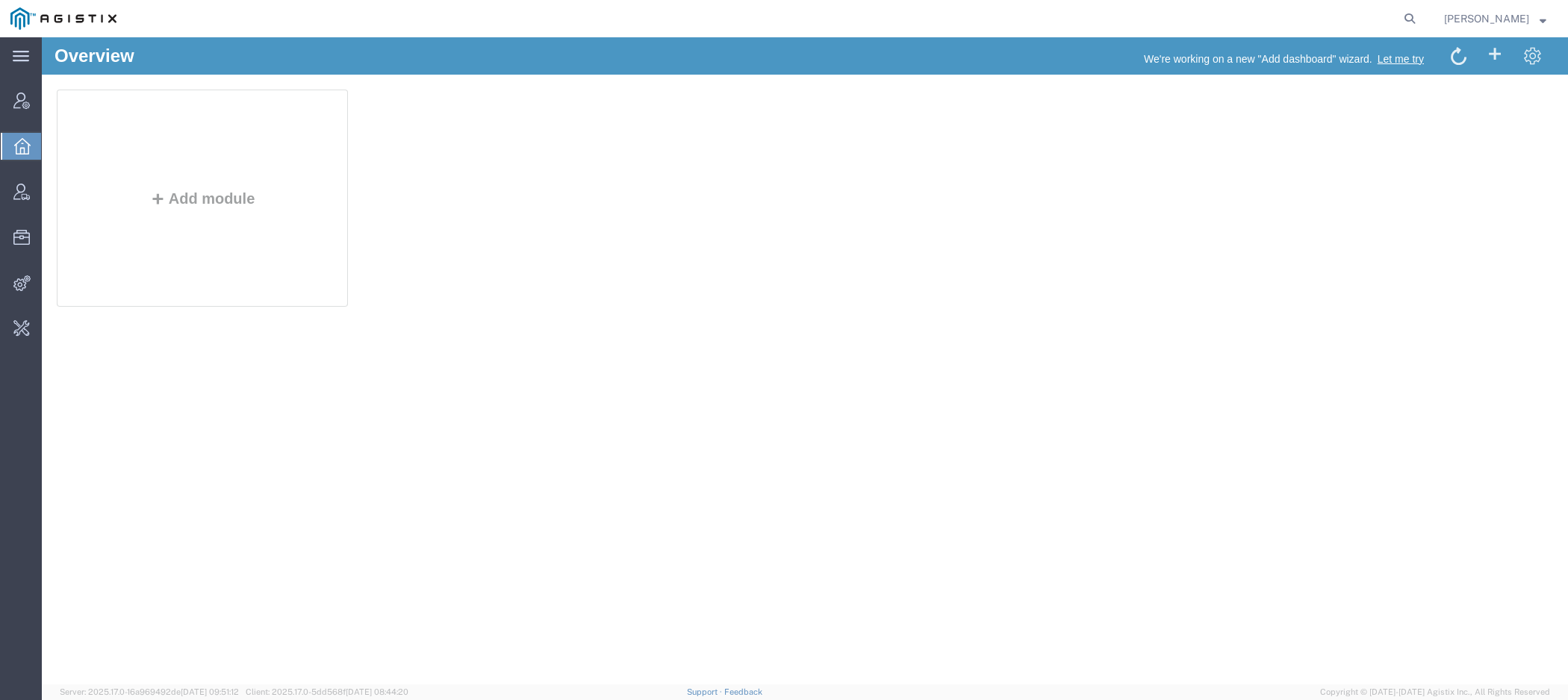
click at [1422, 14] on form at bounding box center [1410, 18] width 24 height 37
click at [1406, 27] on form at bounding box center [1410, 18] width 24 height 37
click at [1415, 19] on icon at bounding box center [1410, 19] width 21 height 21
paste input "[PERSON_NAME][EMAIL_ADDRESS][DOMAIN_NAME]"
type input "[PERSON_NAME][EMAIL_ADDRESS][DOMAIN_NAME]"
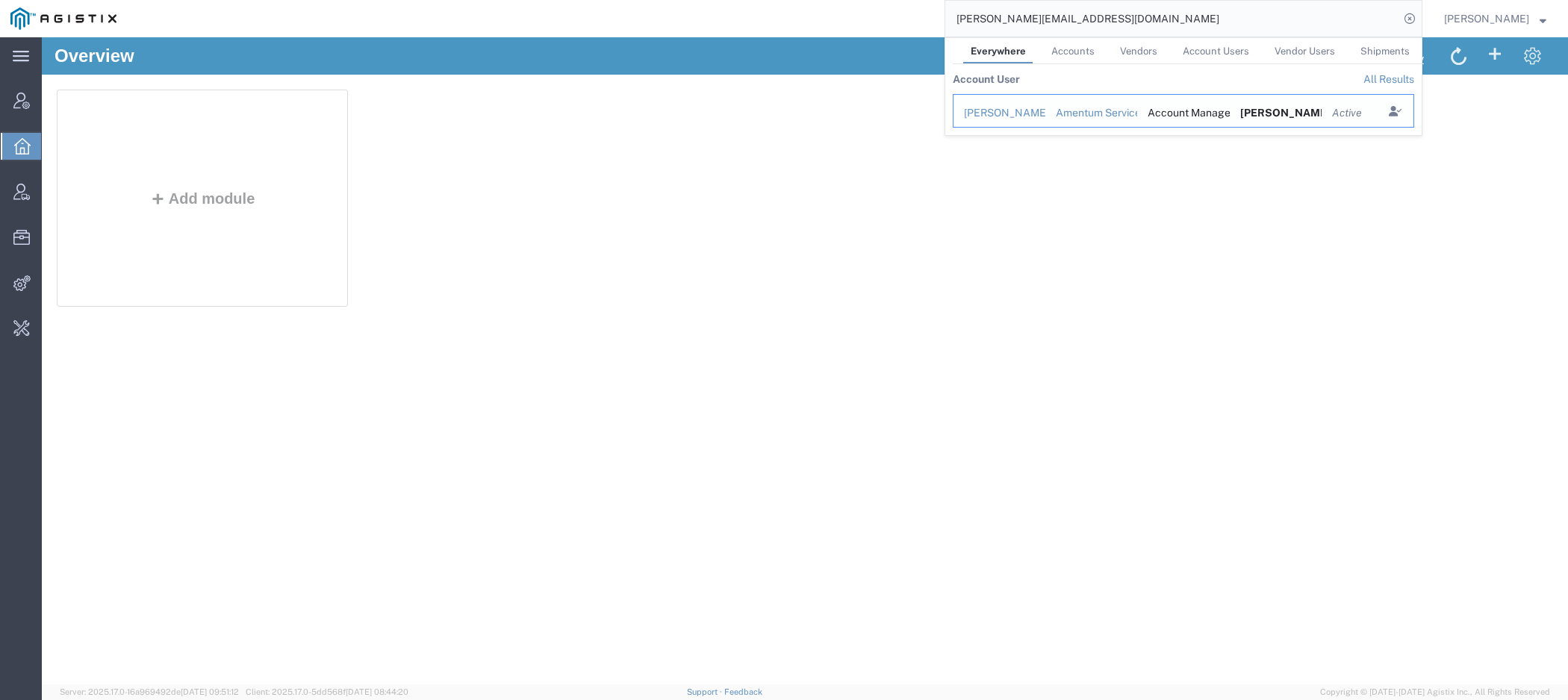
click at [1077, 109] on div "Amentum Services, Inc" at bounding box center [1091, 113] width 72 height 16
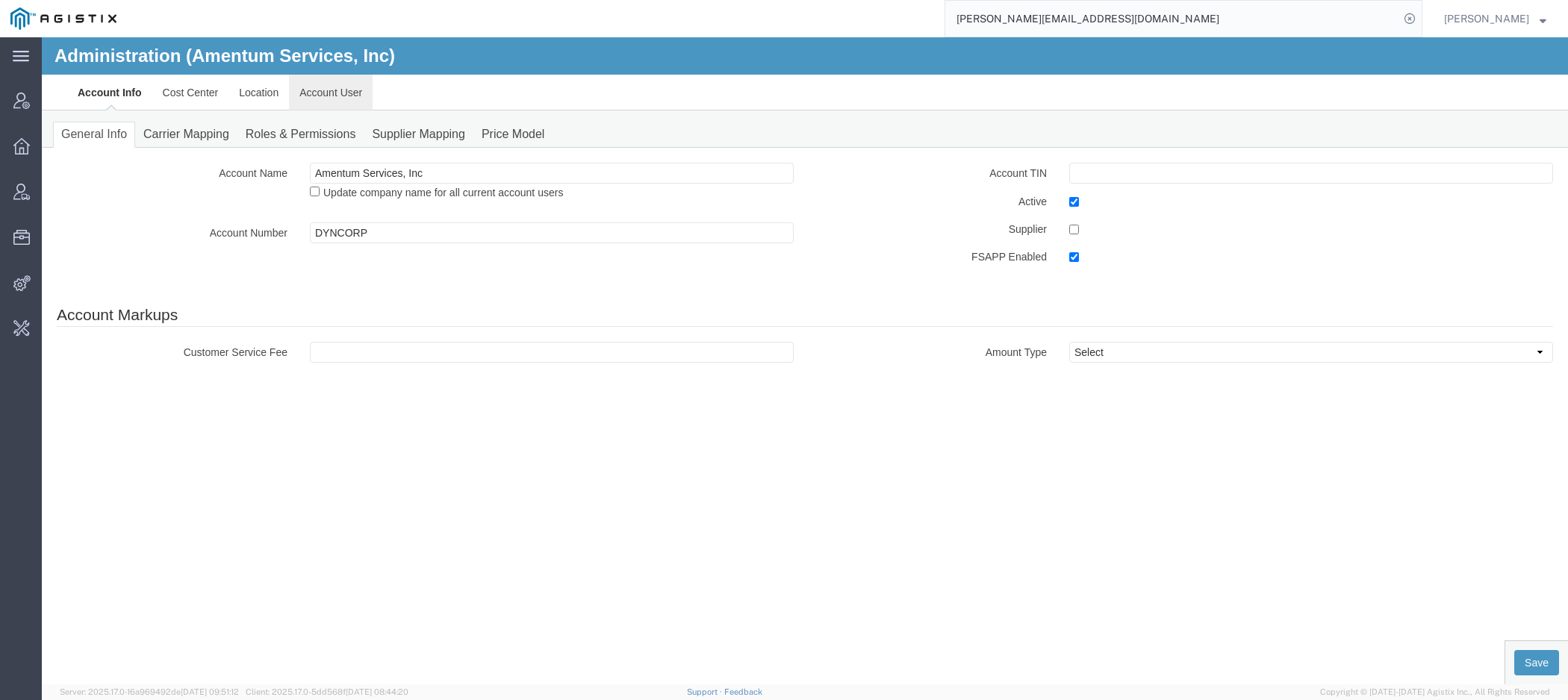
click at [327, 80] on link "Account User" at bounding box center [330, 92] width 83 height 36
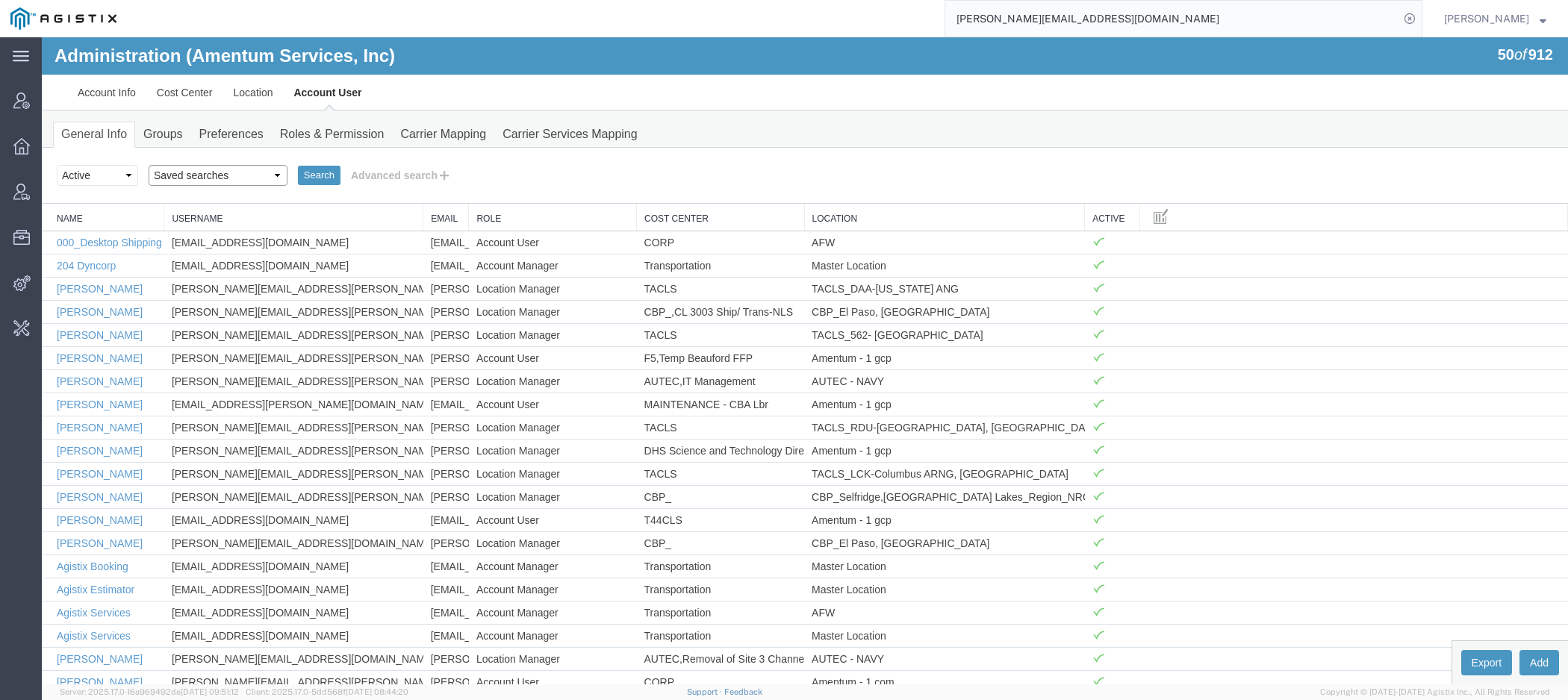
select select "[PERSON_NAME]"
click option "[PERSON_NAME]" at bounding box center [42, 37] width 0 height 0
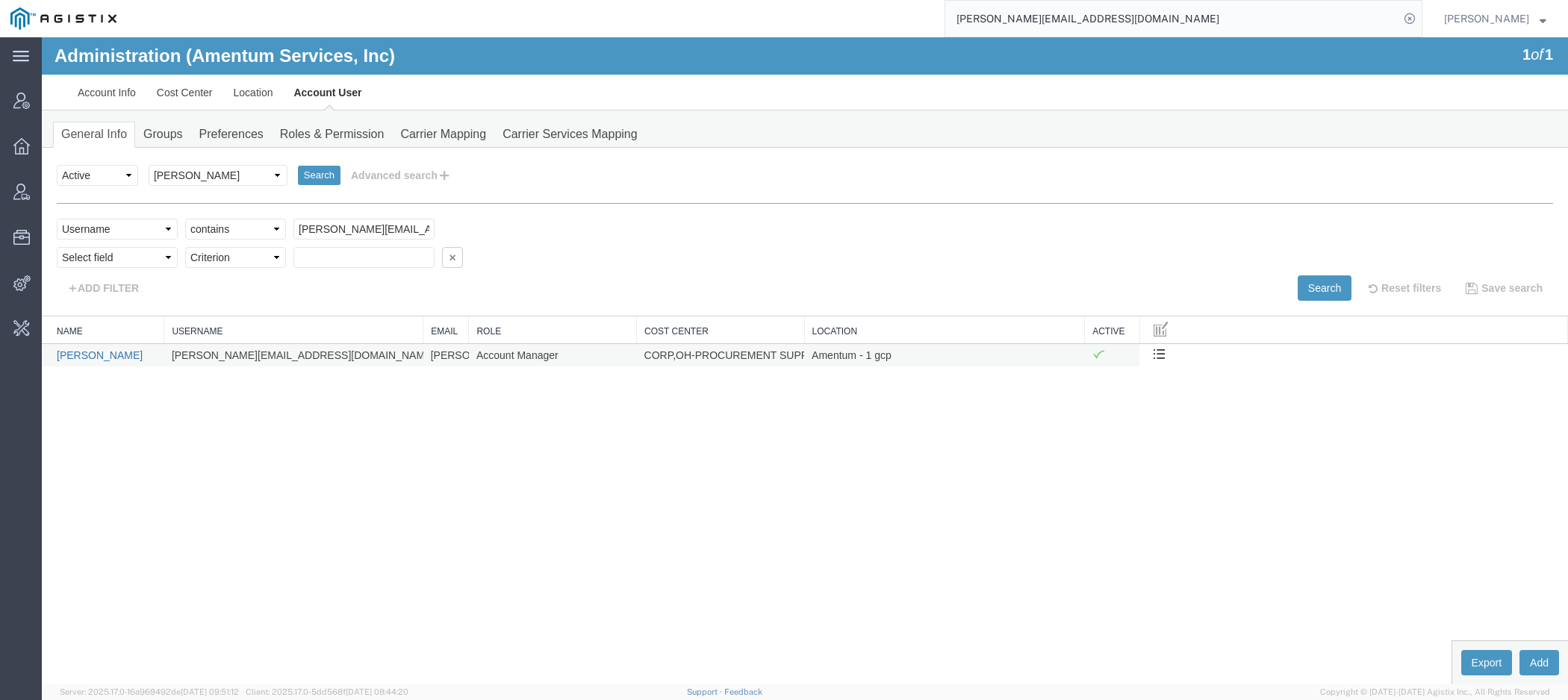
click at [125, 350] on link "[PERSON_NAME]" at bounding box center [99, 355] width 86 height 12
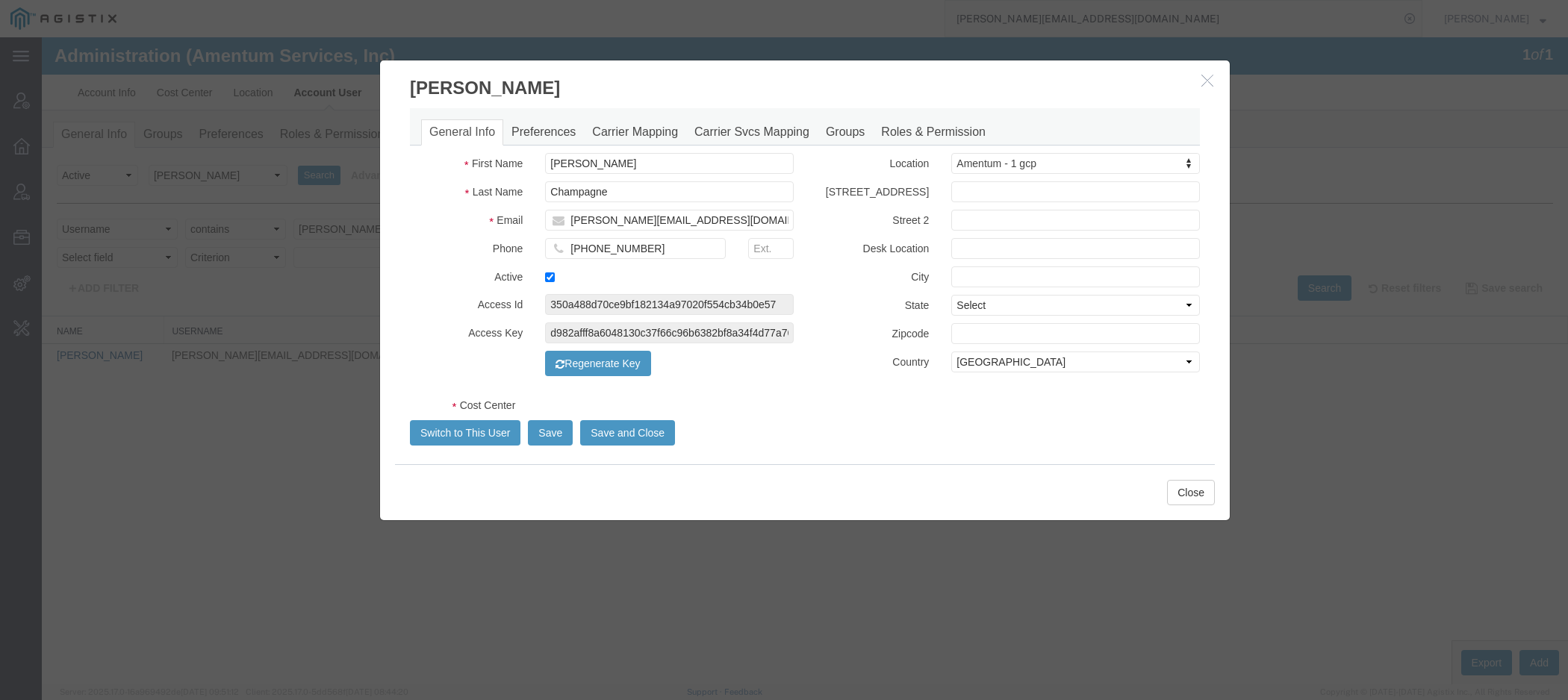
select select "COSTCENTER"
select select "DEPARTMENT"
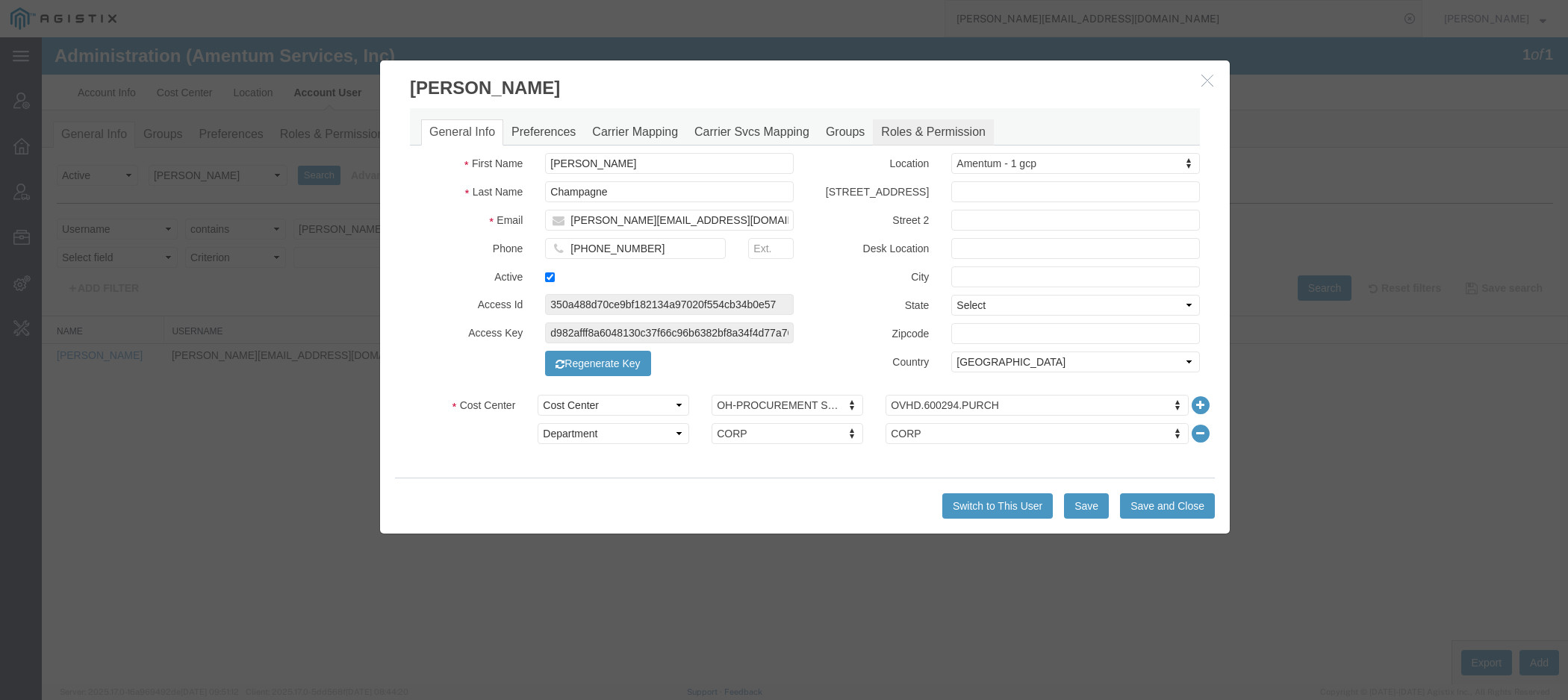
click at [942, 132] on link "Roles & Permission" at bounding box center [934, 133] width 121 height 26
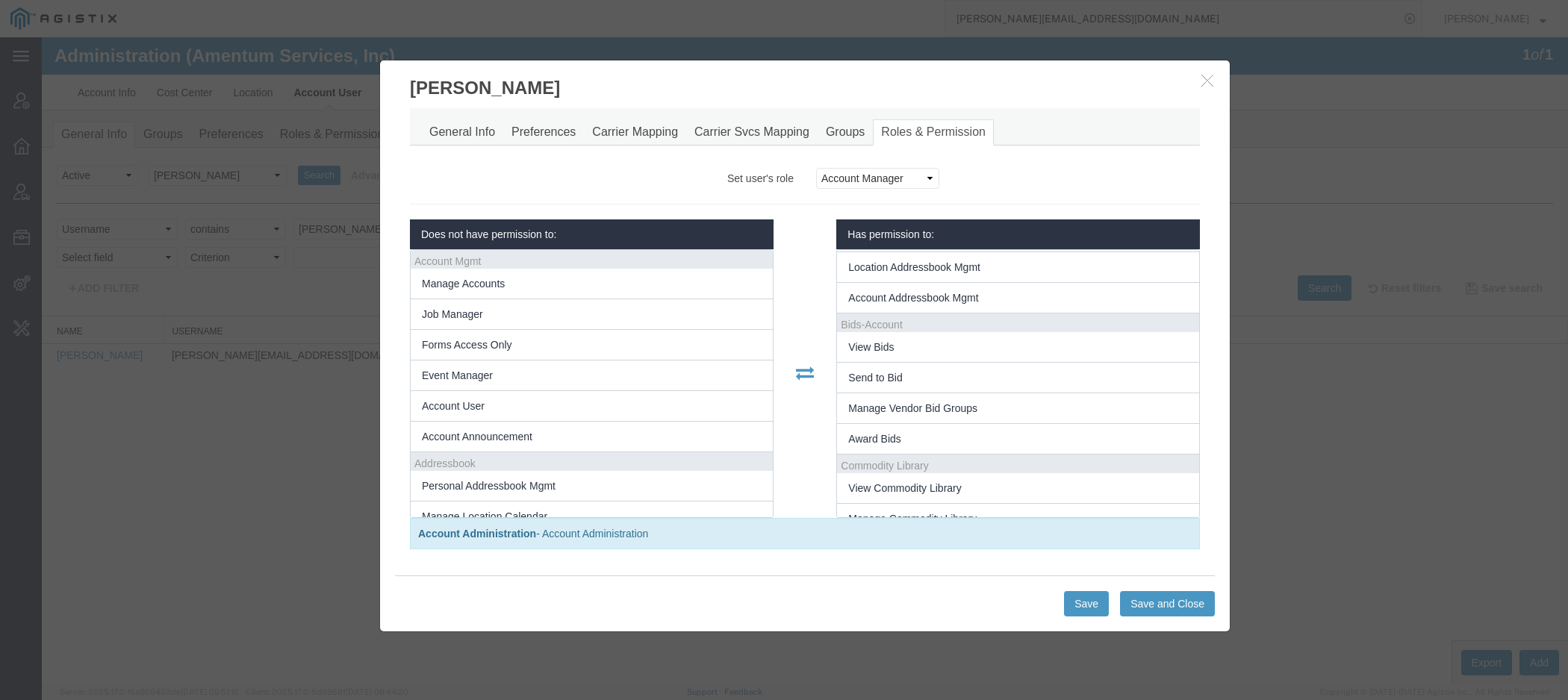
scroll to position [326, 0]
